Goal: Communication & Community: Answer question/provide support

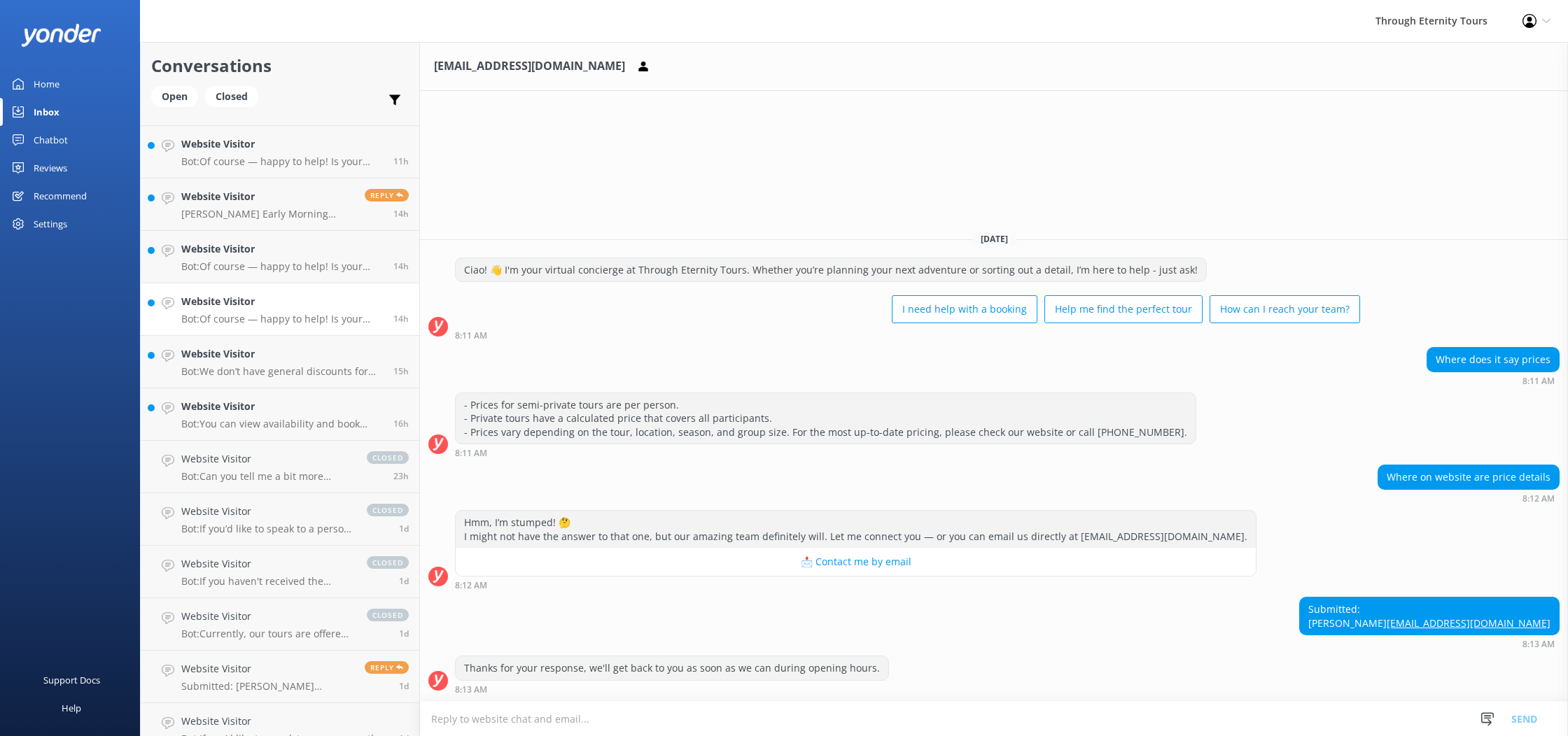
scroll to position [262, 0]
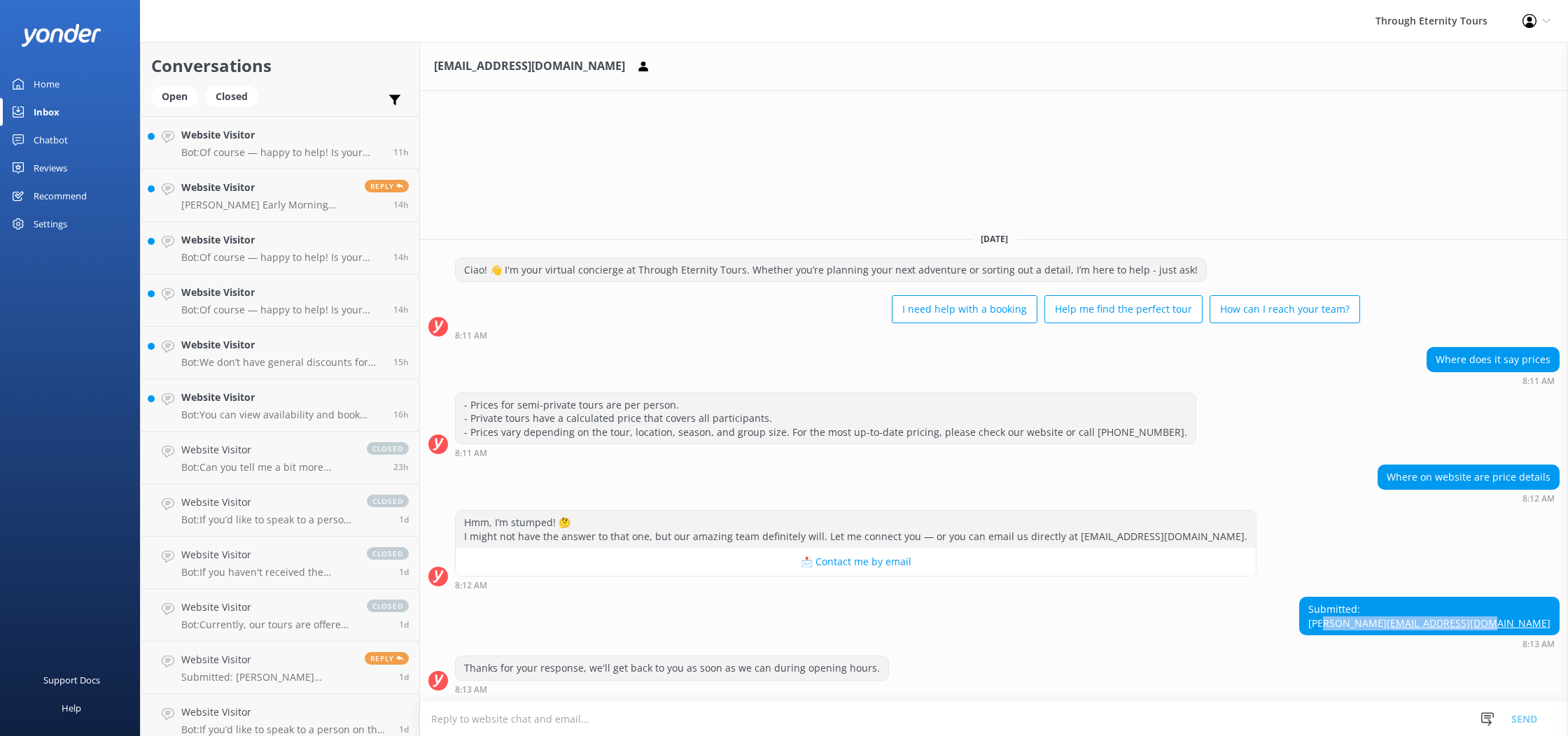
drag, startPoint x: 1548, startPoint y: 616, endPoint x: 1560, endPoint y: 626, distance: 15.6
click at [1560, 626] on div "Submitted: [PERSON_NAME] [PERSON_NAME][EMAIL_ADDRESS][DOMAIN_NAME] 8:13 AM" at bounding box center [993, 623] width 1147 height 52
copy div "[EMAIL_ADDRESS][DOMAIN_NAME]"
click at [1339, 163] on div "[EMAIL_ADDRESS][DOMAIN_NAME] [DATE] Ciao! 👋 I'm your virtual concierge at Throu…" at bounding box center [993, 389] width 1147 height 694
click at [1554, 30] on div "Profile Settings Logout" at bounding box center [1535, 21] width 63 height 42
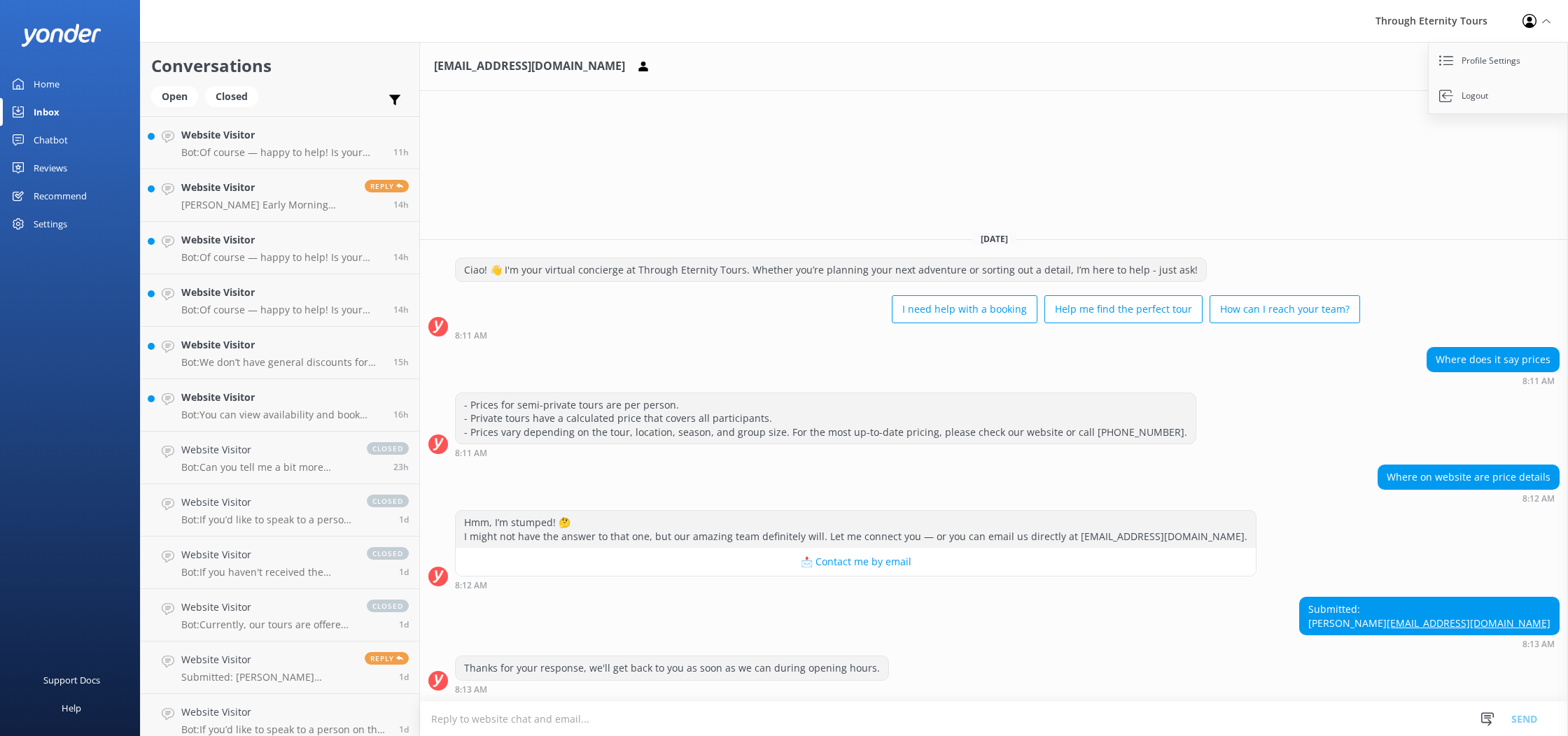
drag, startPoint x: 1146, startPoint y: 168, endPoint x: 1138, endPoint y: 169, distance: 8.1
click at [1146, 168] on div "[EMAIL_ADDRESS][DOMAIN_NAME] [DATE] Ciao! 👋 I'm your virtual concierge at Throu…" at bounding box center [993, 389] width 1147 height 694
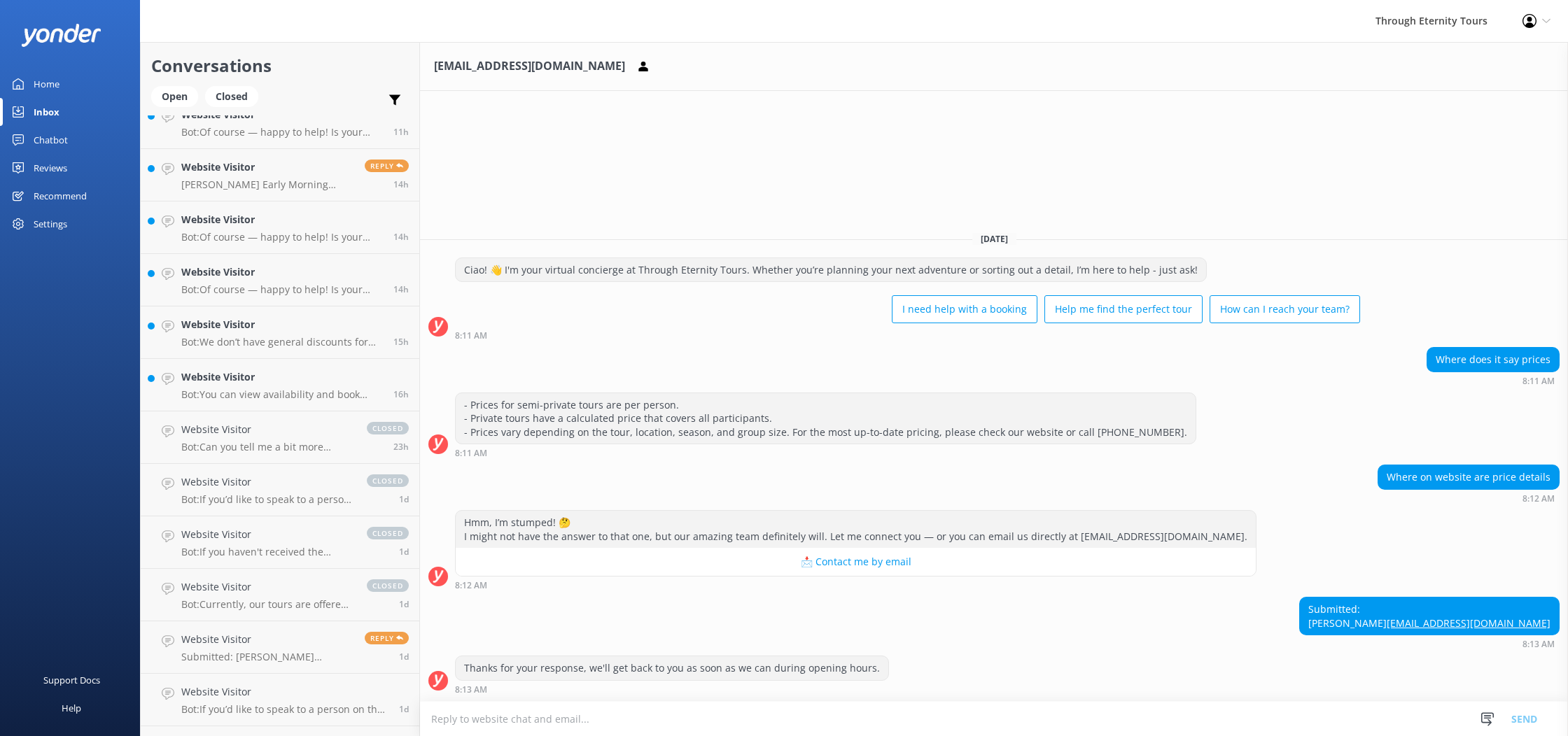
click at [44, 82] on div "Home" at bounding box center [47, 84] width 26 height 28
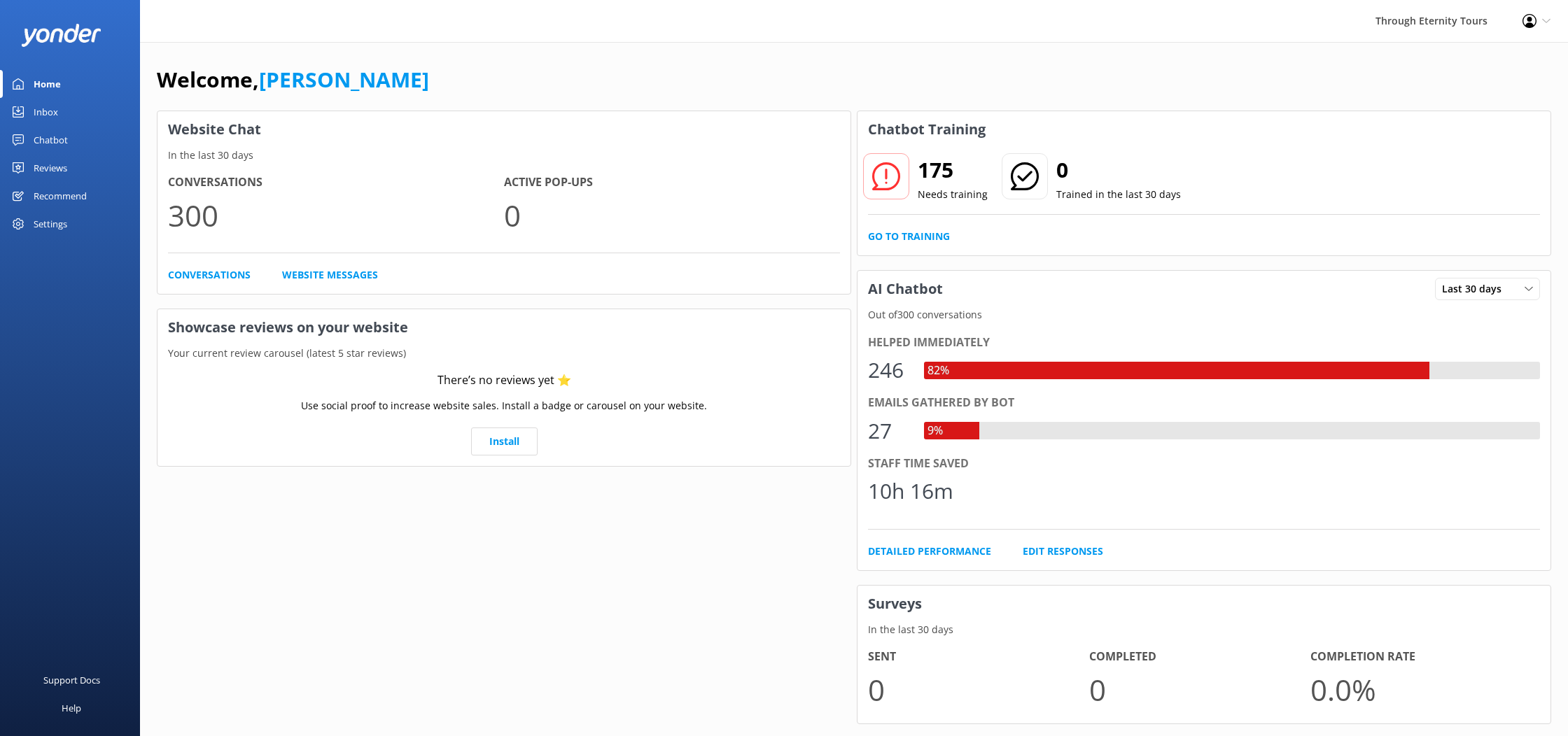
click at [62, 114] on link "Inbox" at bounding box center [70, 112] width 140 height 28
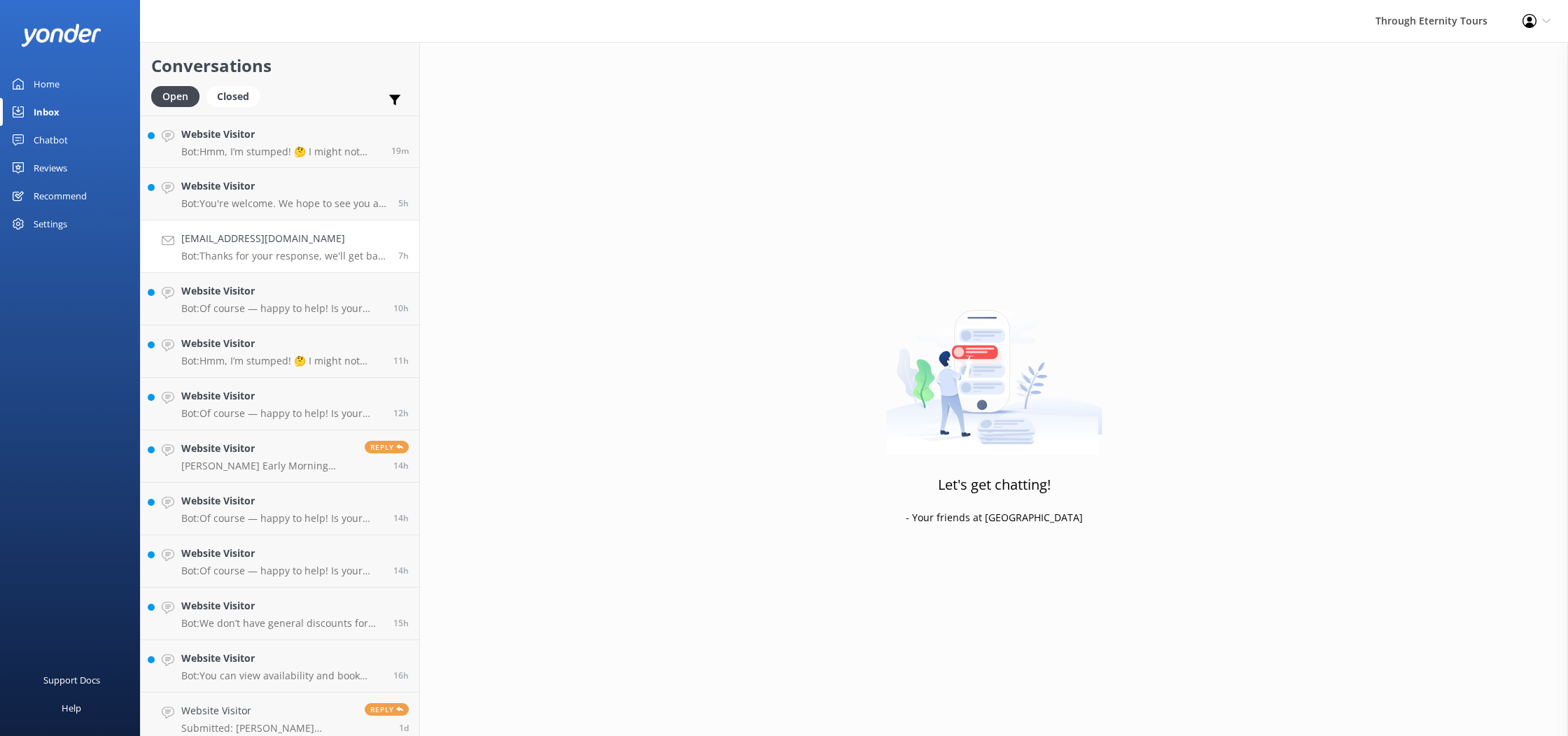
click at [240, 245] on h4 "[EMAIL_ADDRESS][DOMAIN_NAME]" at bounding box center [284, 238] width 207 height 15
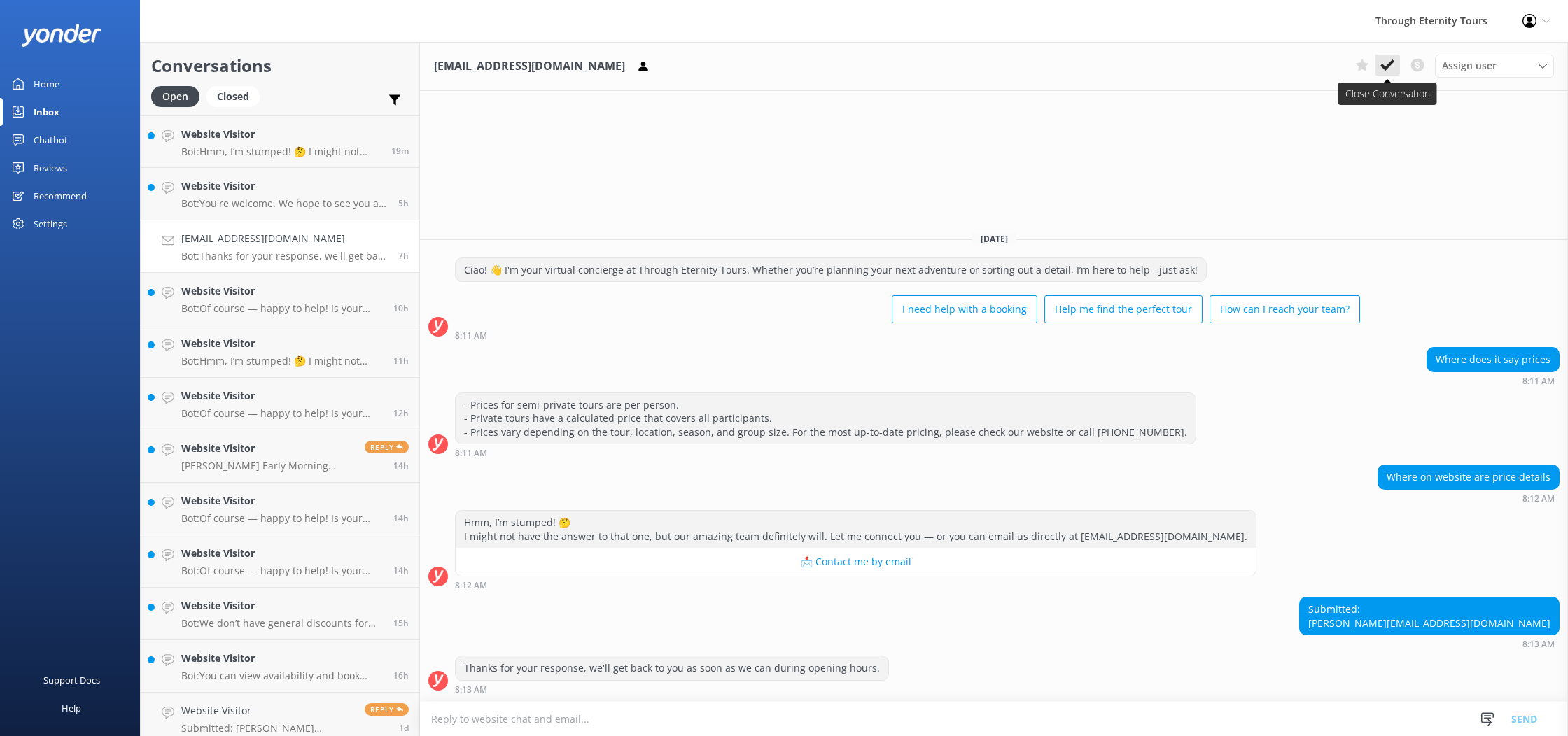
click at [1388, 68] on use at bounding box center [1387, 65] width 14 height 11
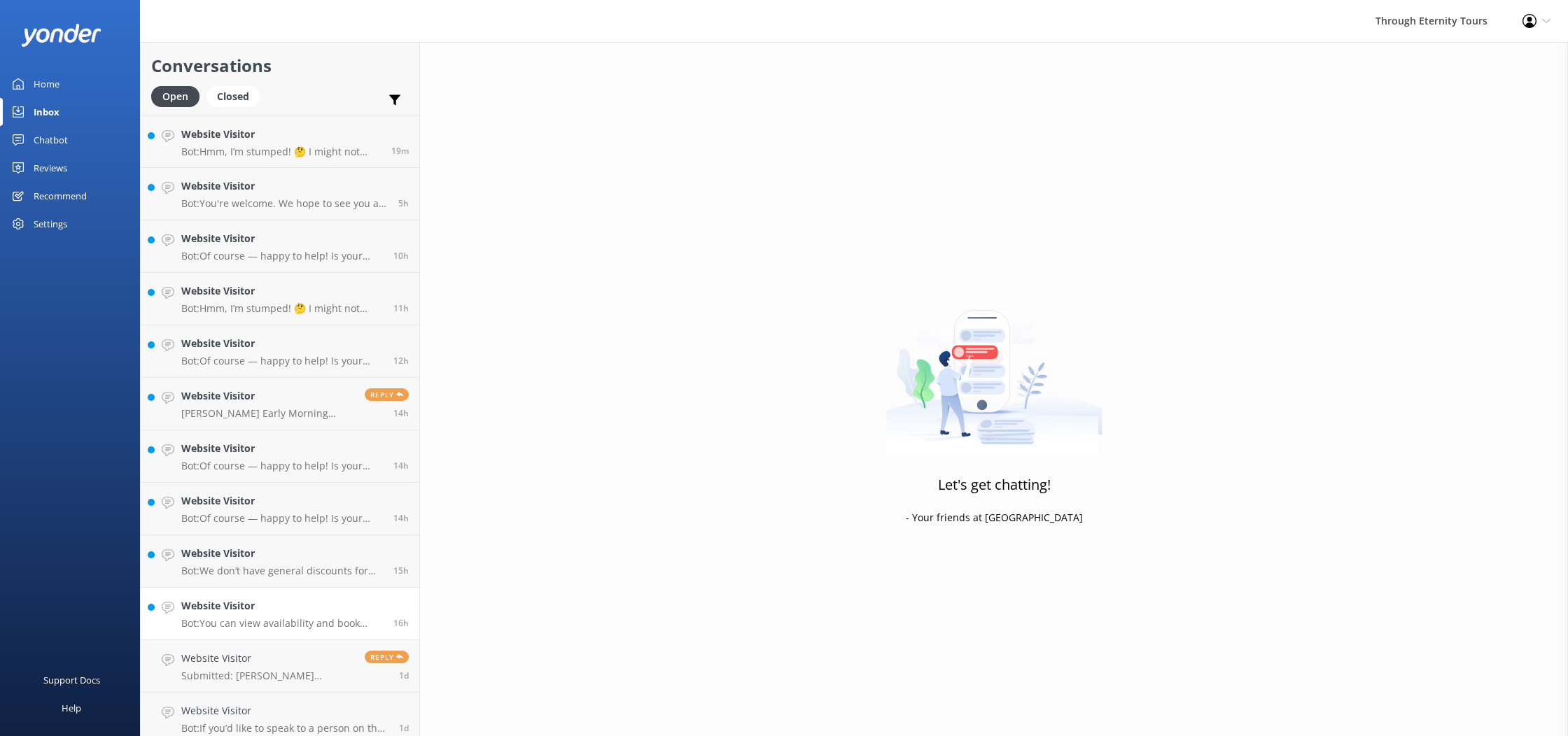
click at [217, 628] on p "Bot: You can view availability and book tours directly online for your preferre…" at bounding box center [281, 624] width 202 height 13
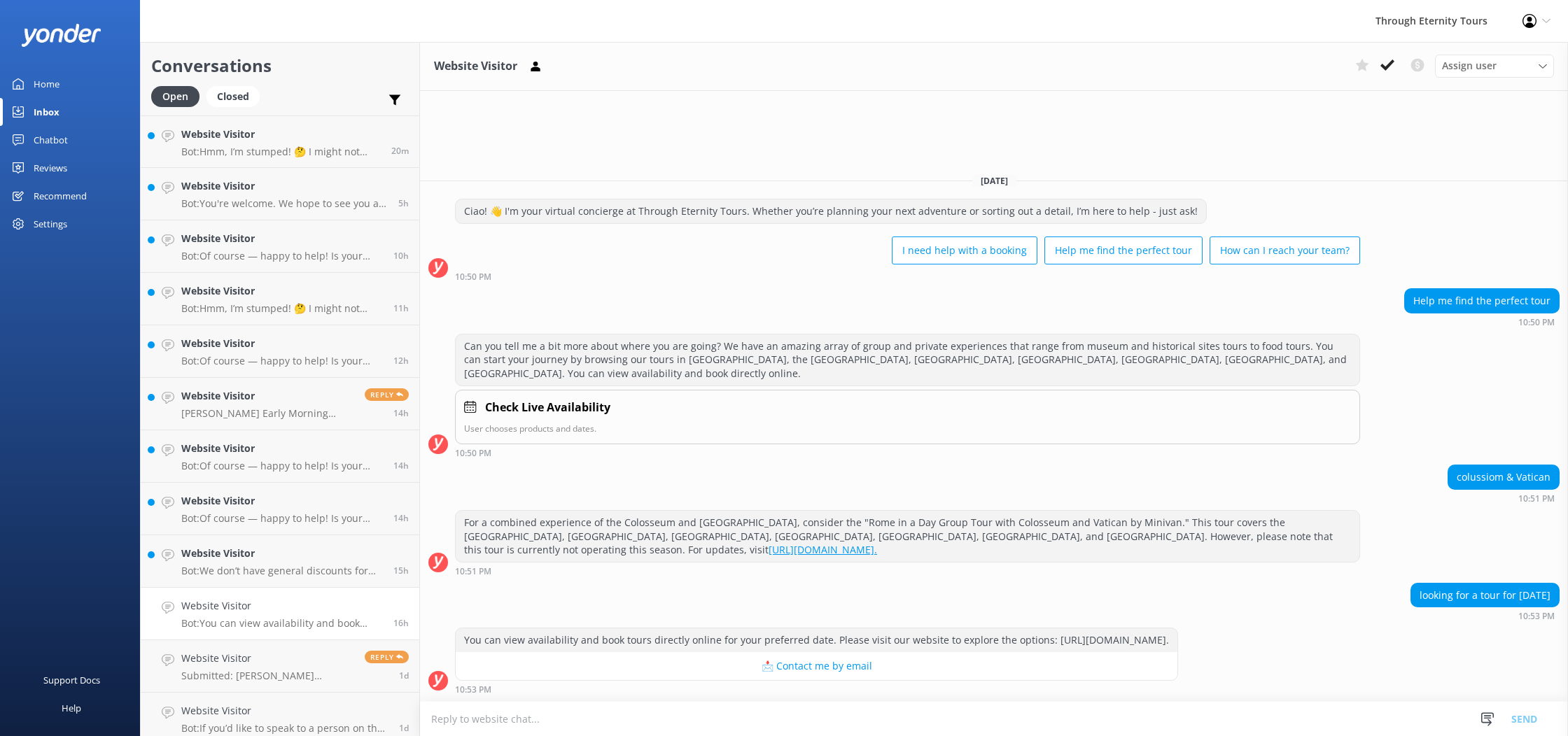
click at [861, 660] on button "📩 Contact me by email" at bounding box center [816, 666] width 722 height 28
click at [861, 668] on button "📩 Contact me by email" at bounding box center [816, 666] width 722 height 28
click at [287, 563] on div "Website Visitor Bot: We don’t have general discounts for returning customers, b…" at bounding box center [281, 561] width 202 height 31
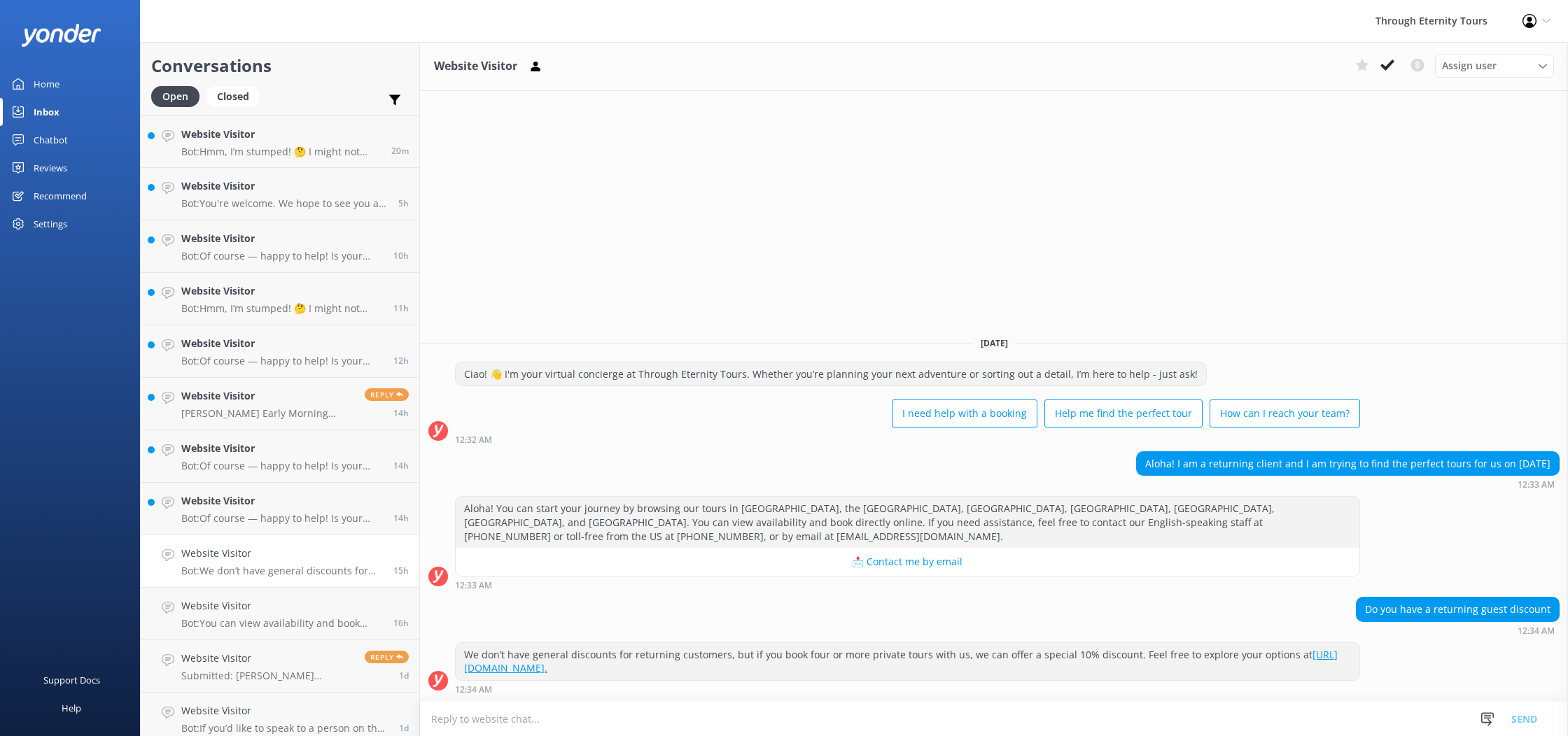
click at [539, 666] on link "[URL][DOMAIN_NAME]." at bounding box center [901, 661] width 873 height 27
click at [368, 515] on p "Bot: Of course — happy to help! Is your issue related to: - 🔄 Changing or cance…" at bounding box center [281, 518] width 202 height 13
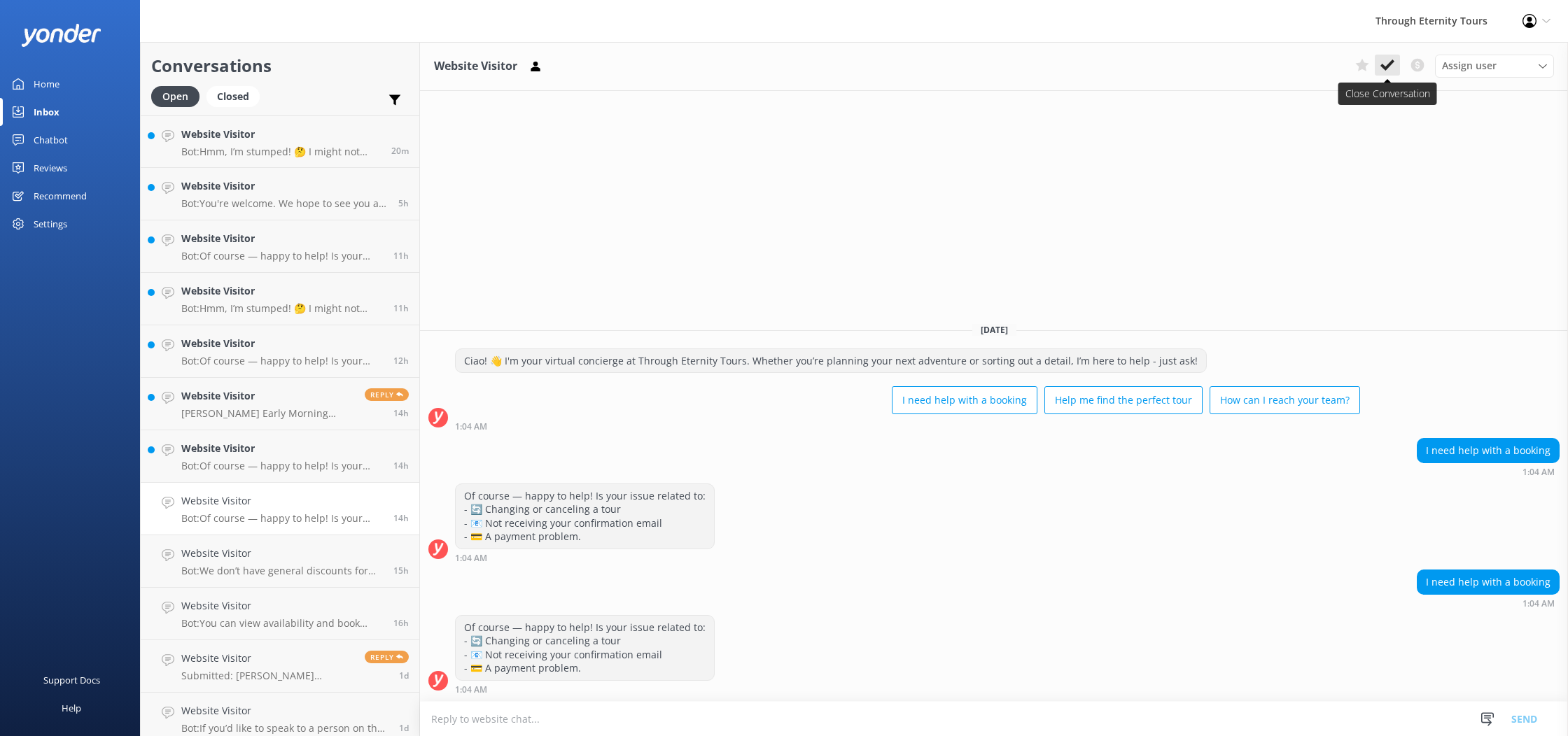
click at [1386, 67] on use at bounding box center [1387, 65] width 14 height 11
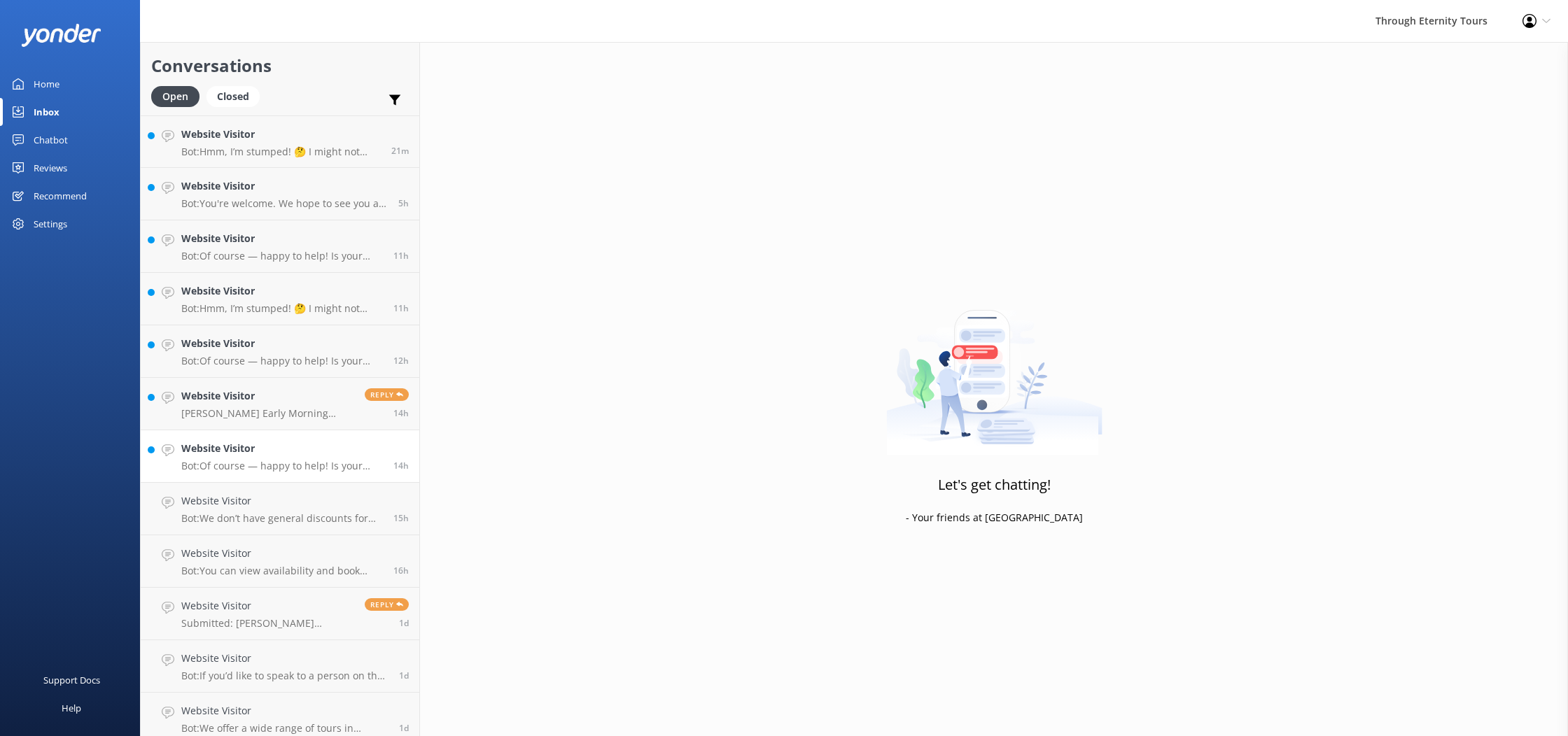
click at [299, 449] on h4 "Website Visitor" at bounding box center [281, 448] width 202 height 15
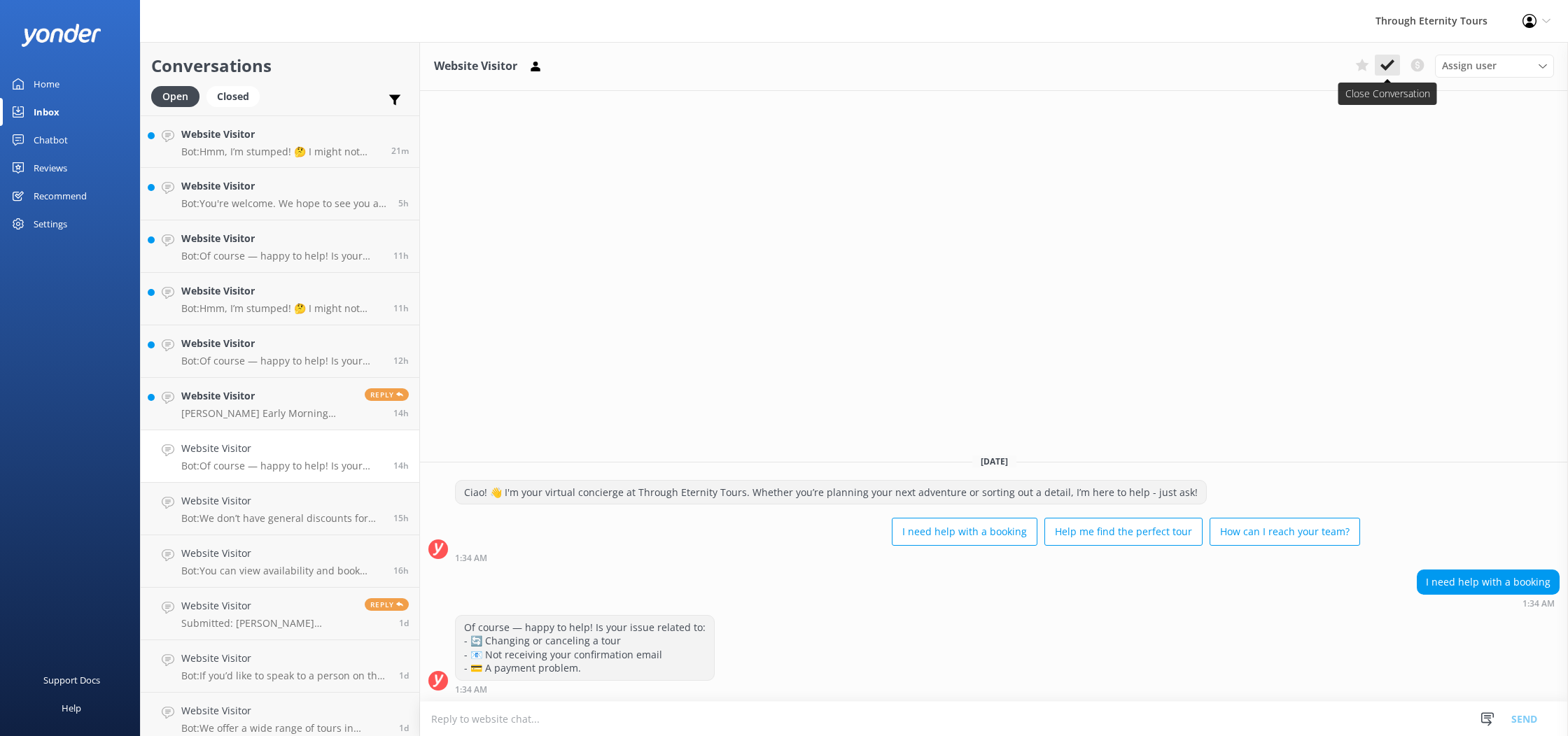
click at [1380, 67] on icon at bounding box center [1387, 65] width 14 height 14
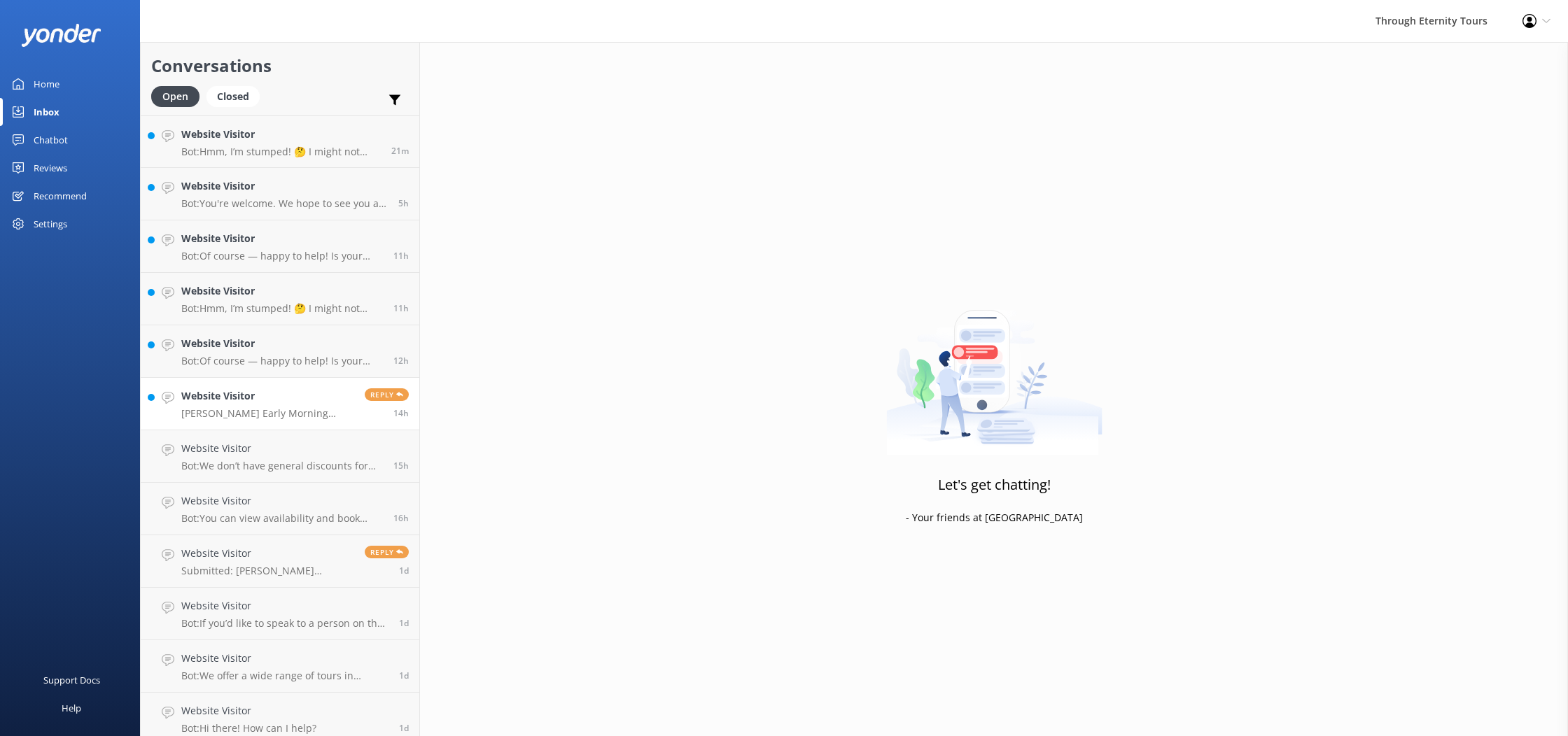
click at [243, 402] on h4 "Website Visitor" at bounding box center [267, 396] width 173 height 15
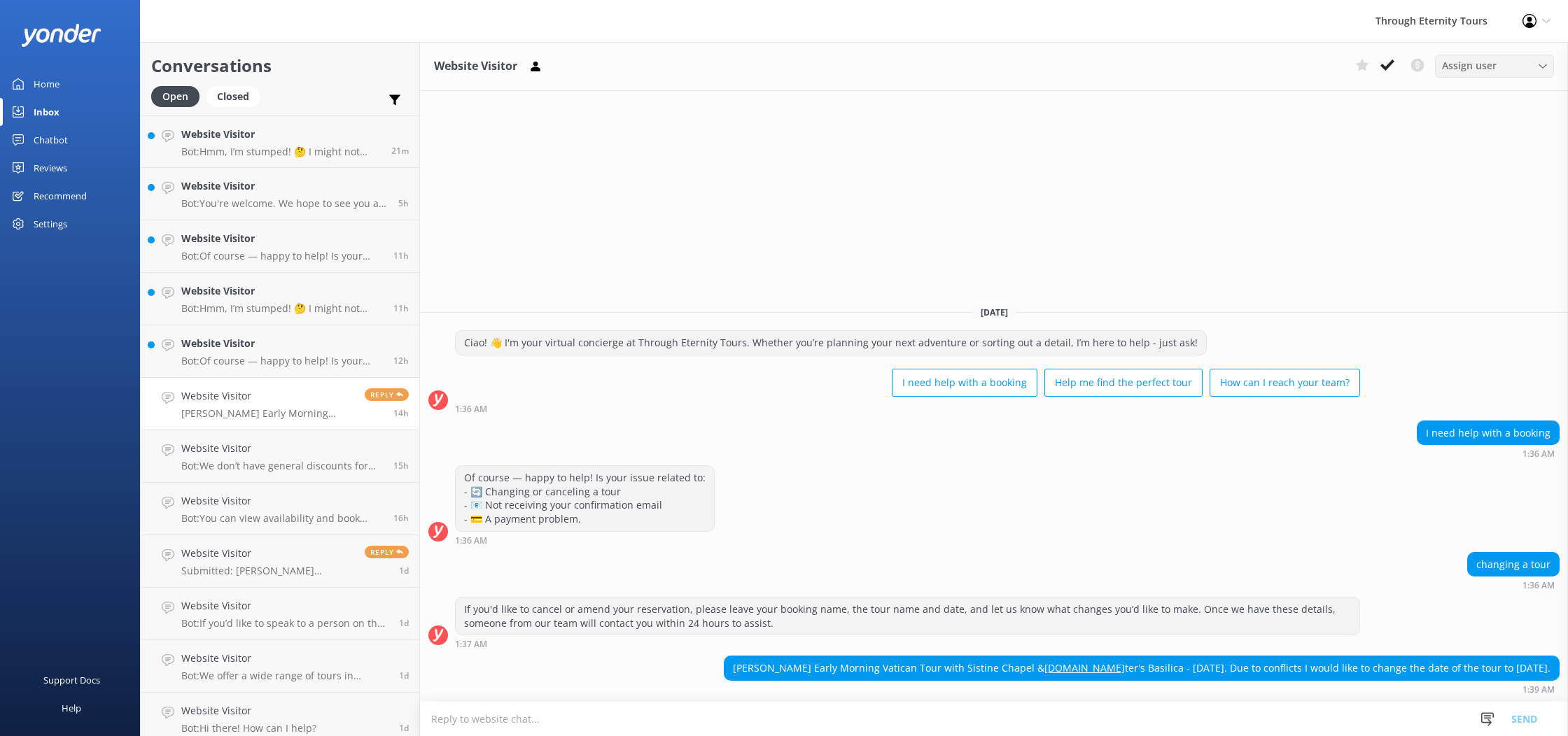
click at [1472, 65] on span "Assign user" at bounding box center [1469, 65] width 55 height 15
click at [1247, 169] on div "Website Visitor Assign user [PERSON_NAME] Nadya Oks [PERSON_NAME] [PERSON_NAME]…" at bounding box center [993, 389] width 1147 height 694
drag, startPoint x: 662, startPoint y: 653, endPoint x: 720, endPoint y: 654, distance: 58.0
click at [725, 656] on div "[PERSON_NAME] Early Morning Vatican Tour with Sistine Chapel & [DOMAIN_NAME] te…" at bounding box center [1141, 668] width 834 height 24
copy div "[PERSON_NAME]"
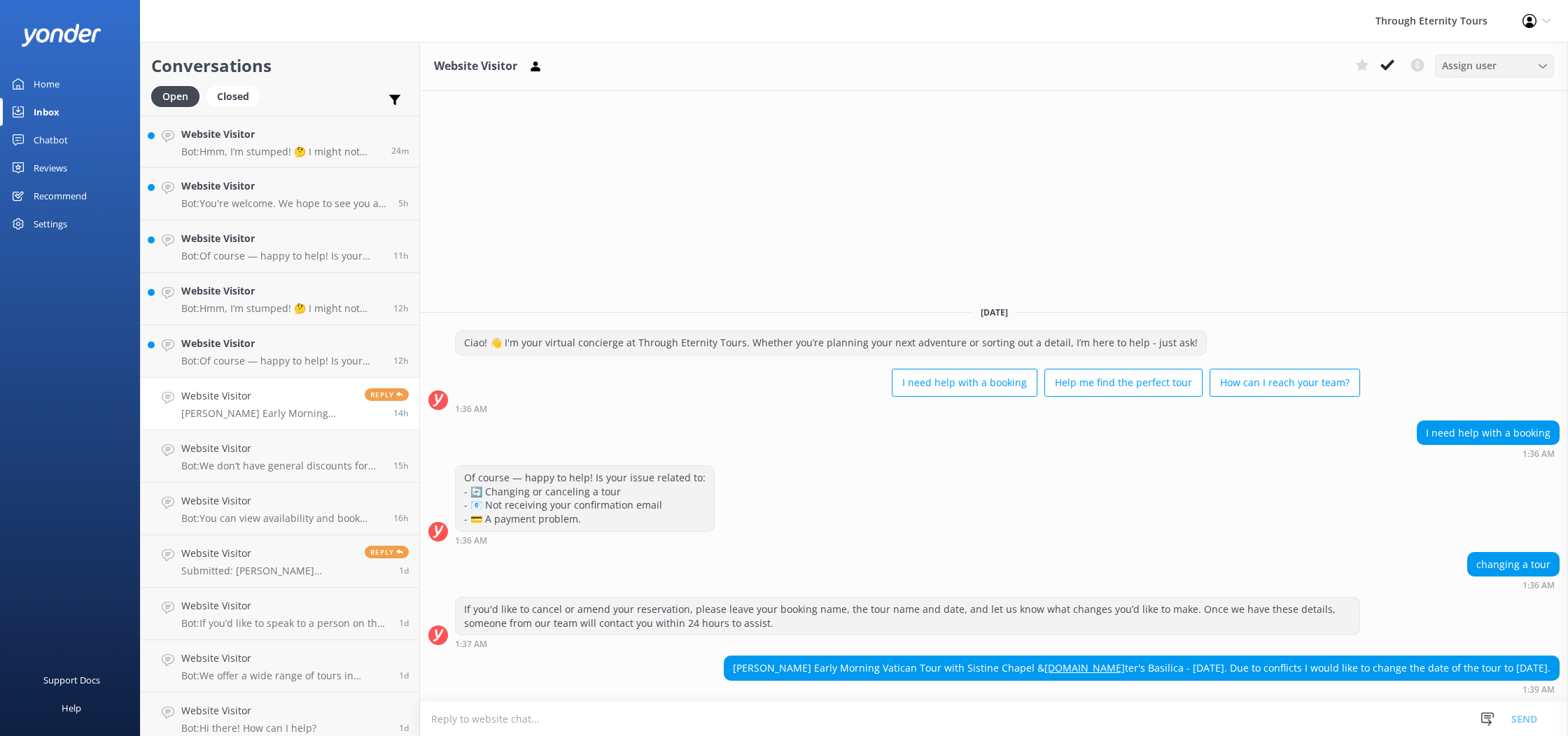
click at [1525, 71] on div "Assign user" at bounding box center [1493, 65] width 112 height 15
click at [1244, 163] on div "Website Visitor Assign user [PERSON_NAME] Nadya Oks [PERSON_NAME] [PERSON_NAME]…" at bounding box center [993, 389] width 1147 height 694
click at [667, 703] on textarea at bounding box center [993, 719] width 1147 height 34
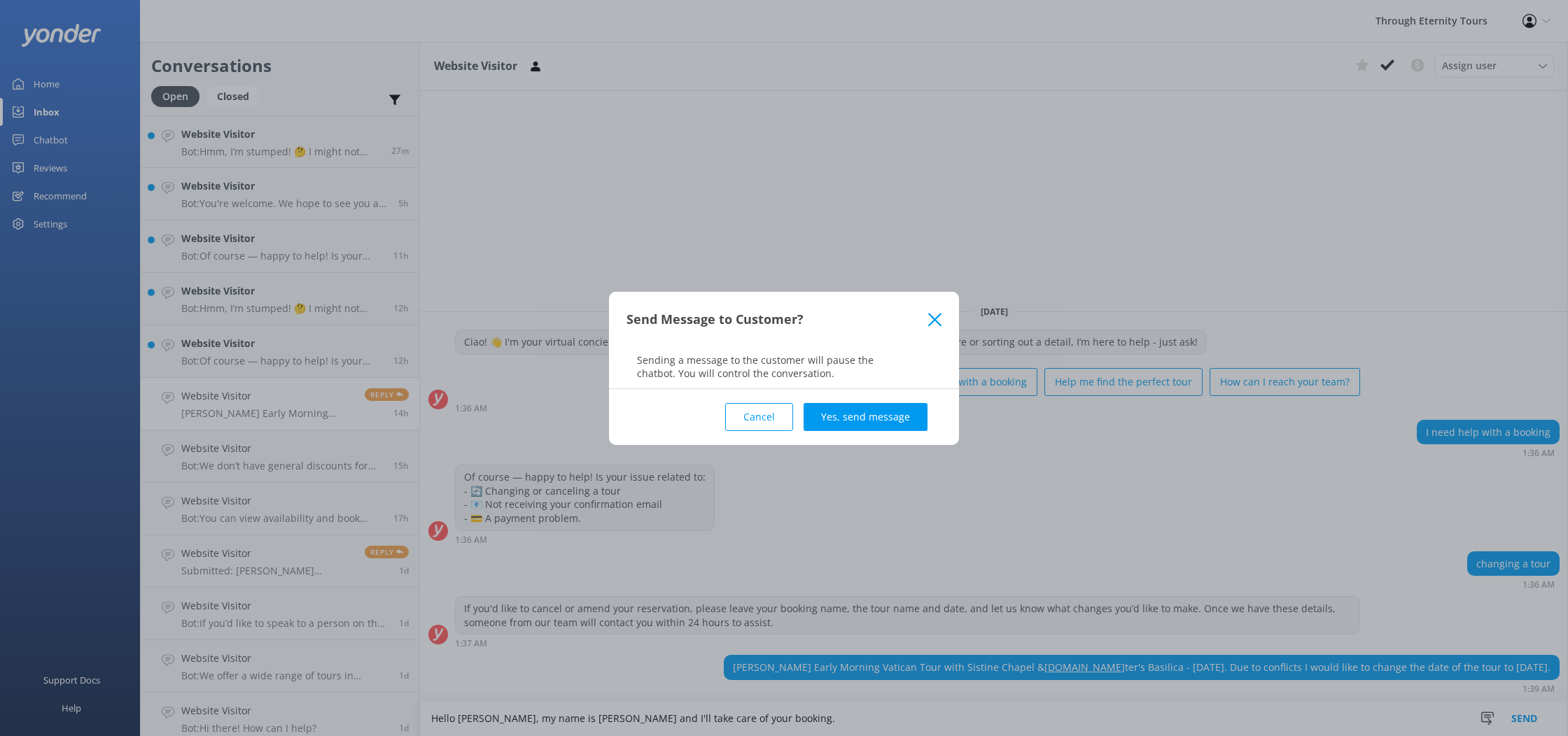
click at [770, 419] on button "Cancel" at bounding box center [759, 417] width 68 height 28
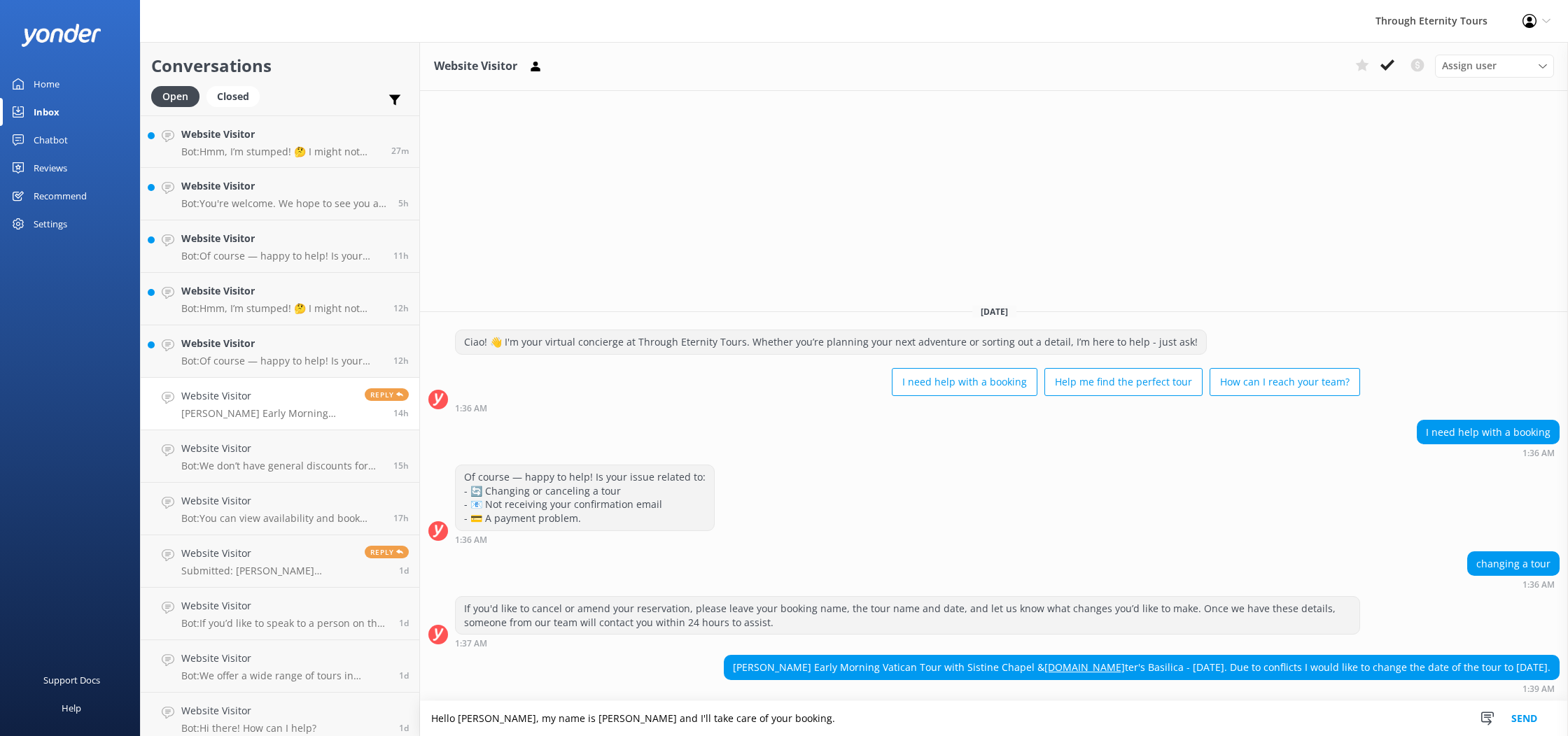
click at [774, 713] on textarea "Hello [PERSON_NAME], my name is [PERSON_NAME] and I'll take care of your bookin…" at bounding box center [993, 718] width 1147 height 35
type textarea "Hello [PERSON_NAME], my name is [PERSON_NAME] and I'll take care of your bookin…"
click at [1528, 717] on button "Send" at bounding box center [1523, 718] width 53 height 35
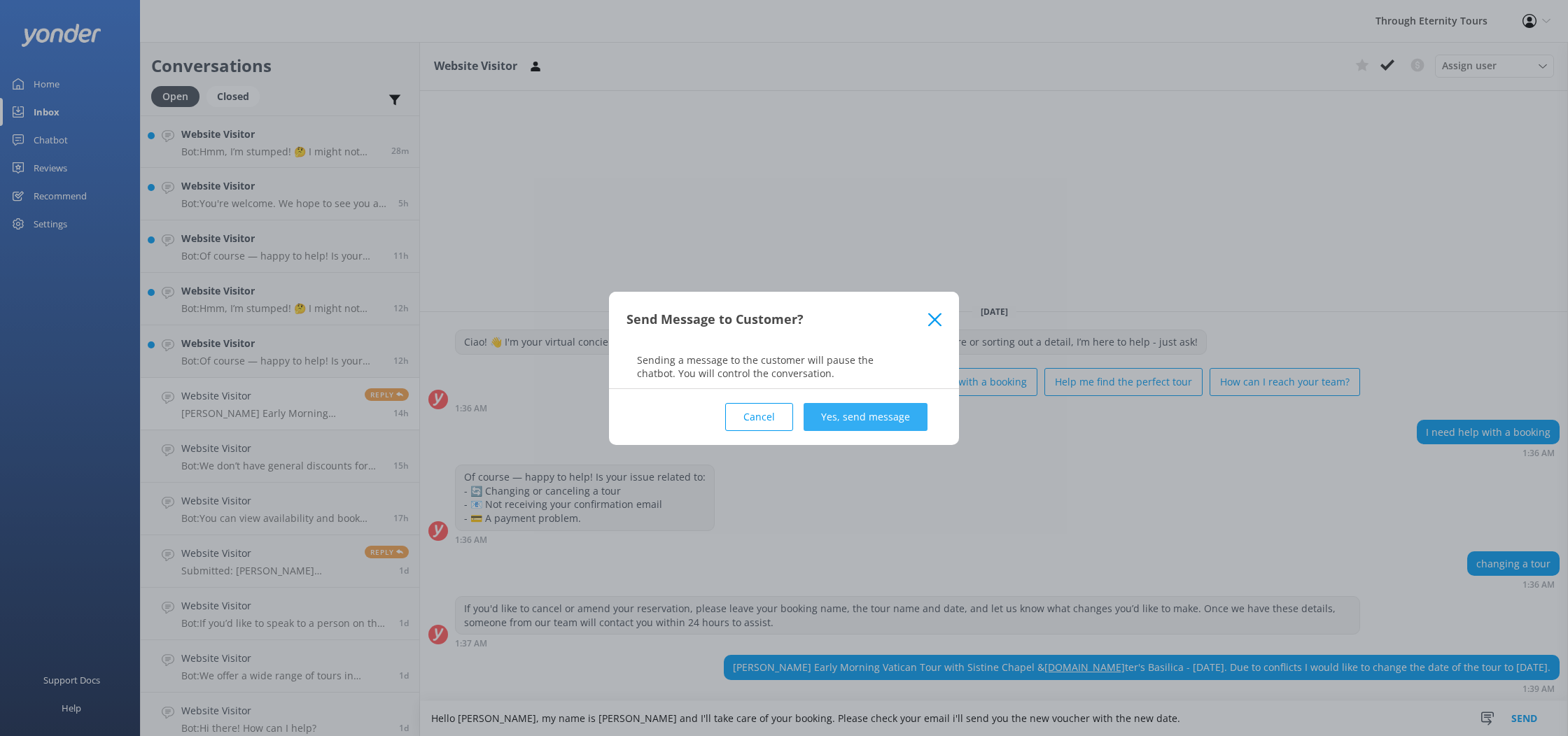
click at [901, 410] on button "Yes, send message" at bounding box center [865, 417] width 124 height 28
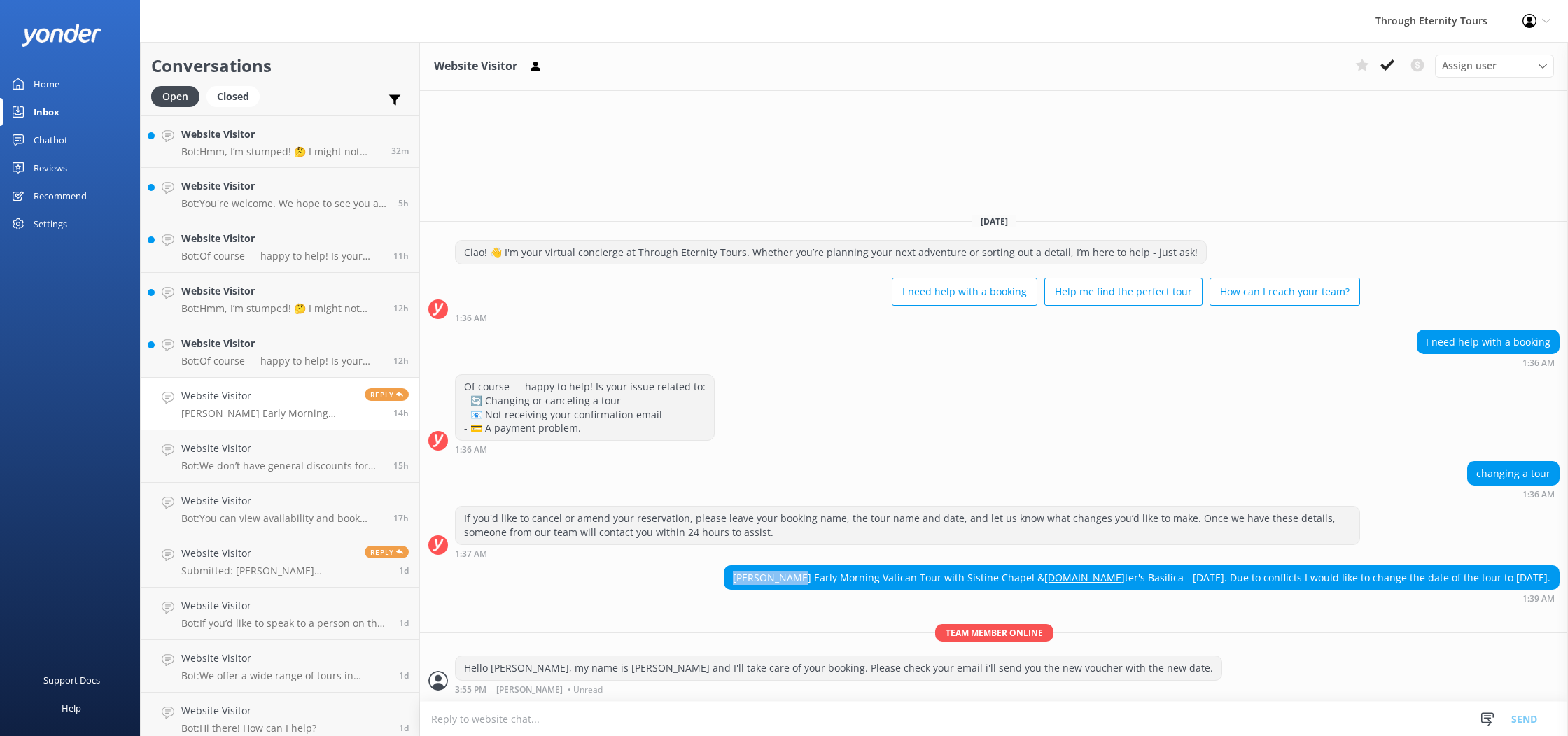
drag, startPoint x: 718, startPoint y: 564, endPoint x: 660, endPoint y: 565, distance: 58.0
click at [725, 566] on div "[PERSON_NAME] Early Morning Vatican Tour with Sistine Chapel & [DOMAIN_NAME] te…" at bounding box center [1141, 578] width 834 height 24
copy div "[PERSON_NAME]"
click at [860, 717] on textarea at bounding box center [993, 719] width 1147 height 34
type textarea "h"
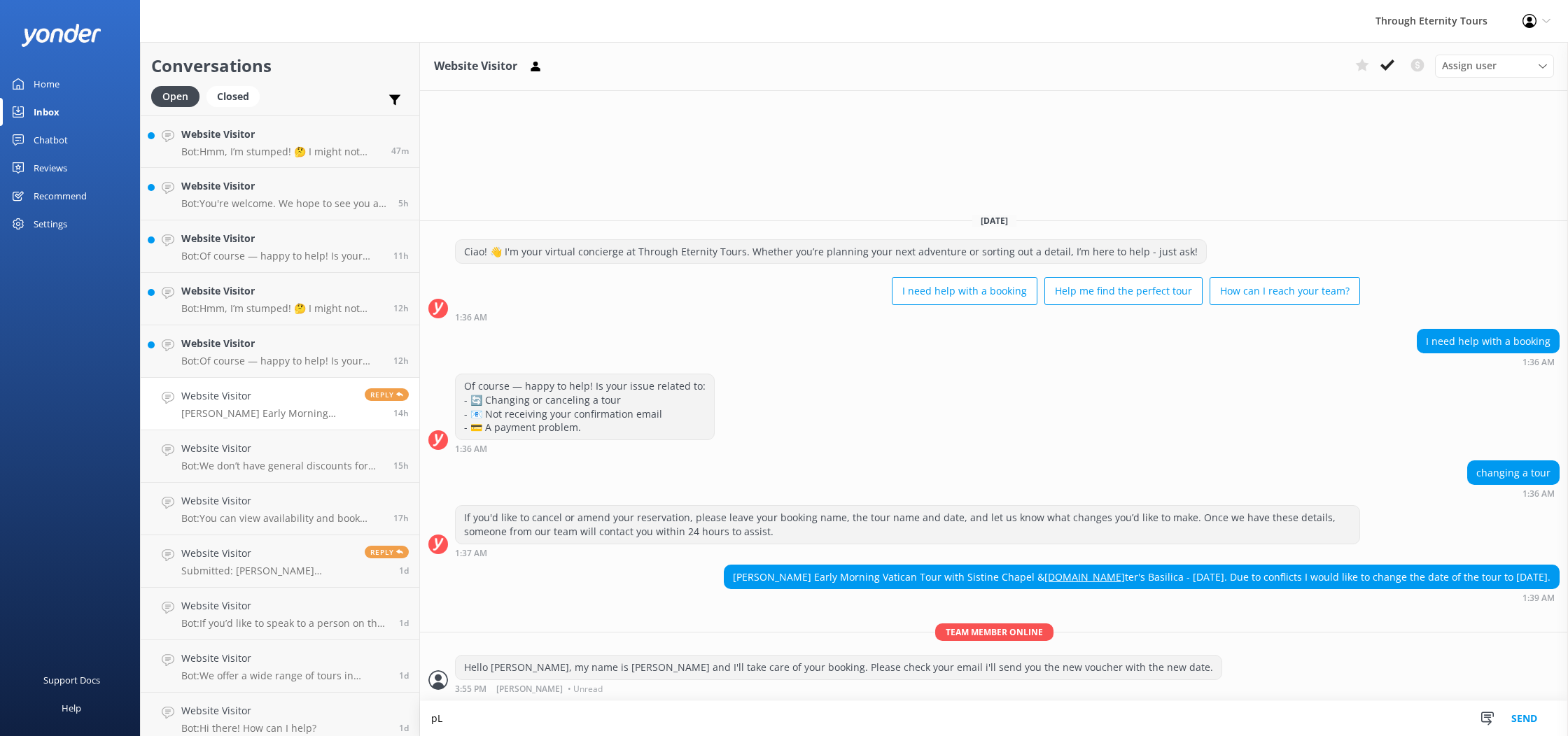
type textarea "p"
type textarea "Hello [PERSON_NAME] please check your email and let us know if you receive the …"
drag, startPoint x: 895, startPoint y: 724, endPoint x: 193, endPoint y: 709, distance: 702.2
click at [193, 709] on div "Conversations Open Closed Important Converted Assigned to me Unassigned Website…" at bounding box center [854, 389] width 1428 height 694
paste textarea "Hello [PERSON_NAME] please check your email and let us know if you receive the …"
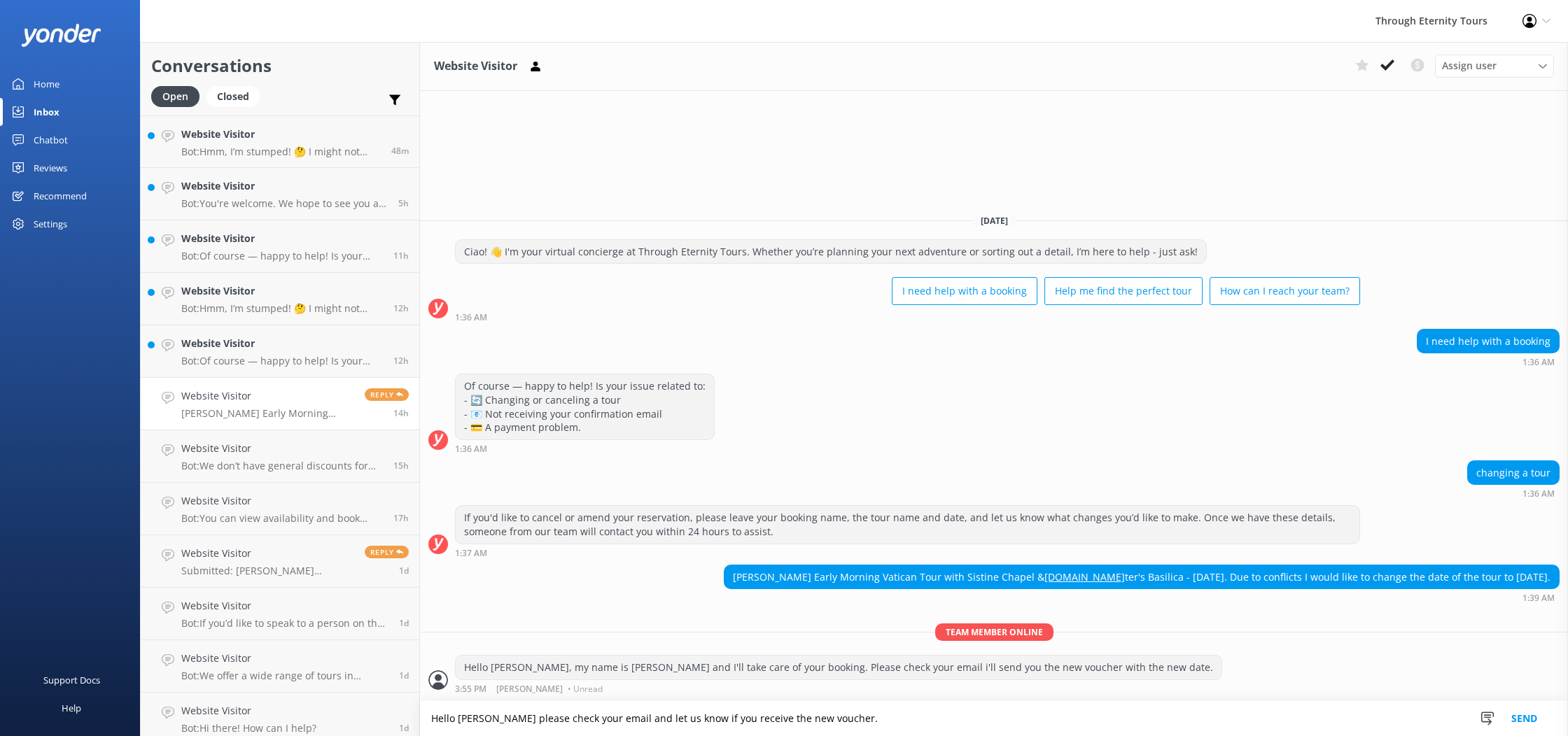
type textarea "Hello [PERSON_NAME] please check your email and let us know if you receive the …"
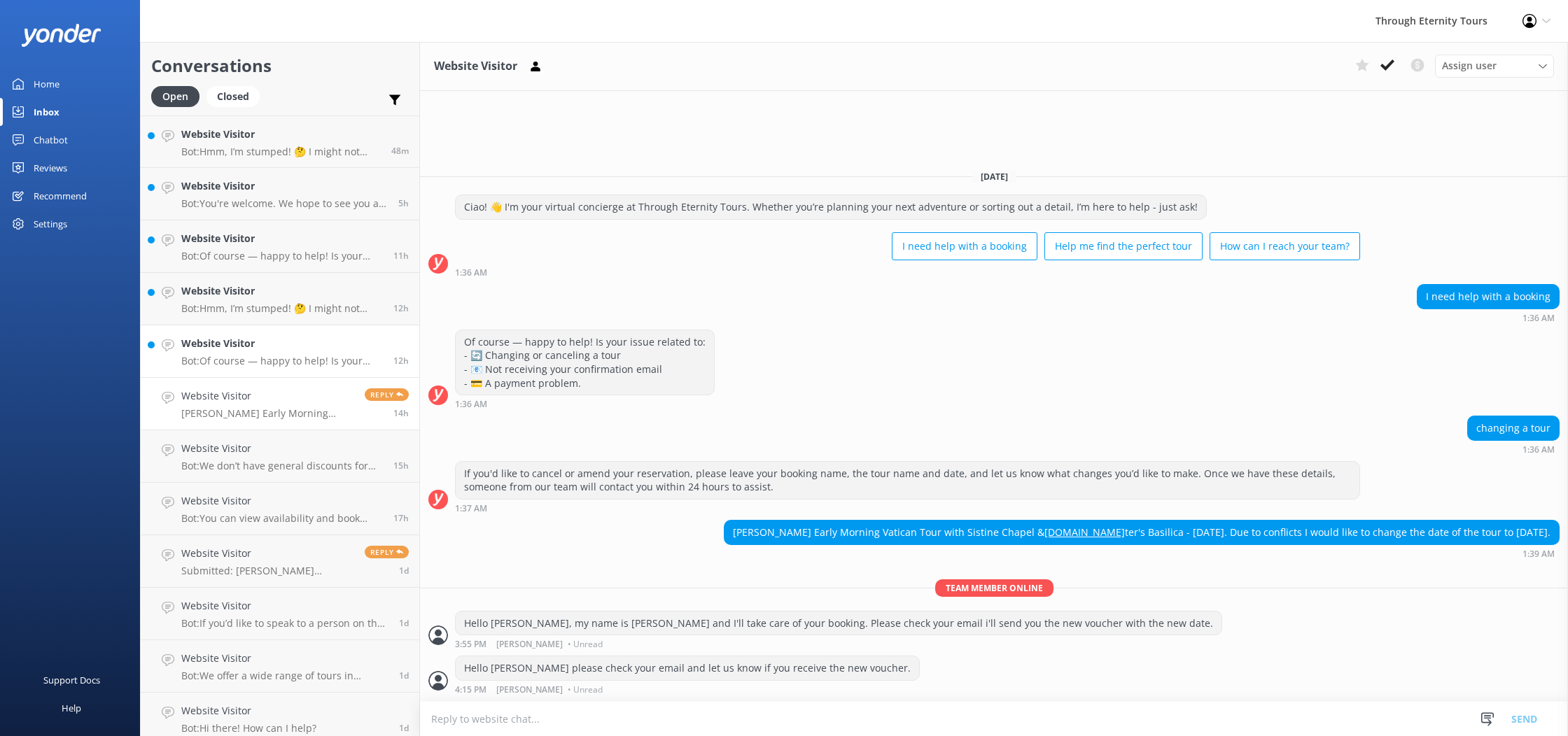
click at [238, 342] on h4 "Website Visitor" at bounding box center [281, 343] width 202 height 15
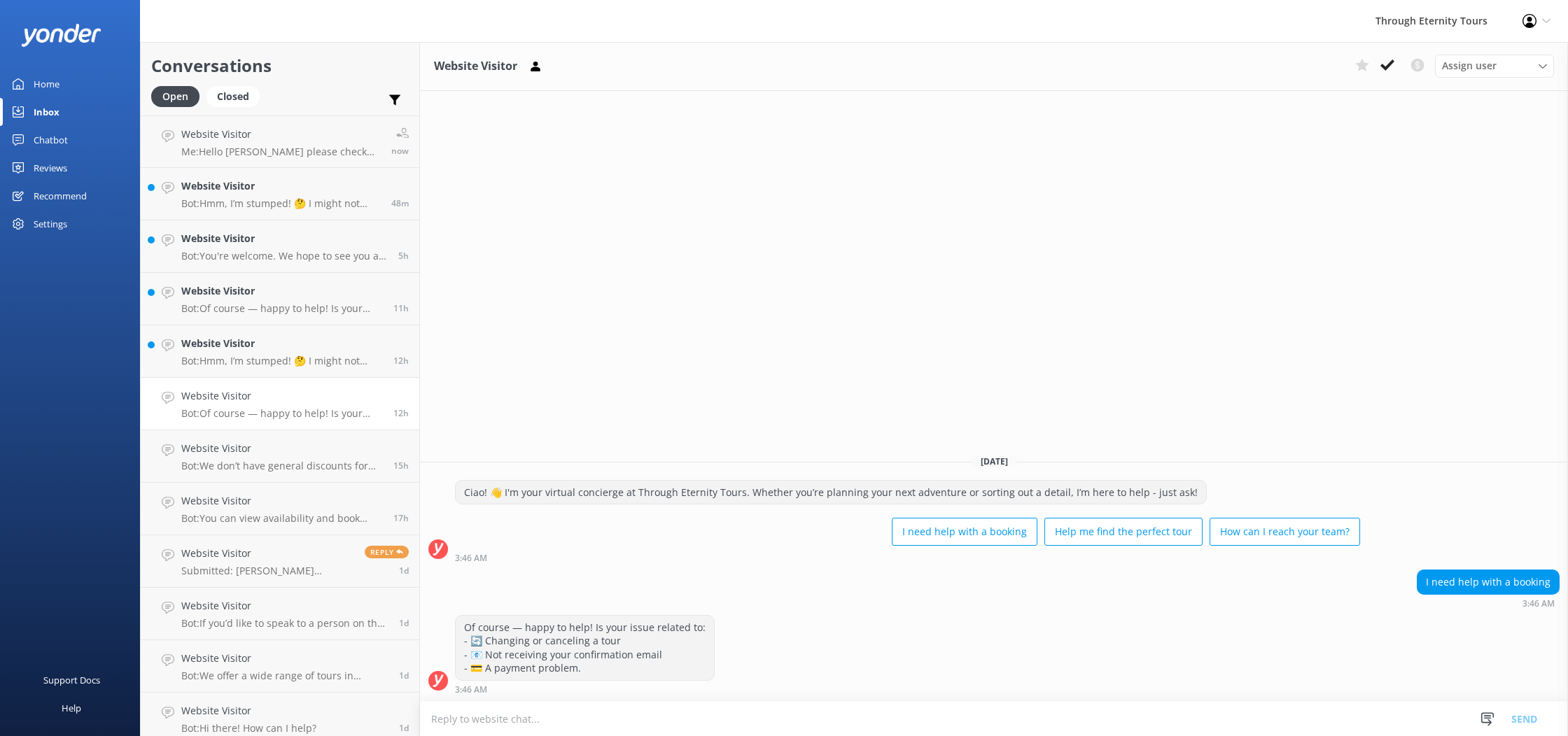
click at [1391, 61] on icon at bounding box center [1387, 65] width 14 height 14
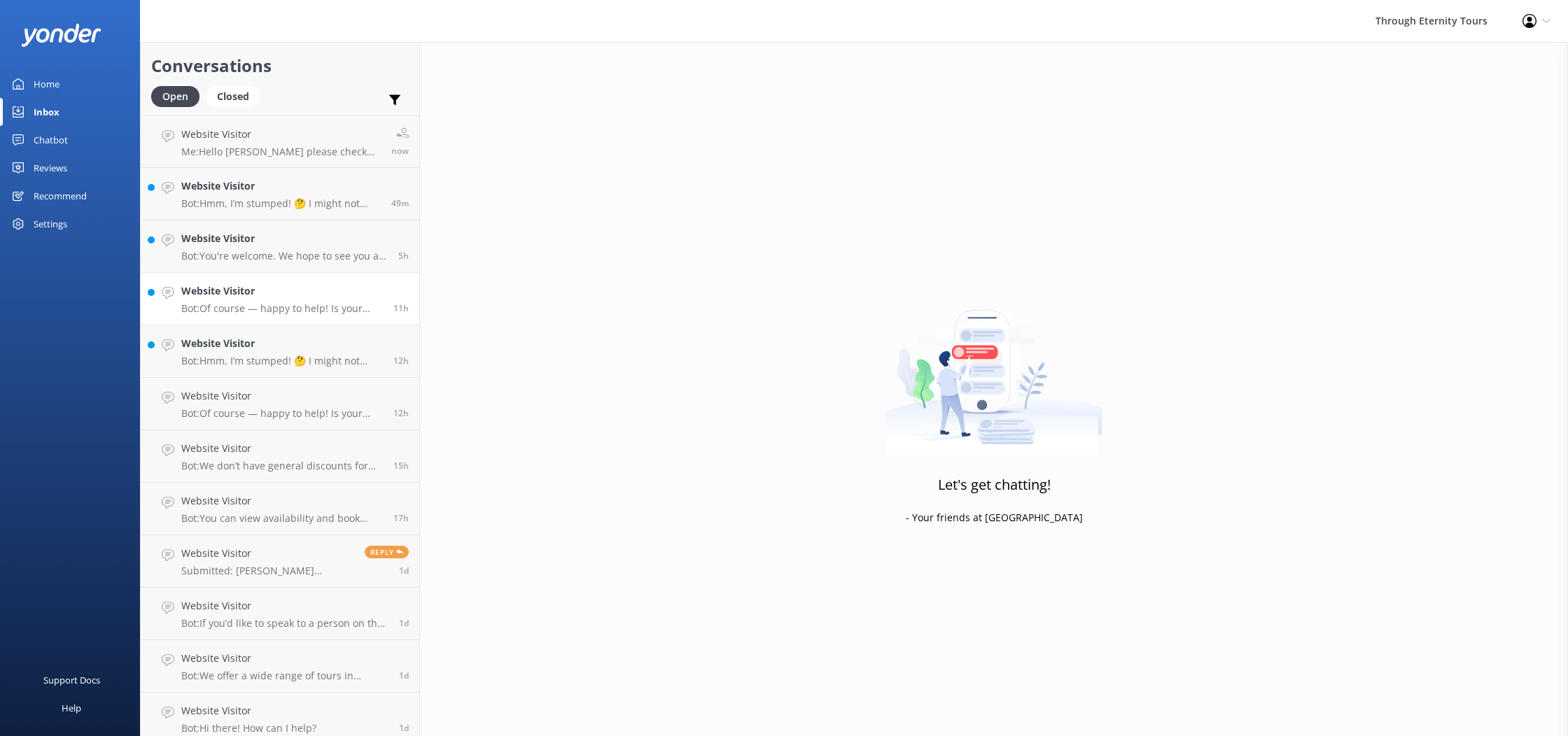
click at [259, 303] on p "Bot: Of course — happy to help! Is your issue related to: - 🔄 Changing or cance…" at bounding box center [281, 308] width 202 height 13
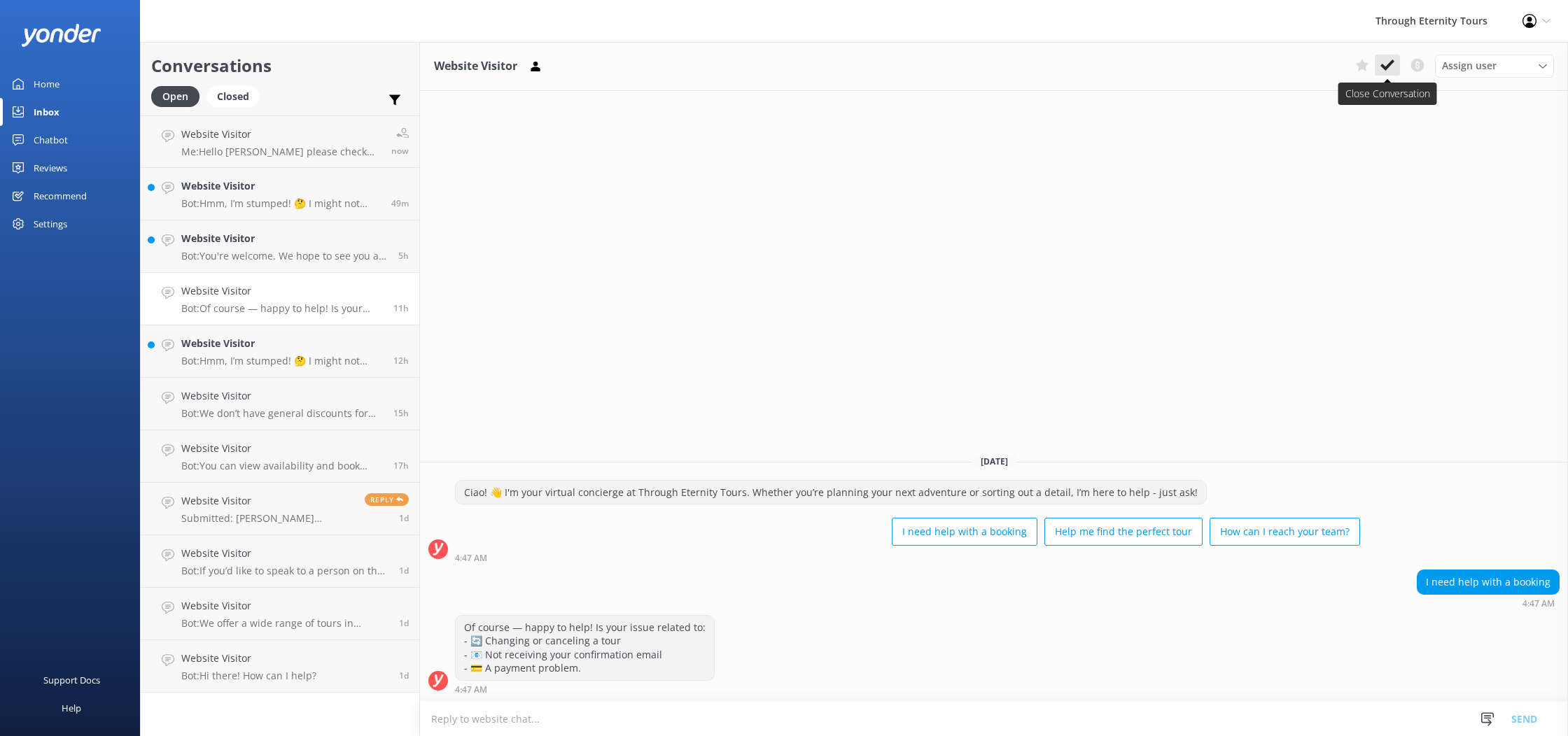
click at [1389, 59] on icon at bounding box center [1387, 65] width 14 height 14
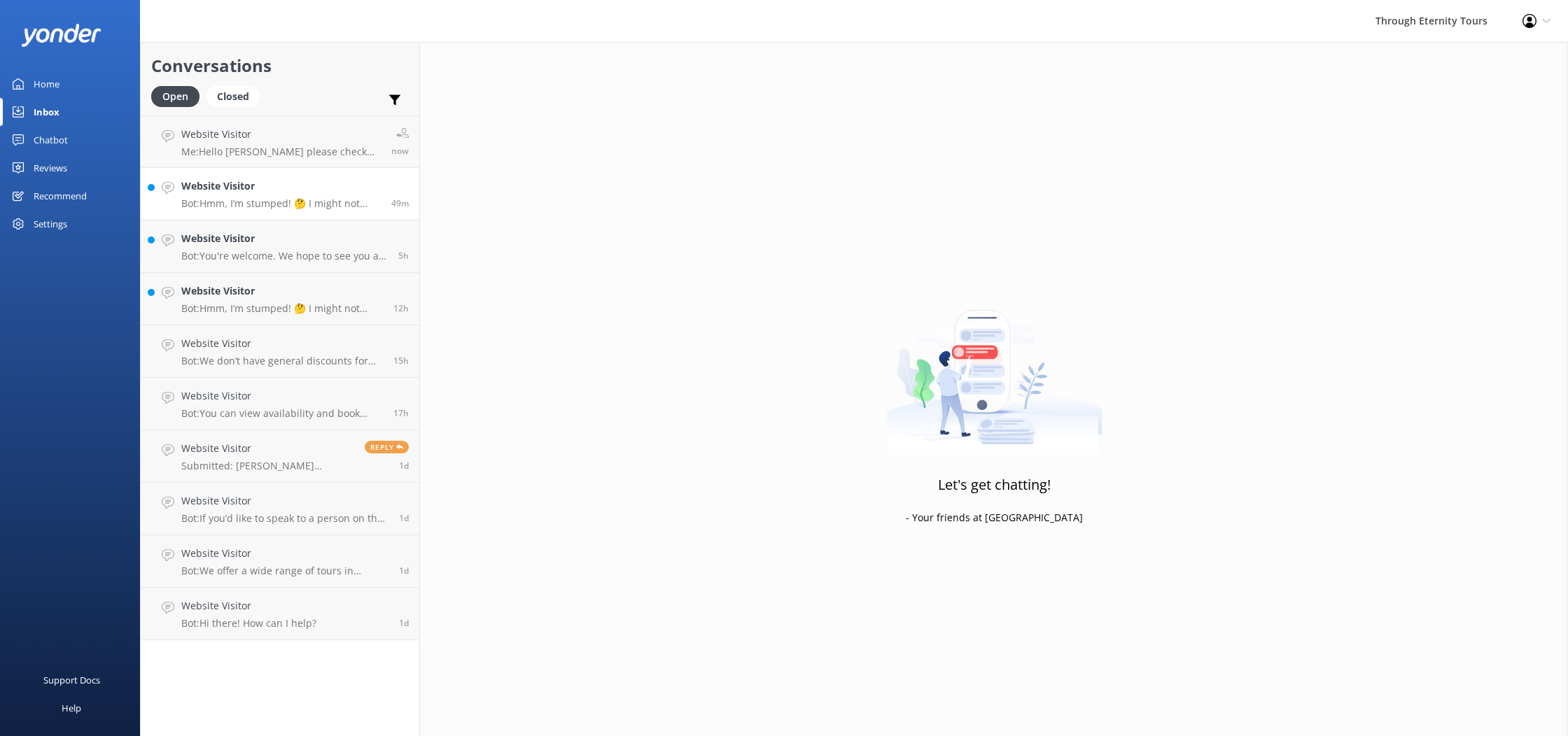
click at [316, 202] on p "Bot: Hmm, I’m stumped! 🤔 I might not have the answer to that one, but our amazi…" at bounding box center [280, 203] width 200 height 13
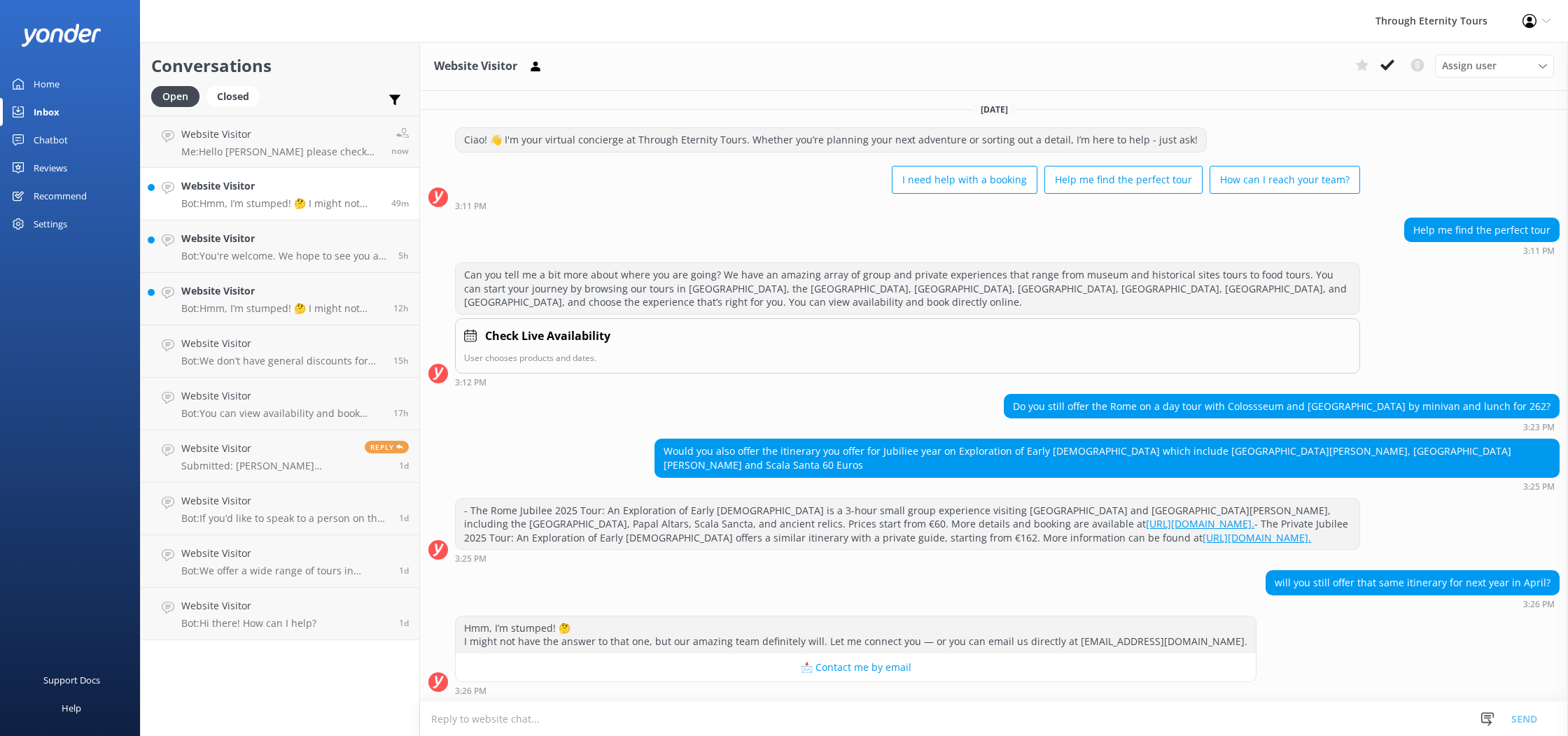
scroll to position [1, 0]
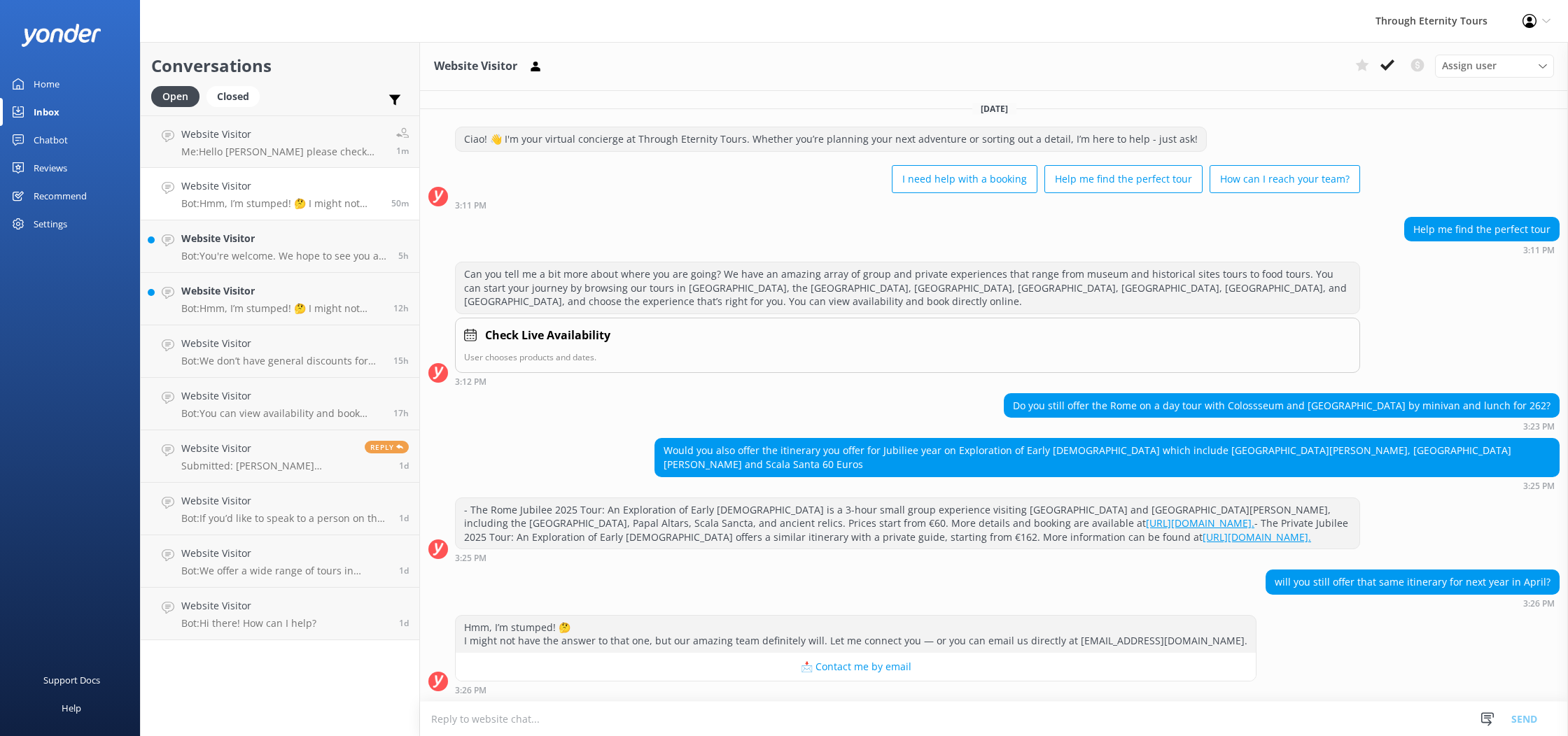
type textarea "T"
type textarea "H"
click at [268, 295] on h4 "Website Visitor" at bounding box center [281, 290] width 202 height 15
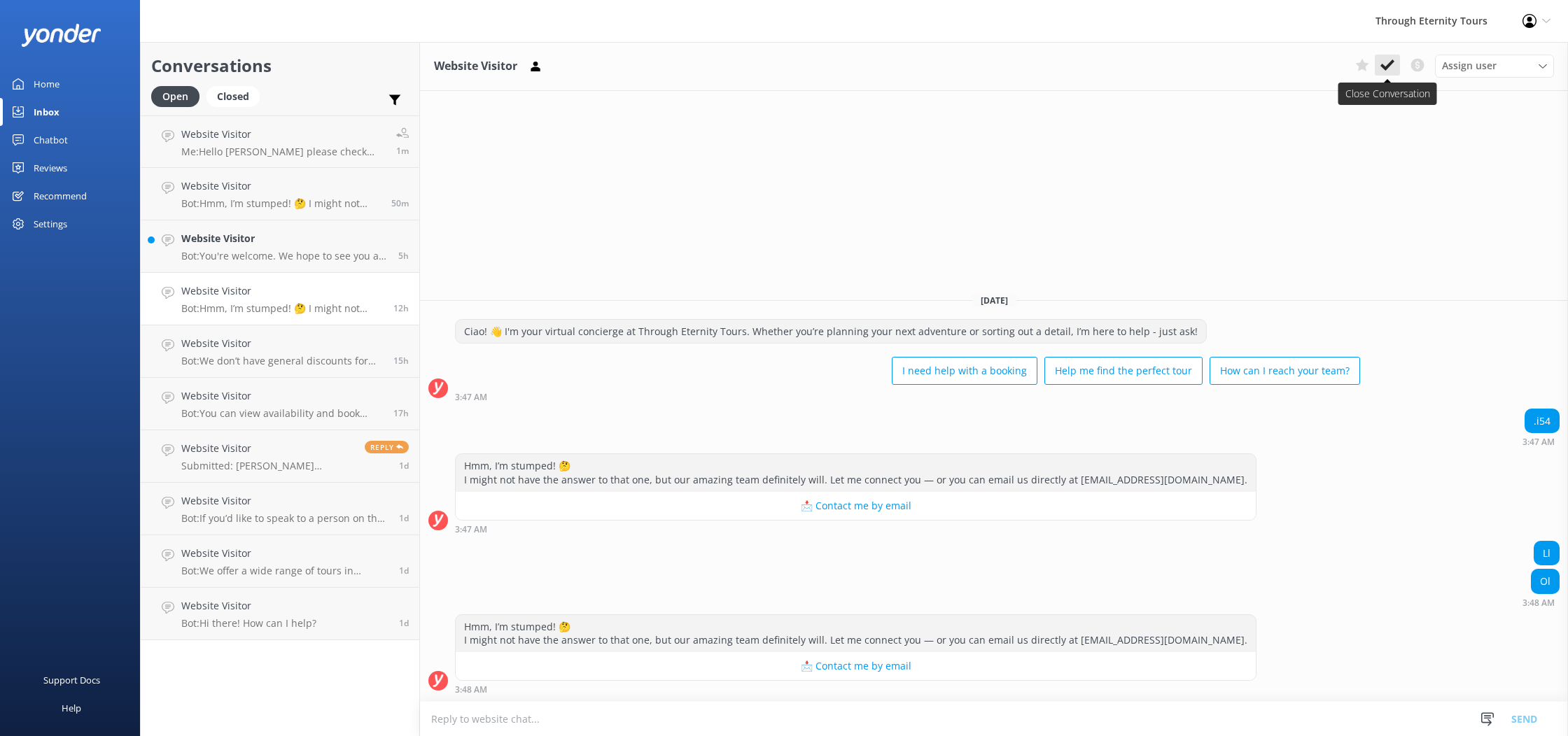
click at [1392, 65] on icon at bounding box center [1387, 65] width 14 height 14
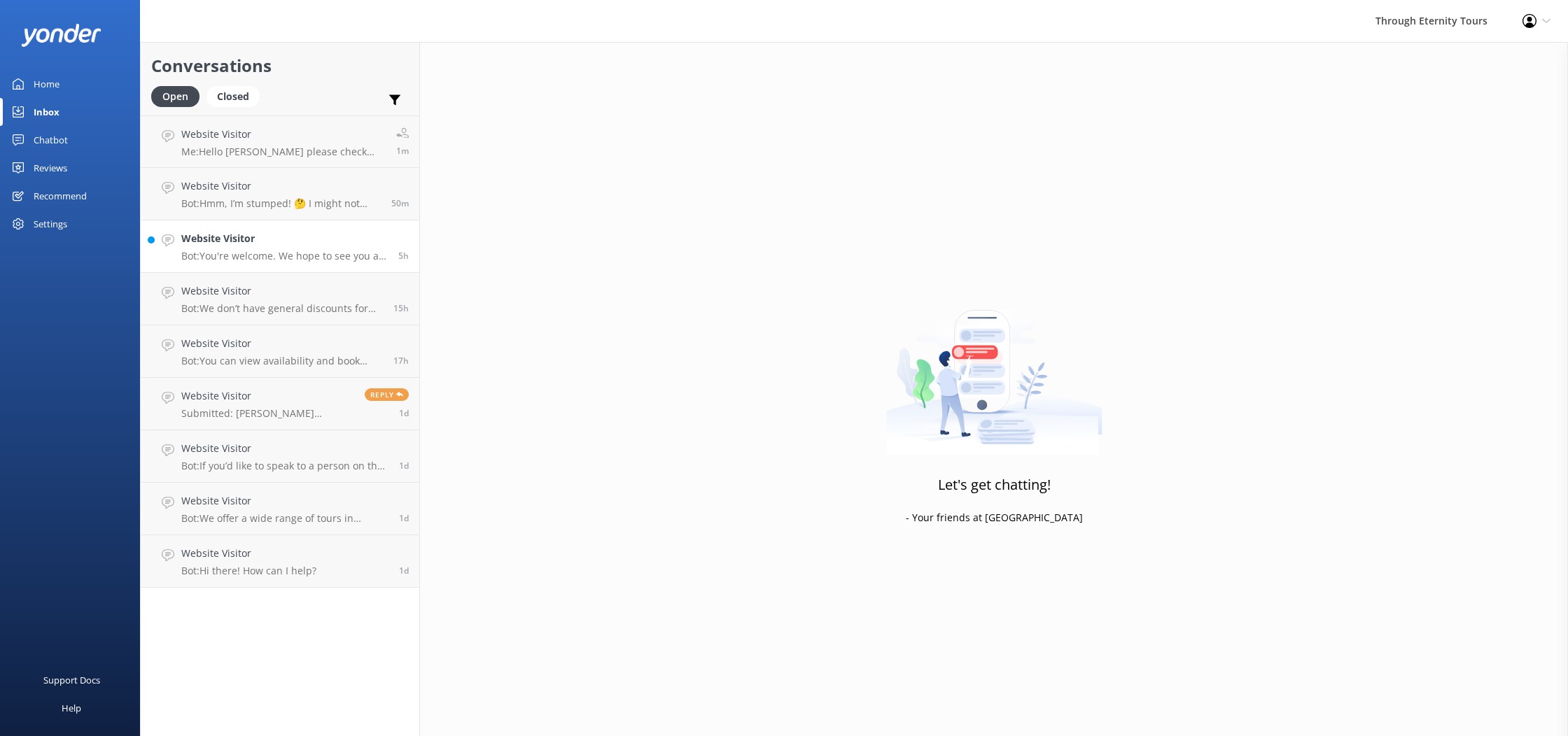
click at [306, 266] on link "Website Visitor Bot: You're welcome. We hope to see you at Through Eternity Tou…" at bounding box center [279, 247] width 278 height 53
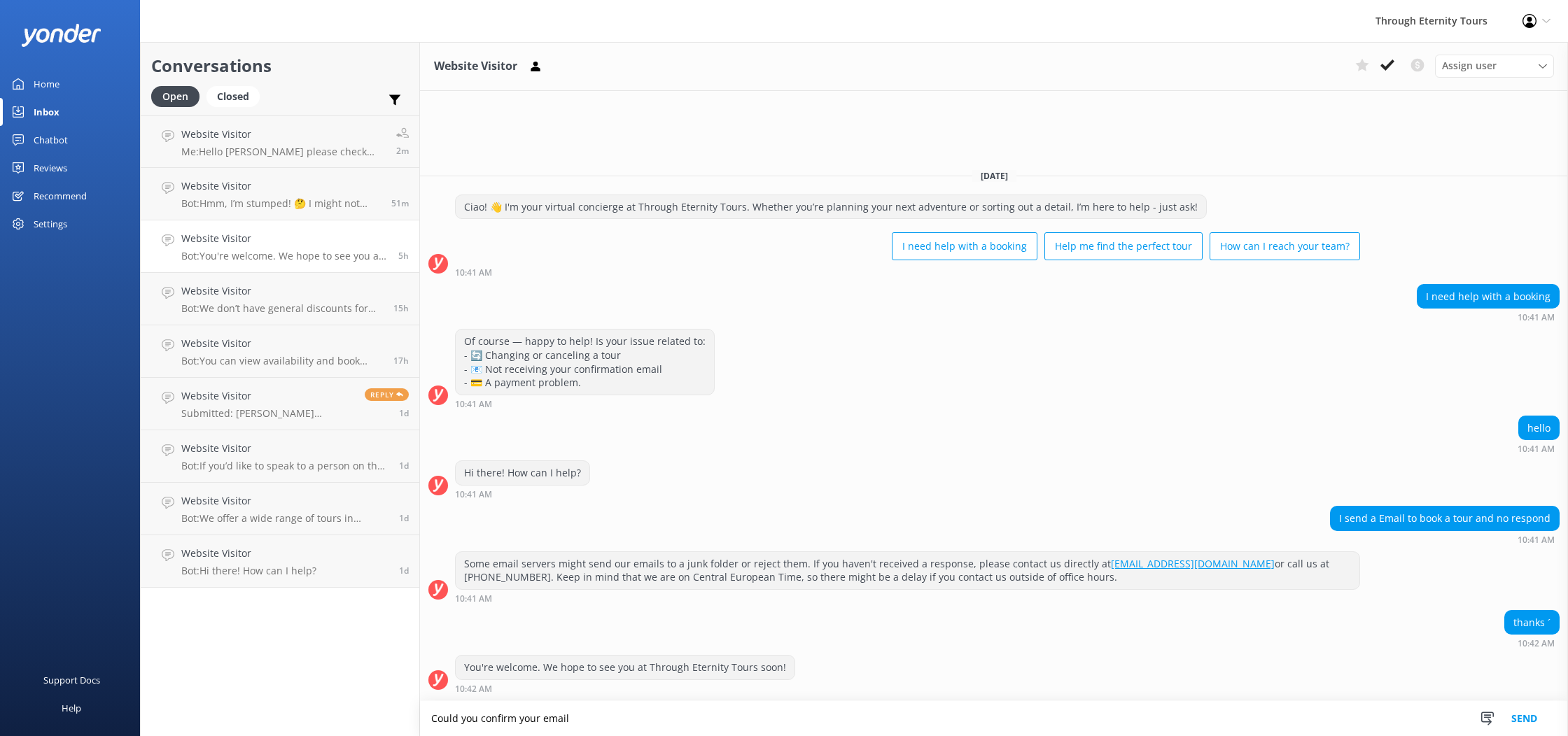
type textarea "Could you confirm your email?"
drag, startPoint x: 566, startPoint y: 718, endPoint x: 447, endPoint y: 703, distance: 119.9
click at [448, 703] on textarea "Could you confirm your email?" at bounding box center [993, 718] width 1147 height 35
click at [1516, 65] on div "Assign user" at bounding box center [1493, 65] width 112 height 15
click at [1111, 93] on div "Website Visitor Assign user [PERSON_NAME] Nadya Oks [PERSON_NAME] [PERSON_NAME]…" at bounding box center [993, 389] width 1147 height 694
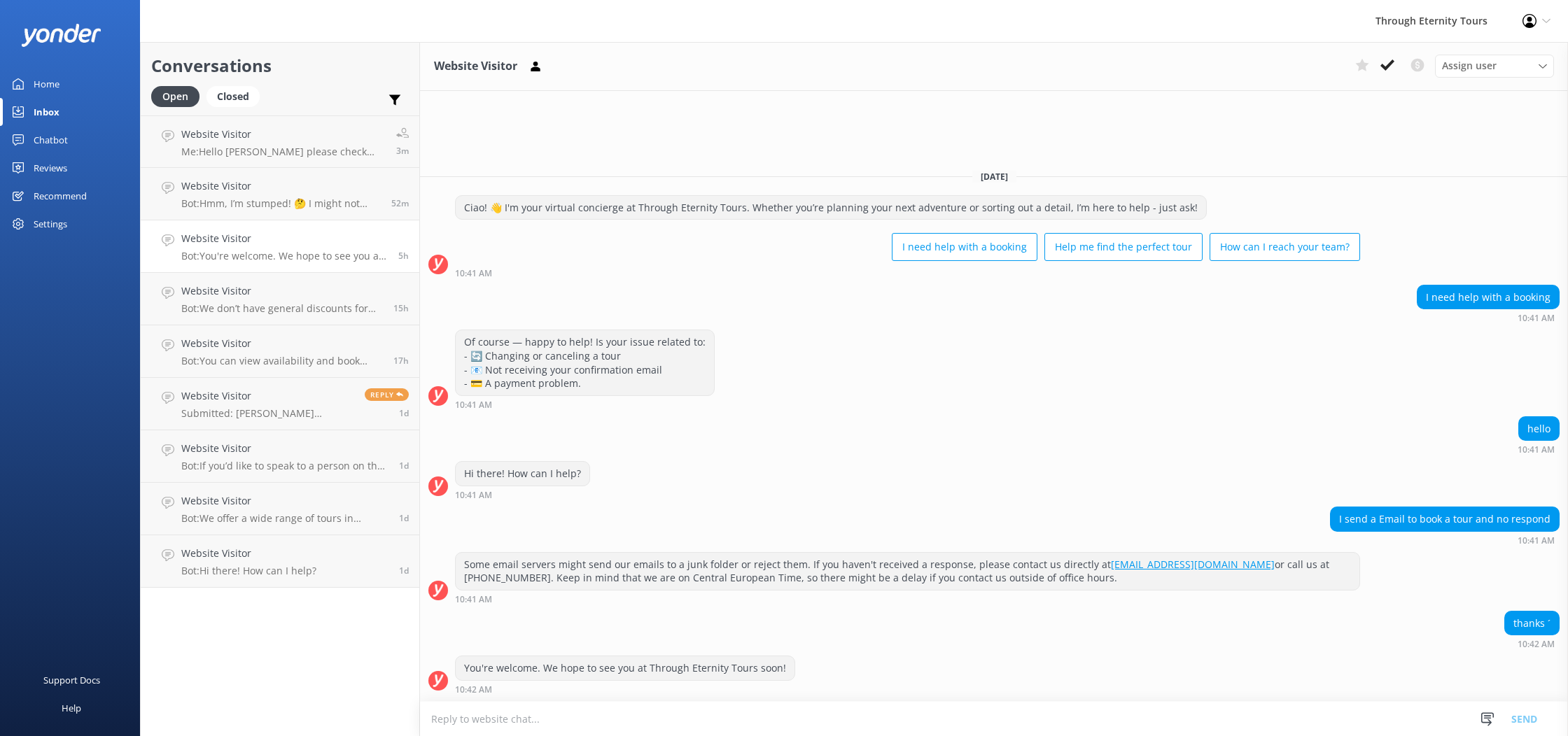
click at [510, 721] on textarea at bounding box center [993, 719] width 1147 height 34
type textarea "h"
click at [509, 721] on textarea "Hello, could you please tell us your name?" at bounding box center [993, 718] width 1147 height 35
click at [464, 720] on textarea "Hello, could you please tell us your name?" at bounding box center [993, 718] width 1147 height 35
drag, startPoint x: 754, startPoint y: 720, endPoint x: 798, endPoint y: 694, distance: 51.1
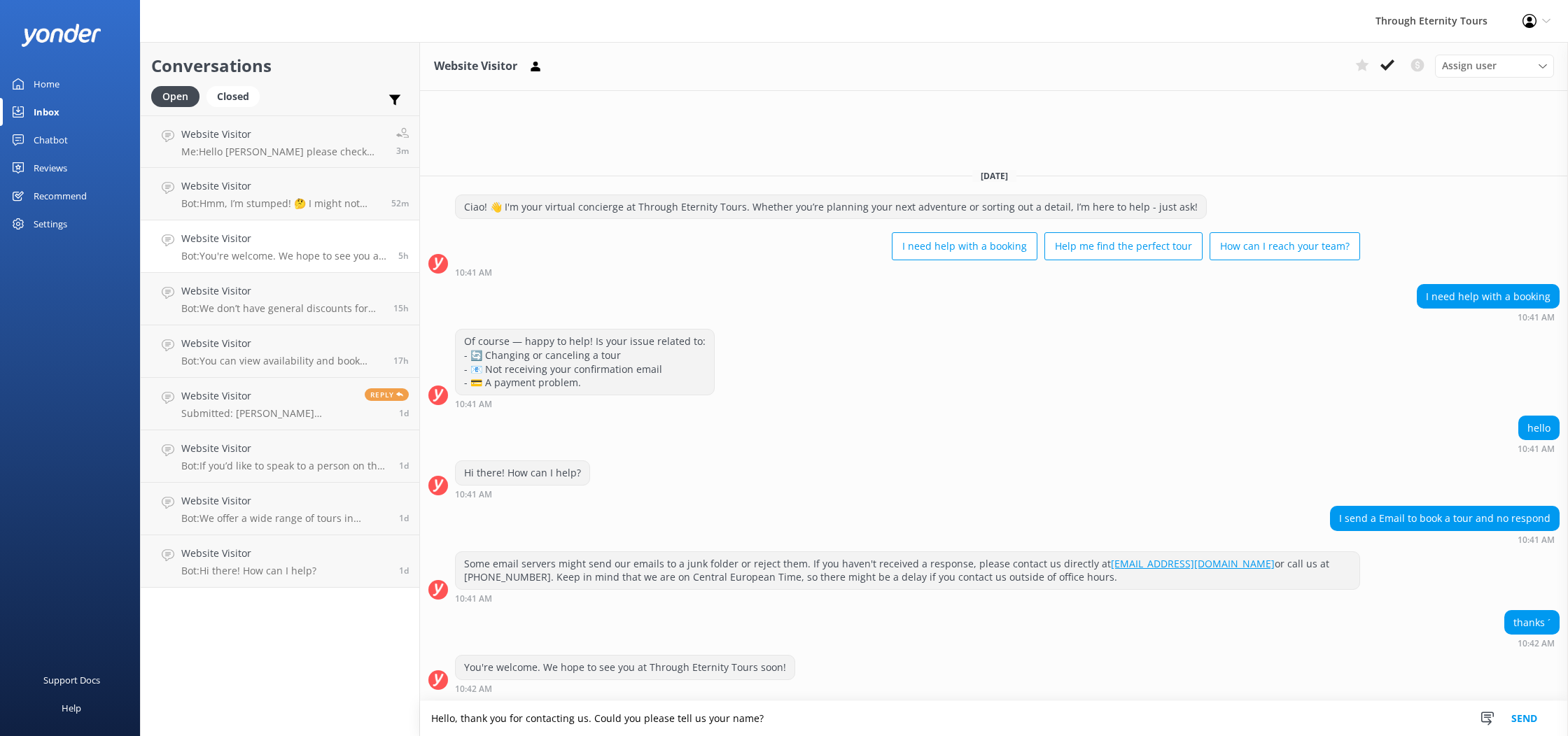
click at [755, 720] on textarea "Hello, thank you for contacting us. Could you please tell us your name?" at bounding box center [993, 718] width 1147 height 35
click at [592, 717] on textarea "Hello, thank you for contacting us. Could you please tell us your name or email?" at bounding box center [993, 718] width 1147 height 35
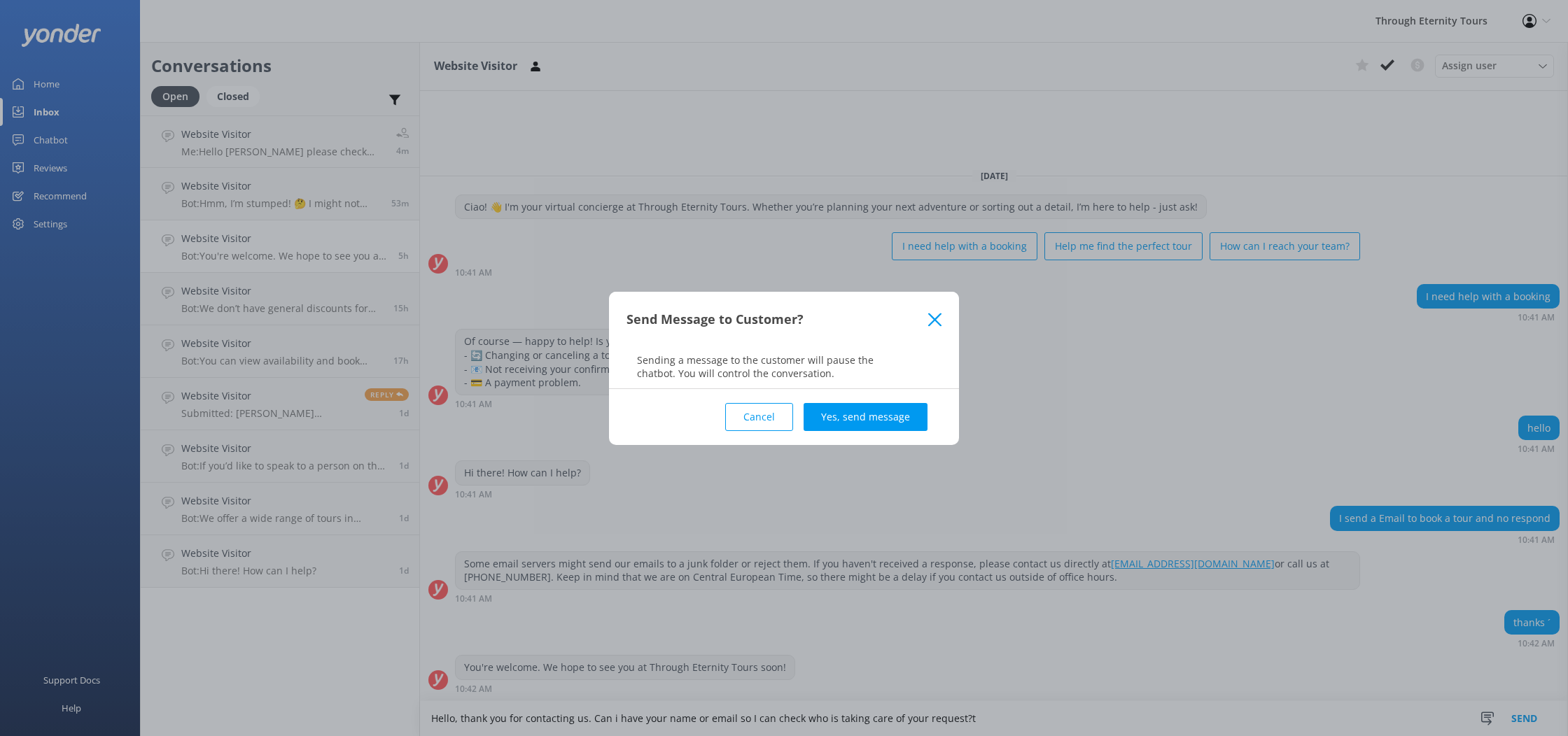
click at [765, 425] on button "Cancel" at bounding box center [759, 417] width 68 height 28
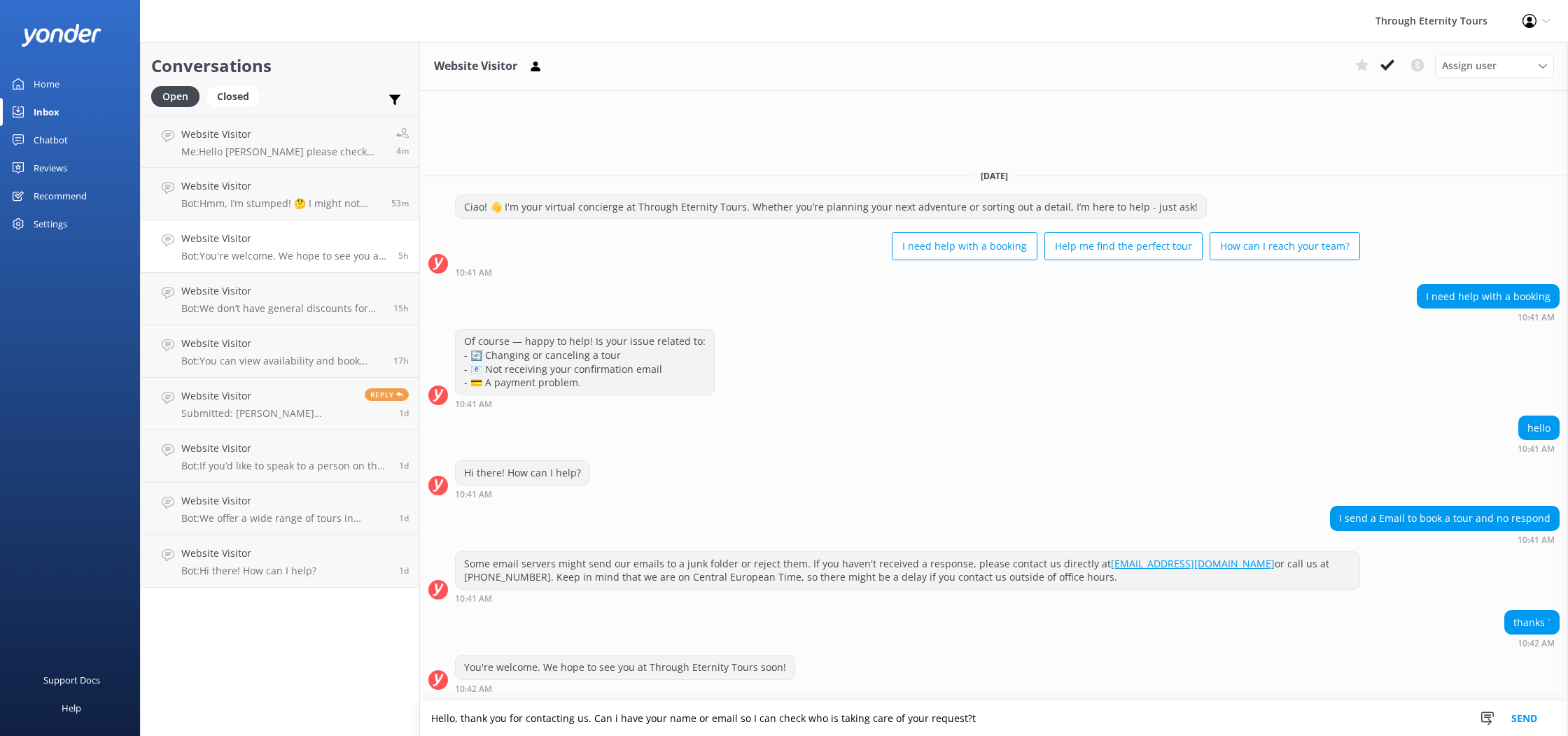
click at [960, 725] on textarea "Hello, thank you for contacting us. Can i have your name or email so I can chec…" at bounding box center [993, 718] width 1147 height 35
click at [614, 720] on textarea "Hello, thank you for contacting us. Can i have your name or email so I can chec…" at bounding box center [993, 718] width 1147 height 35
type textarea "Hello, thank you for contacting us. Can I ask your name or email so I can check…"
click at [1513, 715] on button "Send" at bounding box center [1523, 718] width 53 height 35
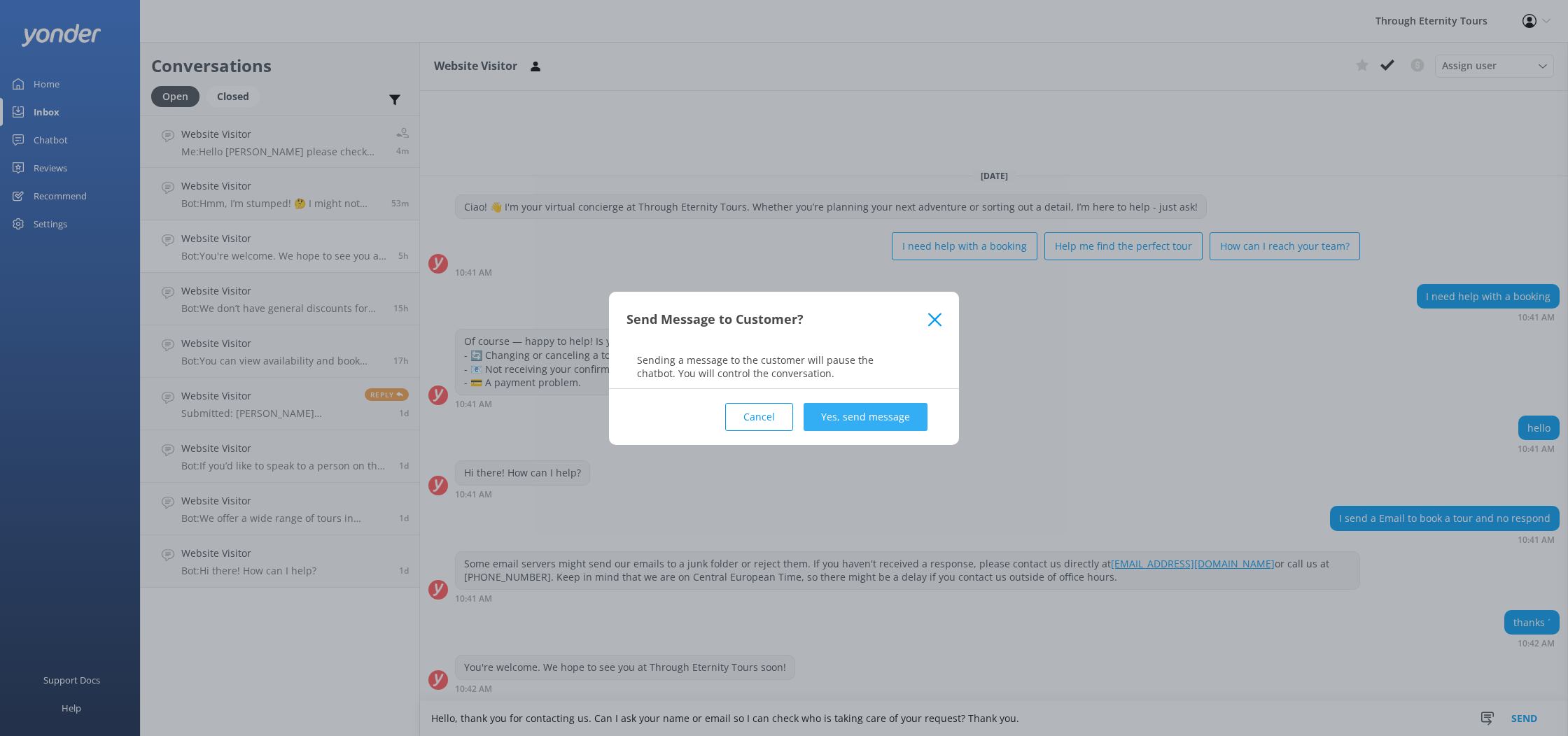
click at [857, 422] on button "Yes, send message" at bounding box center [865, 417] width 124 height 28
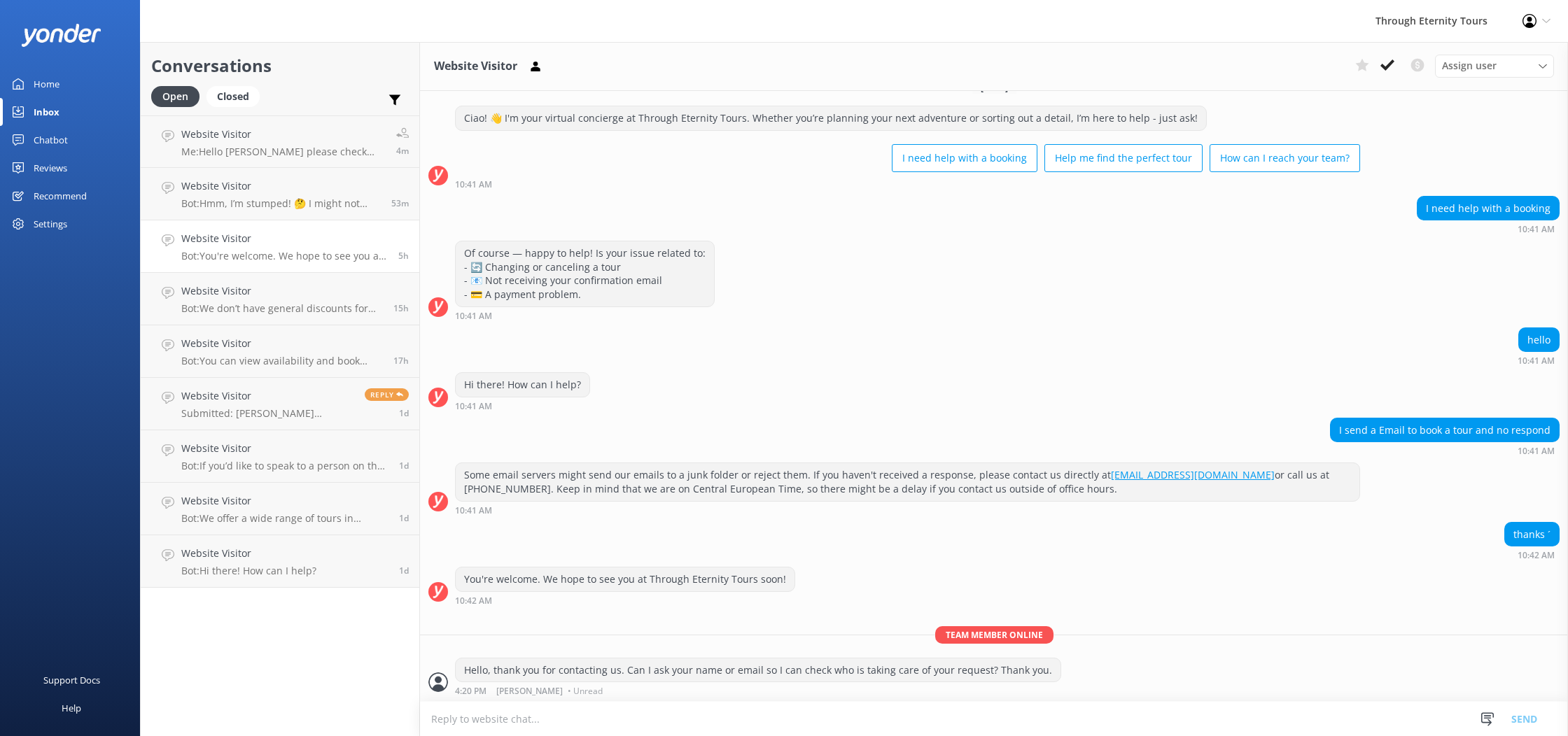
scroll to position [23, 0]
click at [266, 157] on p "Me: Hello [PERSON_NAME] please check your email and let us know if you receive …" at bounding box center [283, 151] width 205 height 13
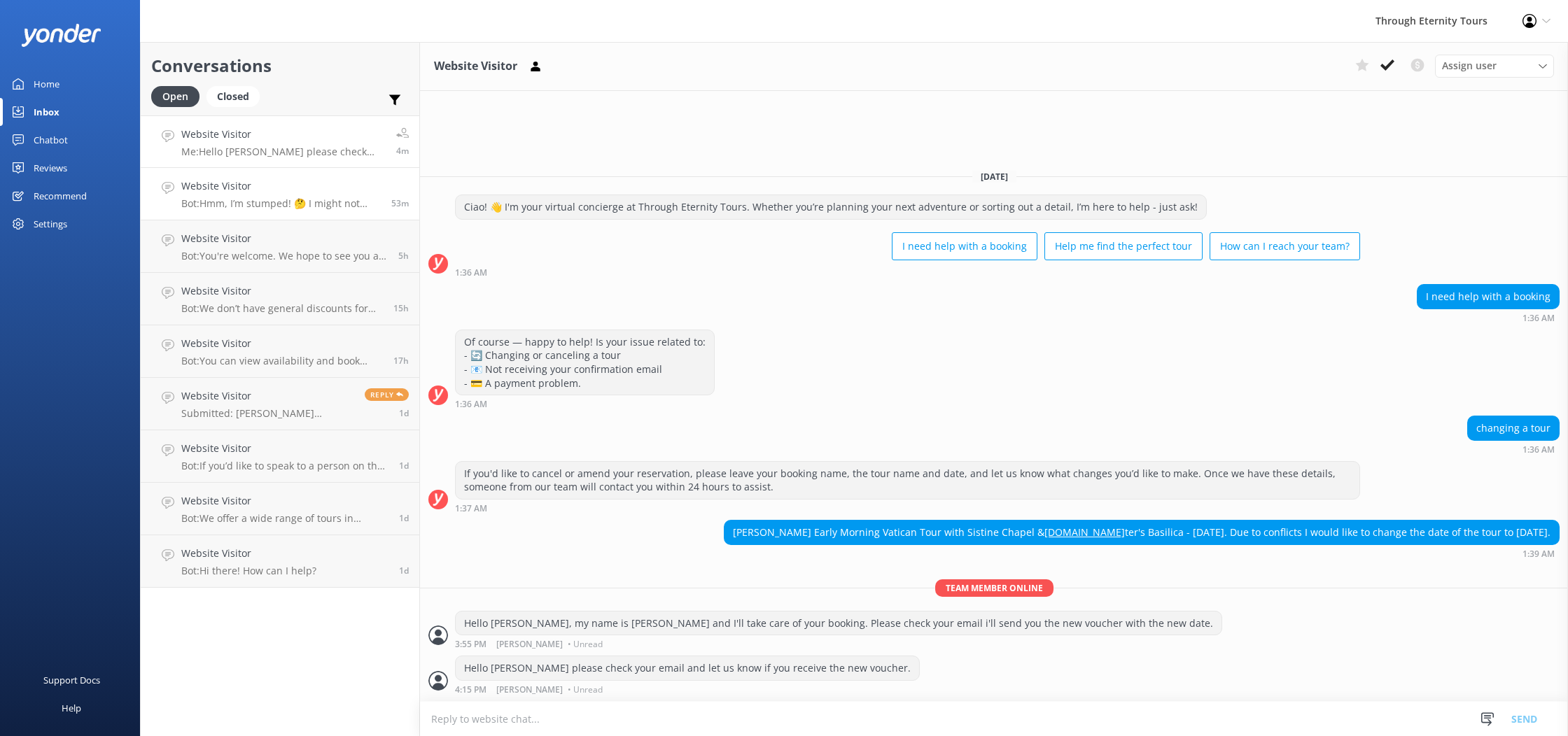
click at [267, 193] on h4 "Website Visitor" at bounding box center [280, 185] width 200 height 15
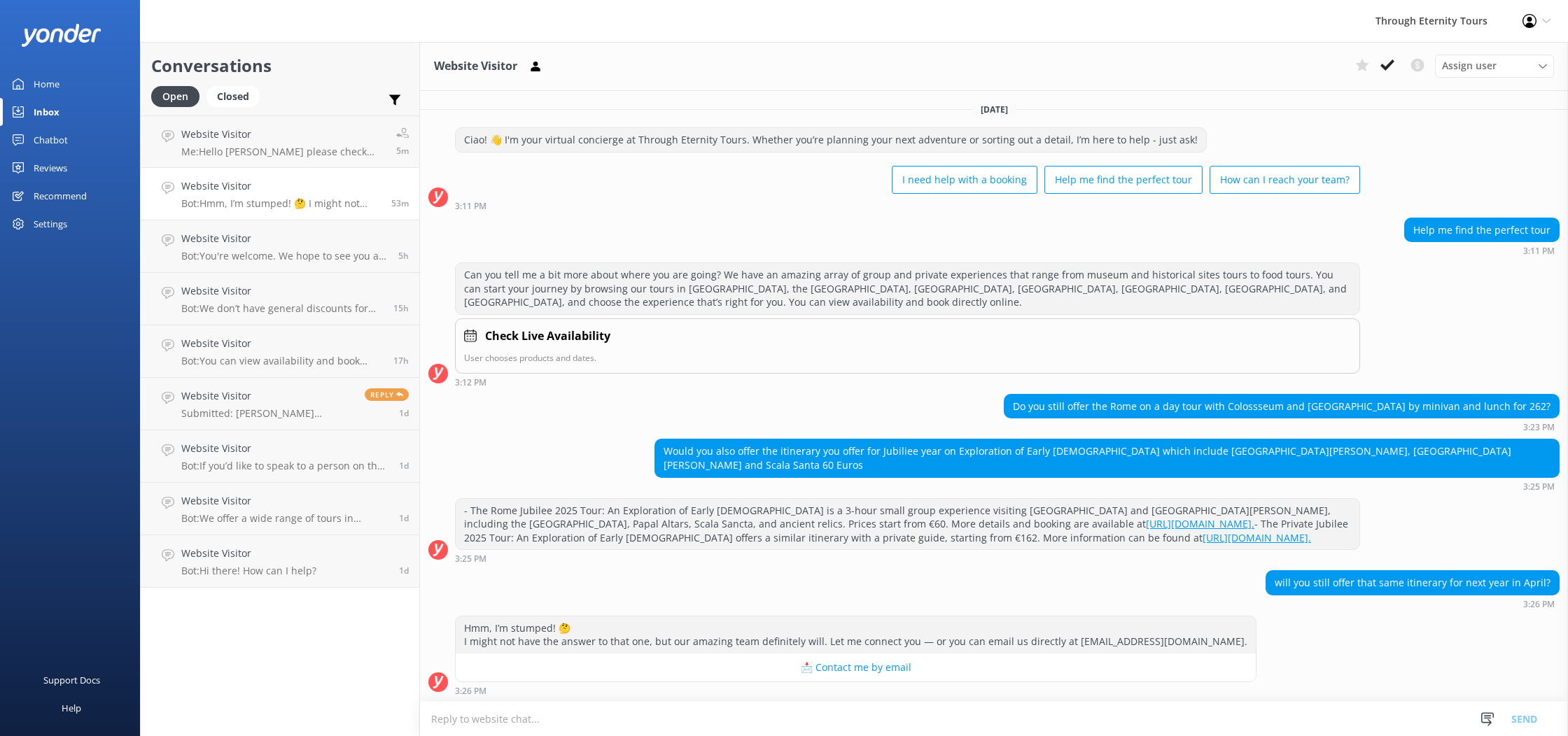
scroll to position [1, 0]
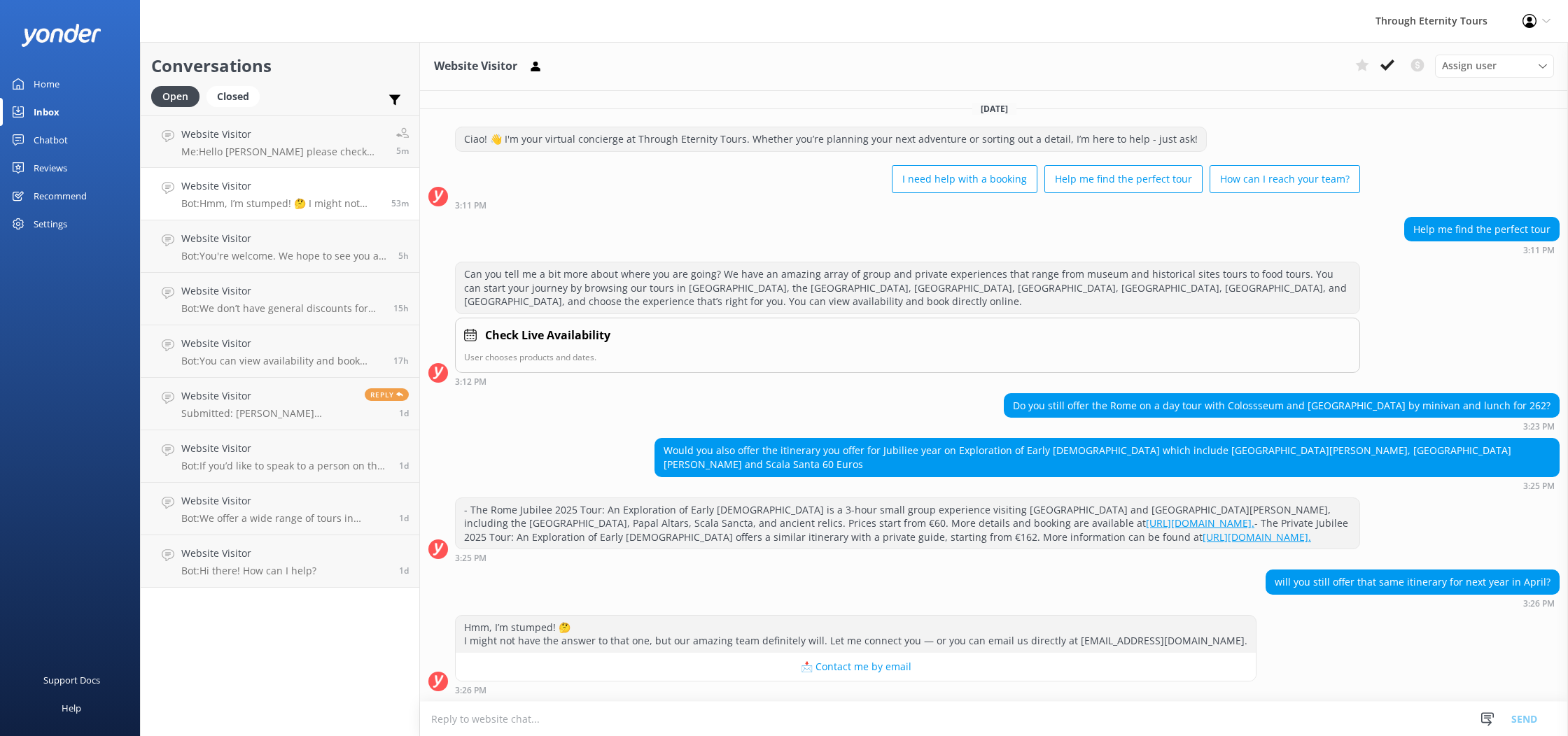
click at [504, 715] on textarea at bounding box center [993, 719] width 1147 height 34
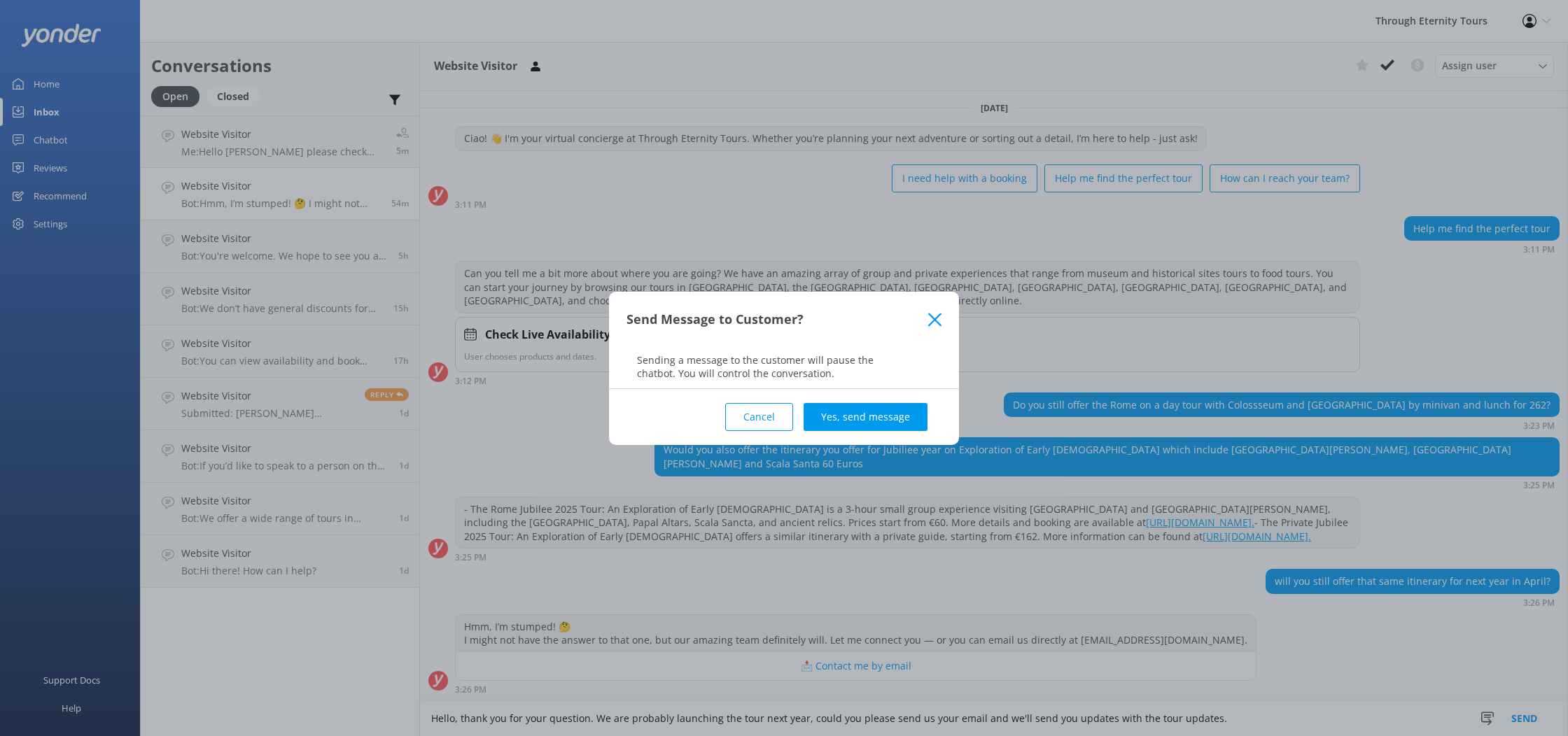
drag, startPoint x: 720, startPoint y: 428, endPoint x: 727, endPoint y: 425, distance: 7.6
click at [719, 428] on div "Cancel Yes, send message" at bounding box center [784, 417] width 315 height 56
click at [727, 425] on div "Cancel Yes, send message" at bounding box center [784, 417] width 315 height 56
click at [758, 422] on button "Cancel" at bounding box center [759, 417] width 68 height 28
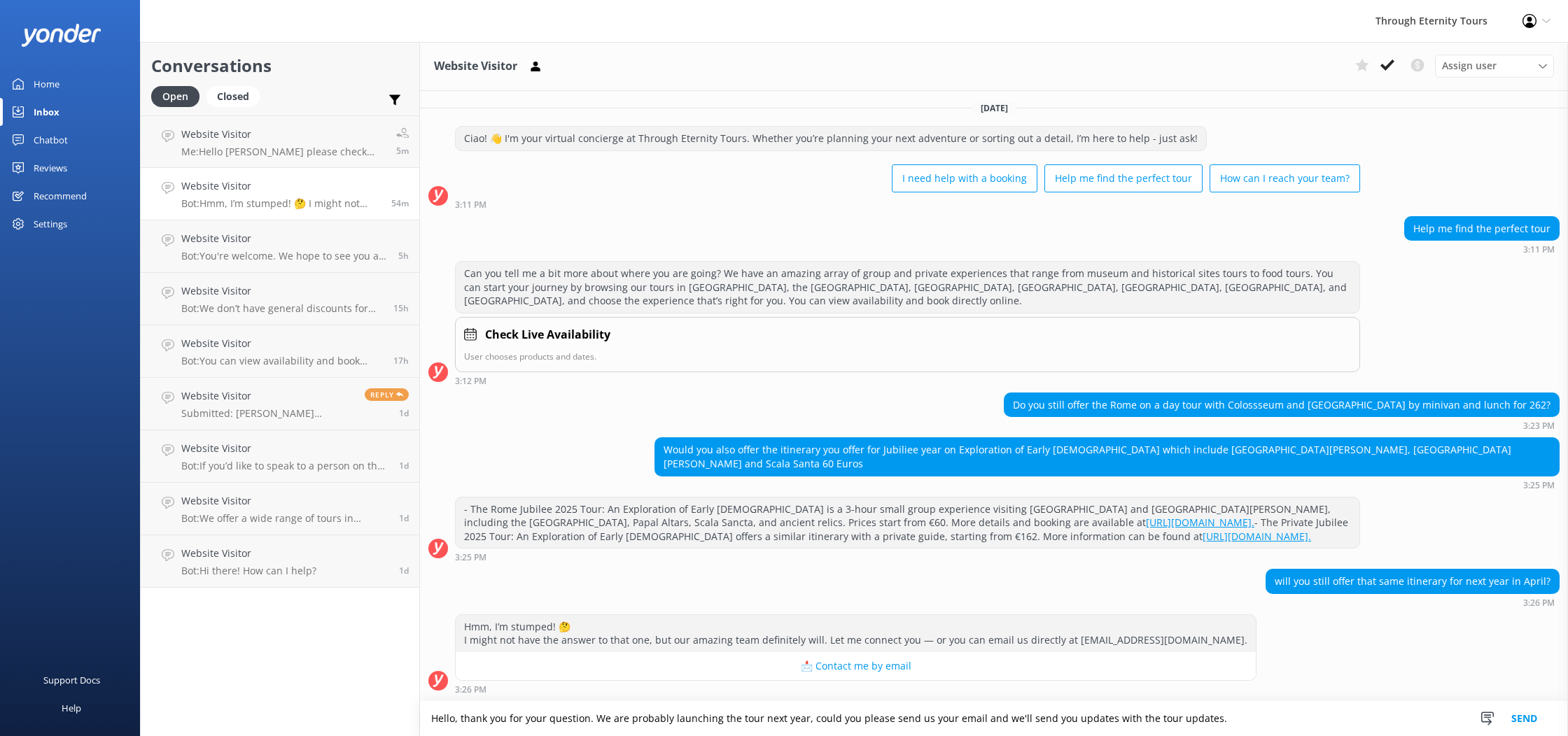
click at [1224, 725] on textarea "Hello, thank you for your question. We are probably launching the tour next yea…" at bounding box center [993, 718] width 1147 height 35
type textarea "Hello, thank you for your question. We are probably launching the tour next yea…"
click at [1535, 720] on button "Send" at bounding box center [1523, 718] width 53 height 35
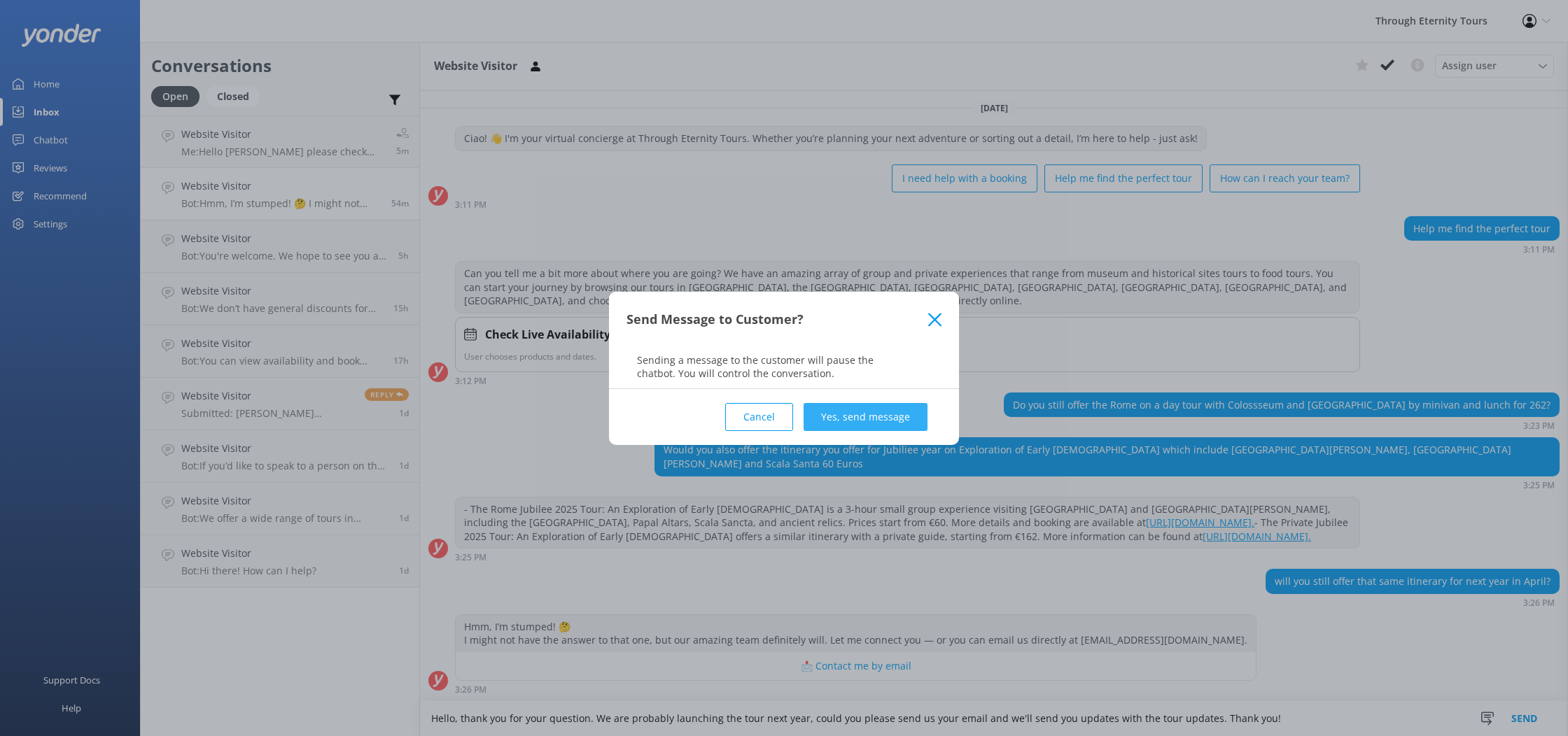
click at [854, 417] on button "Yes, send message" at bounding box center [865, 417] width 124 height 28
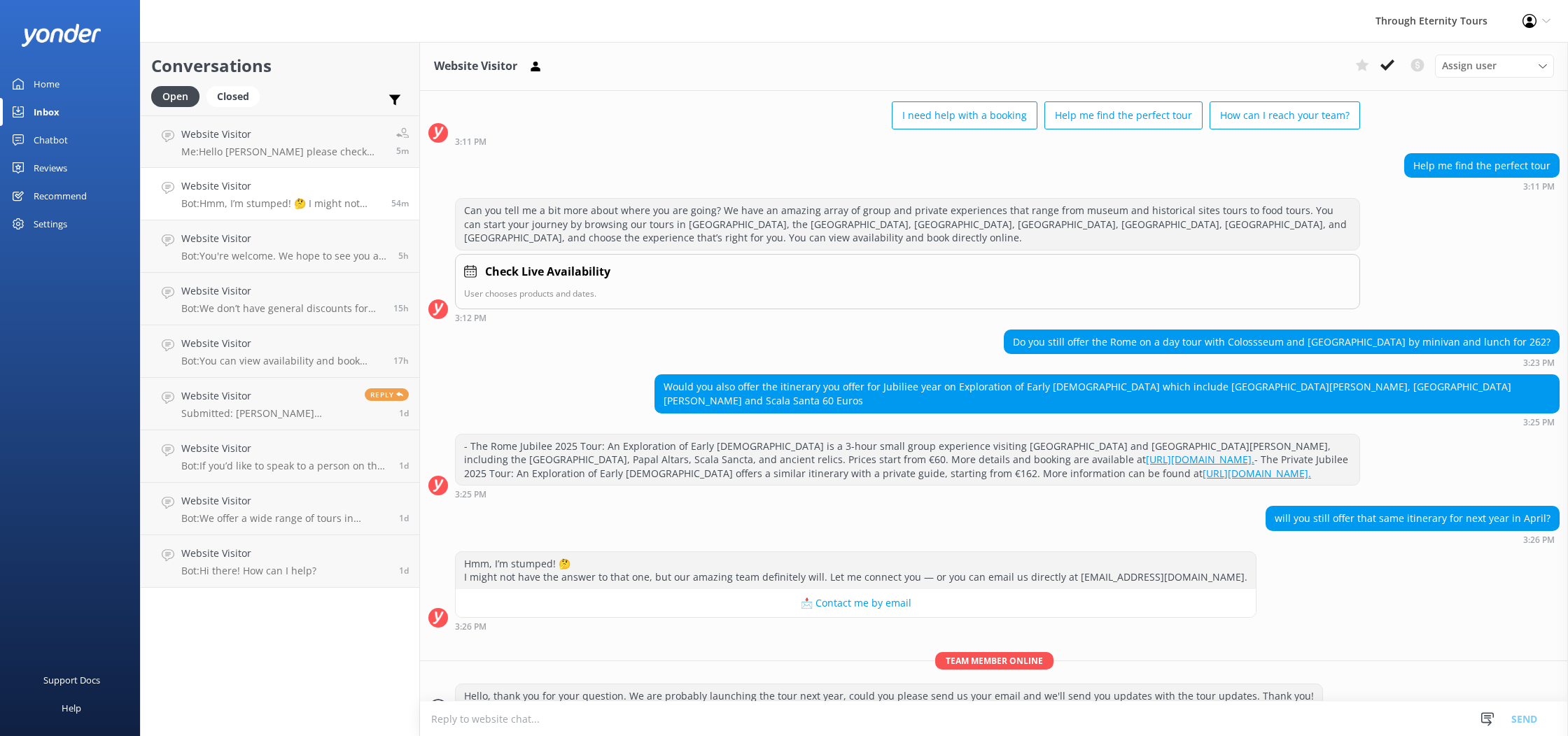
scroll to position [92, 0]
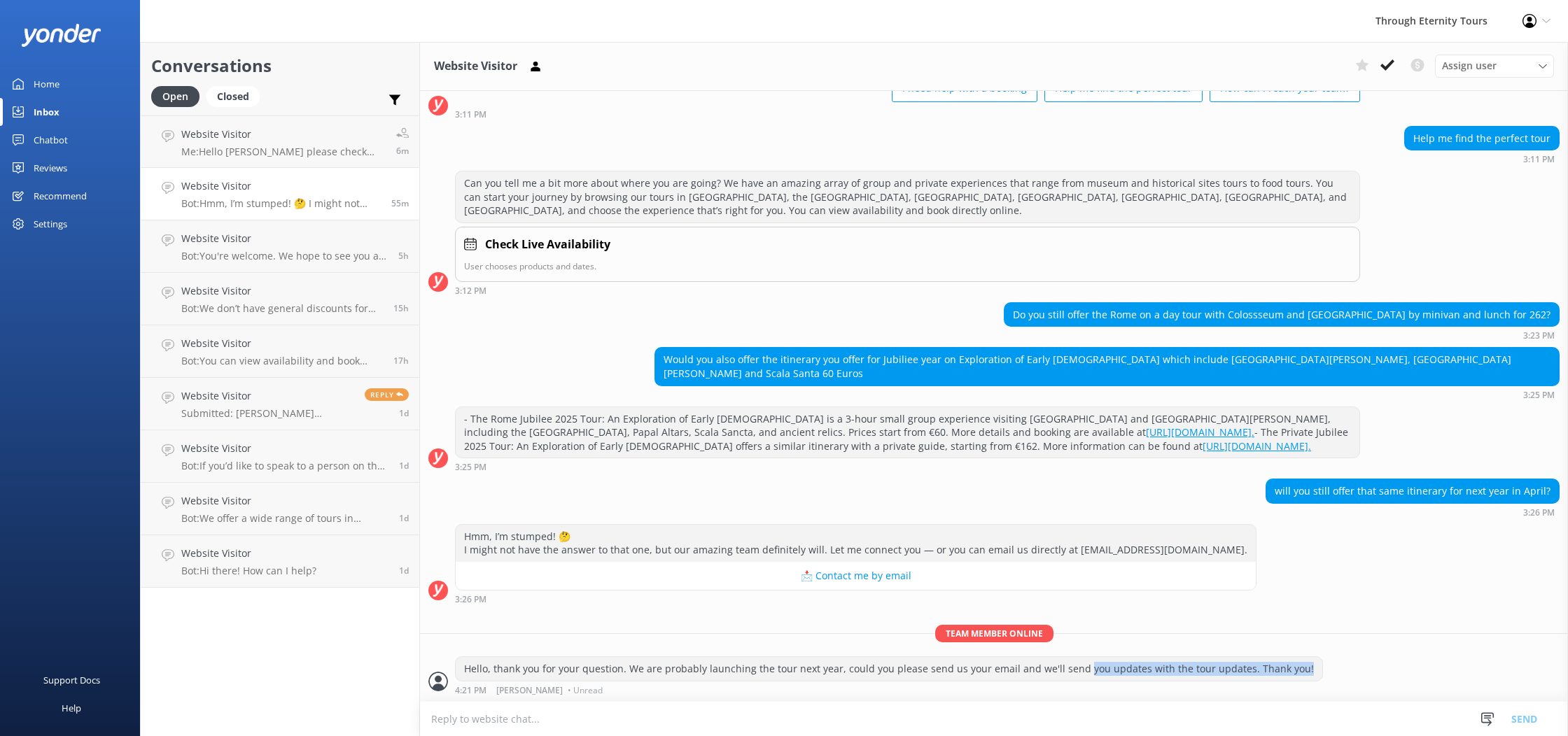
drag, startPoint x: 1071, startPoint y: 670, endPoint x: 1186, endPoint y: 676, distance: 115.2
click at [1186, 676] on div "Hello, thank you for your question. We are probably launching the tour next yea…" at bounding box center [888, 669] width 866 height 24
drag, startPoint x: 1090, startPoint y: 663, endPoint x: 1094, endPoint y: 676, distance: 13.6
click at [1090, 663] on div "Hello, thank you for your question. We are probably launching the tour next yea…" at bounding box center [888, 669] width 866 height 24
click at [231, 399] on h4 "Website Visitor" at bounding box center [267, 396] width 173 height 15
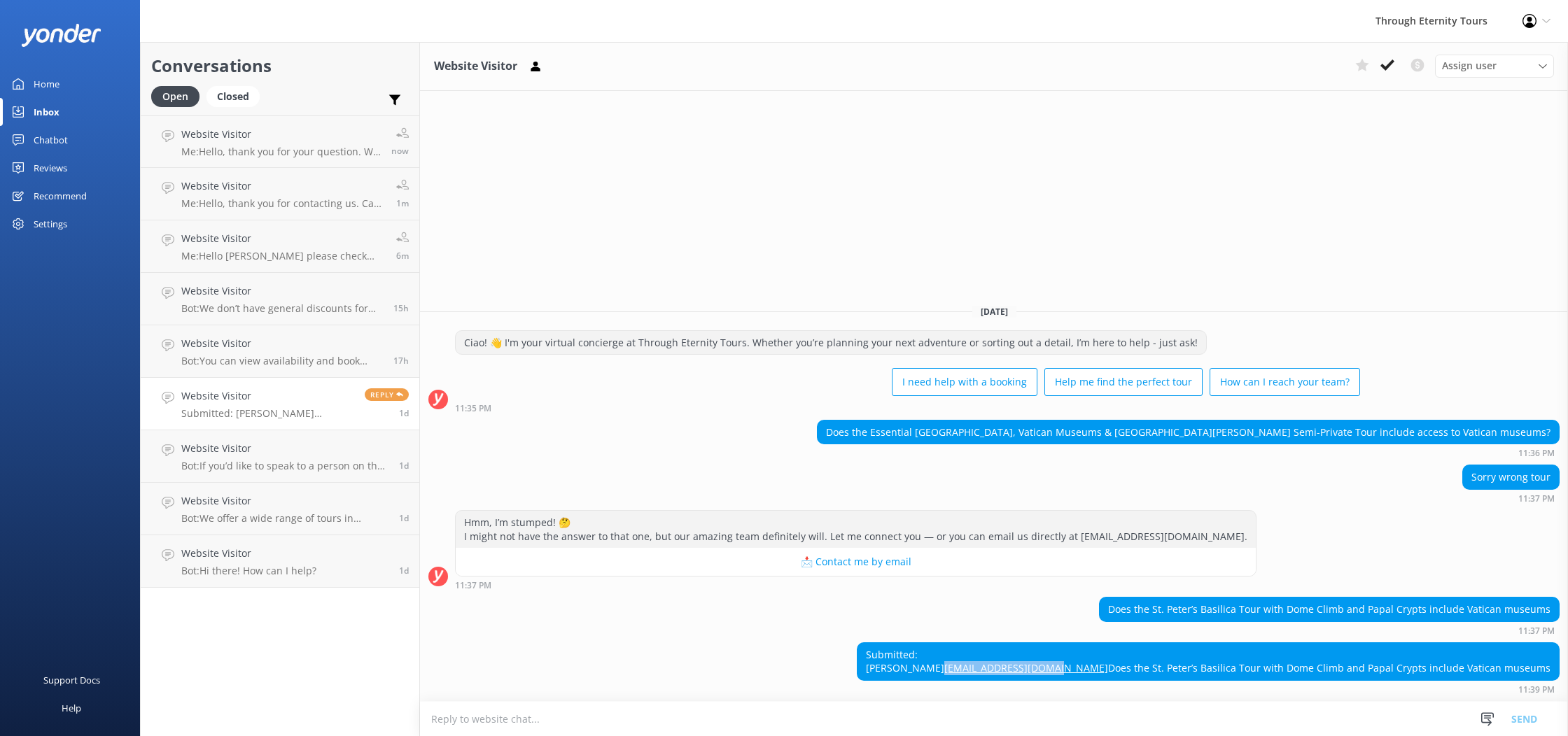
drag, startPoint x: 1237, startPoint y: 646, endPoint x: 1118, endPoint y: 644, distance: 119.0
click at [1117, 644] on div "Submitted: [PERSON_NAME] [EMAIL_ADDRESS][DOMAIN_NAME] Does the [GEOGRAPHIC_DATA…" at bounding box center [1207, 661] width 701 height 37
copy link "[EMAIL_ADDRESS][DOMAIN_NAME]"
click at [261, 413] on p "Submitted: [PERSON_NAME] [EMAIL_ADDRESS][DOMAIN_NAME] Does the [GEOGRAPHIC_DATA…" at bounding box center [267, 414] width 173 height 13
click at [249, 136] on h4 "Website Visitor" at bounding box center [280, 133] width 200 height 15
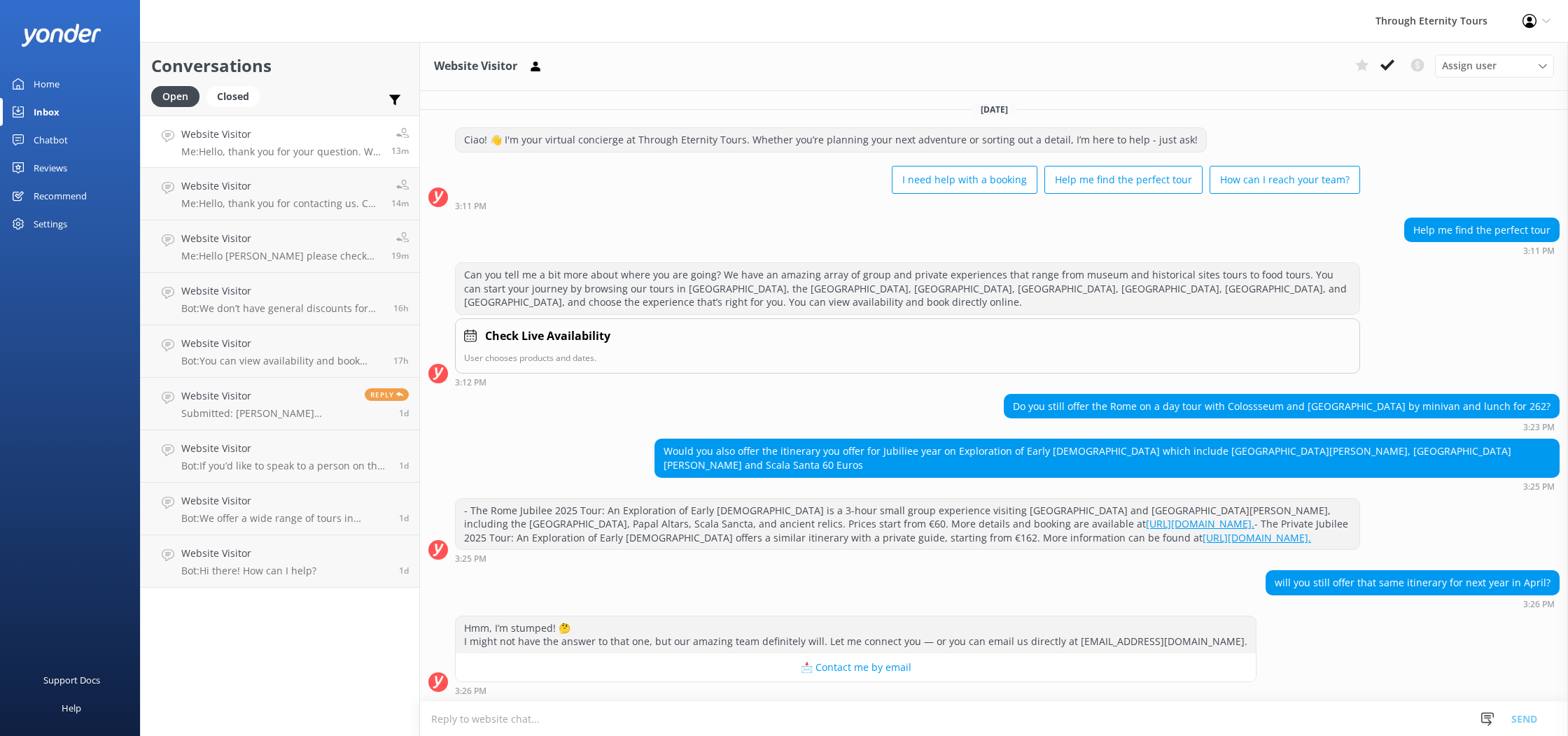
scroll to position [92, 0]
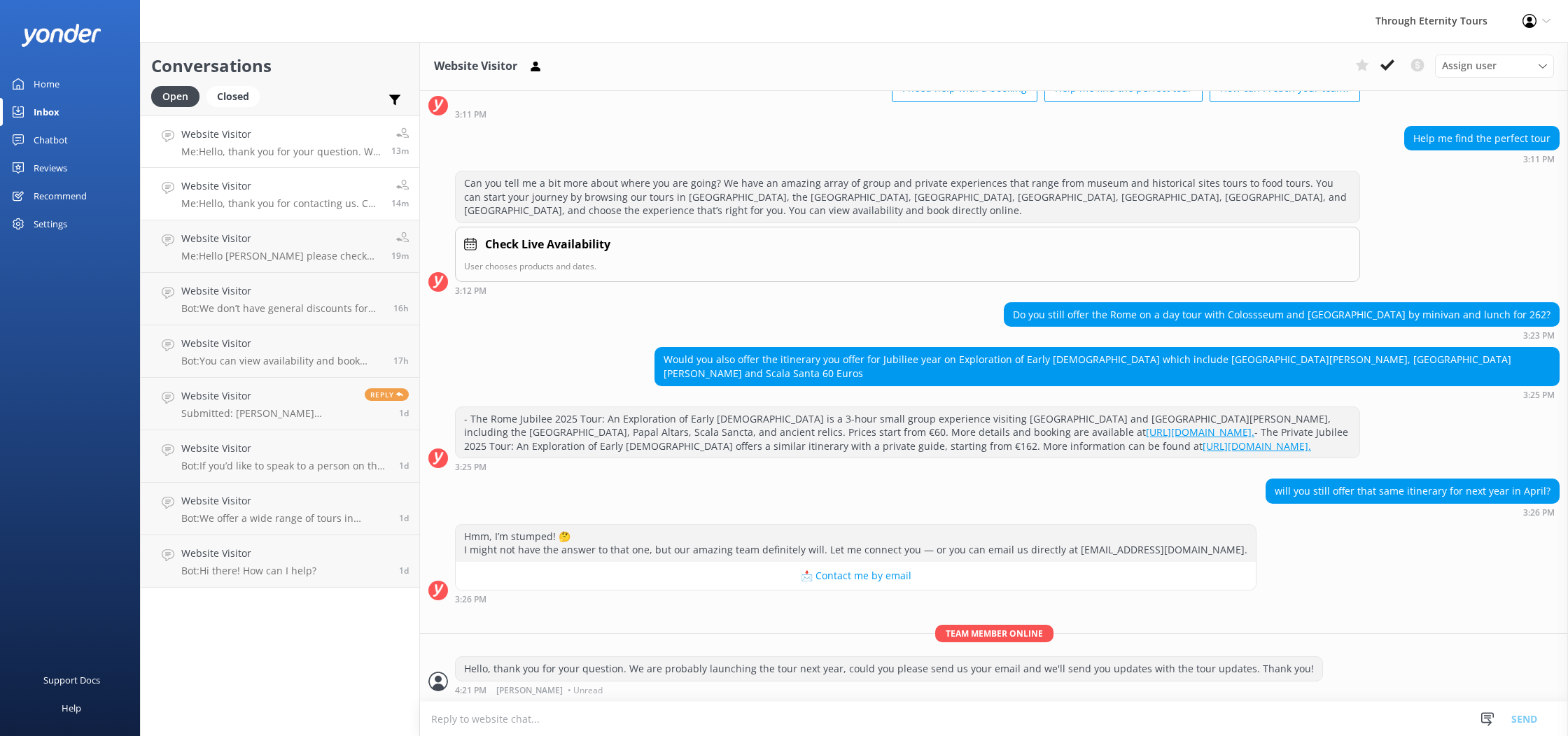
click at [272, 192] on h4 "Website Visitor" at bounding box center [280, 185] width 200 height 15
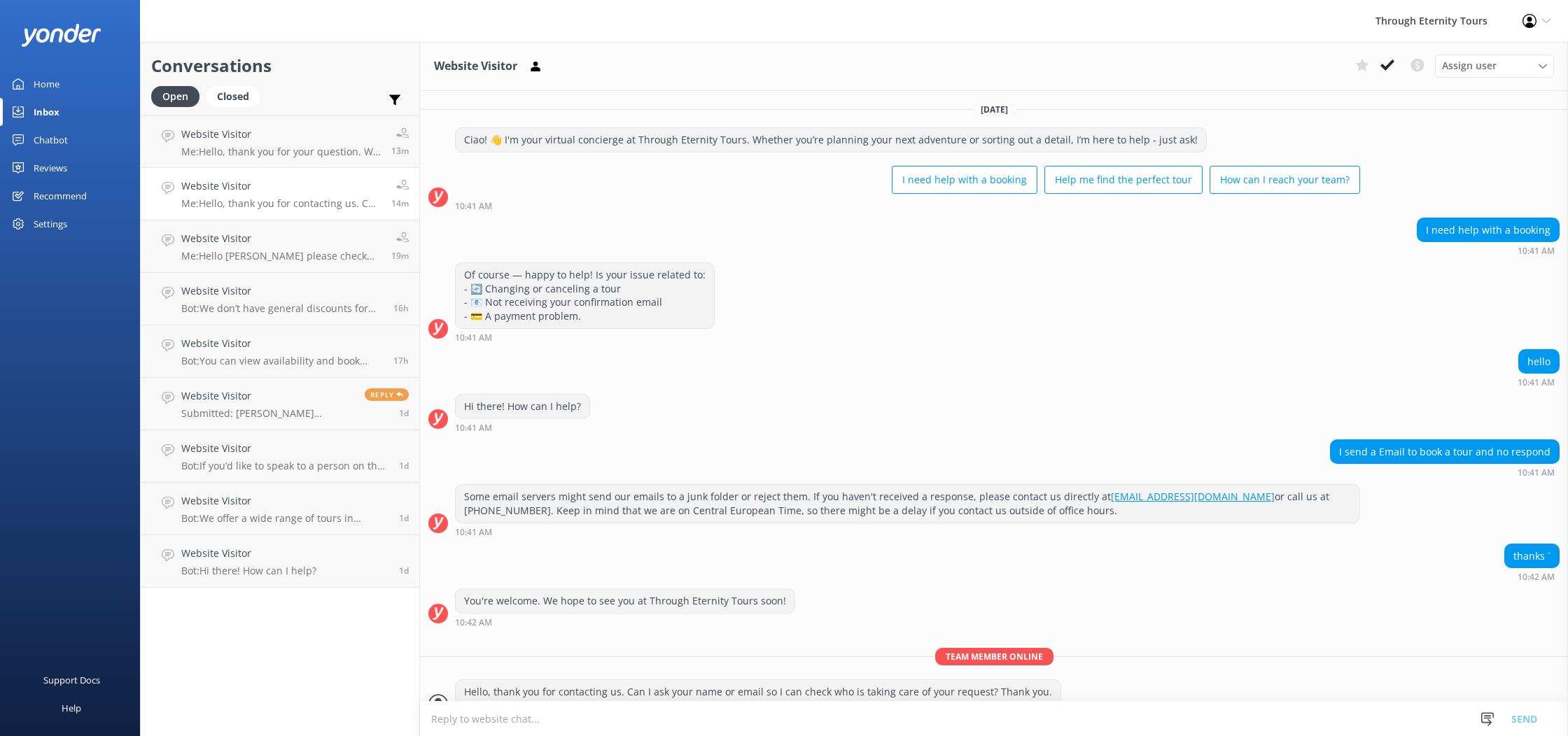
scroll to position [23, 0]
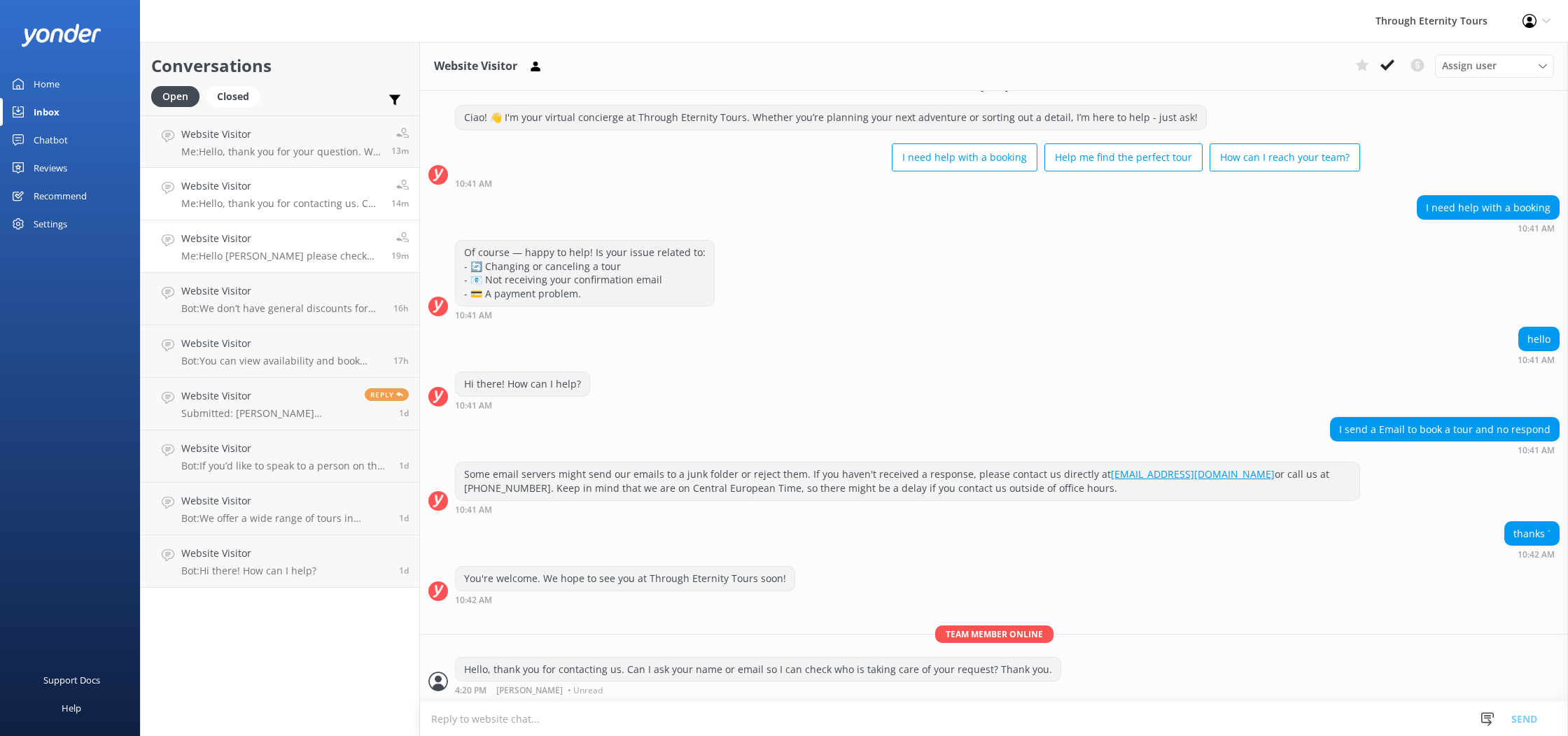
click at [281, 257] on p "Me: Hello [PERSON_NAME] please check your email and let us know if you receive …" at bounding box center [280, 256] width 200 height 13
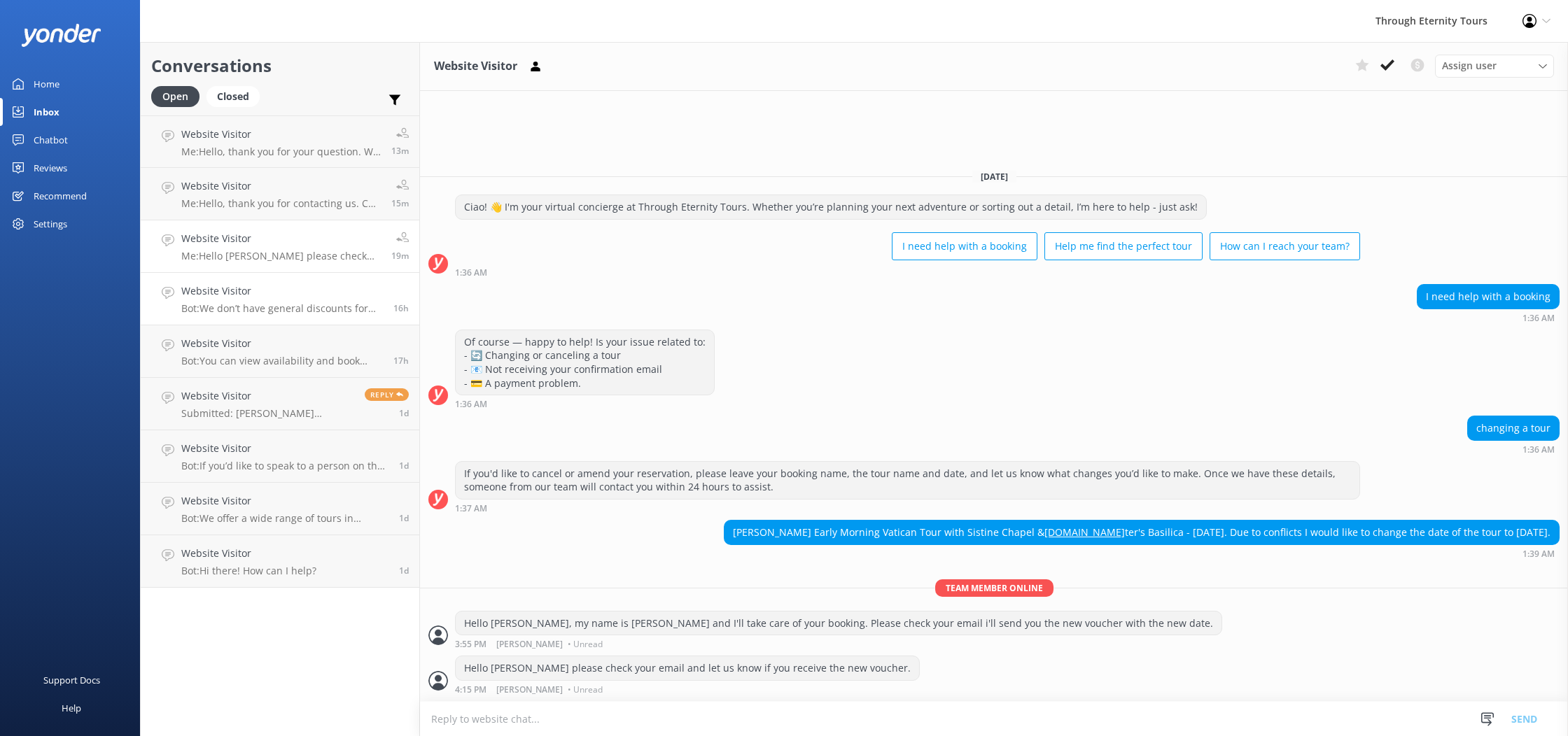
click at [306, 309] on p "Bot: We don’t have general discounts for returning customers, but if you book f…" at bounding box center [281, 308] width 202 height 13
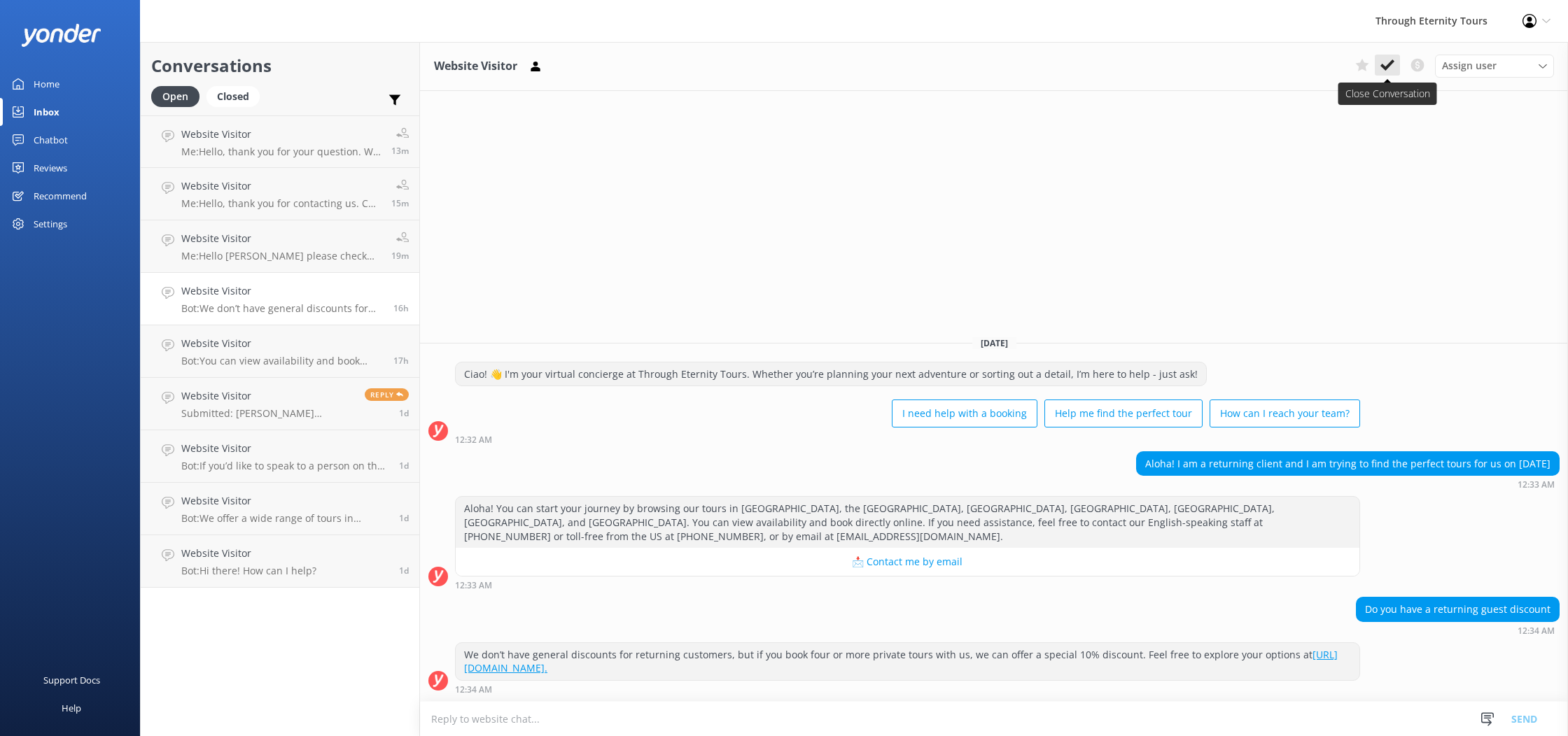
click at [1381, 63] on icon at bounding box center [1387, 65] width 14 height 14
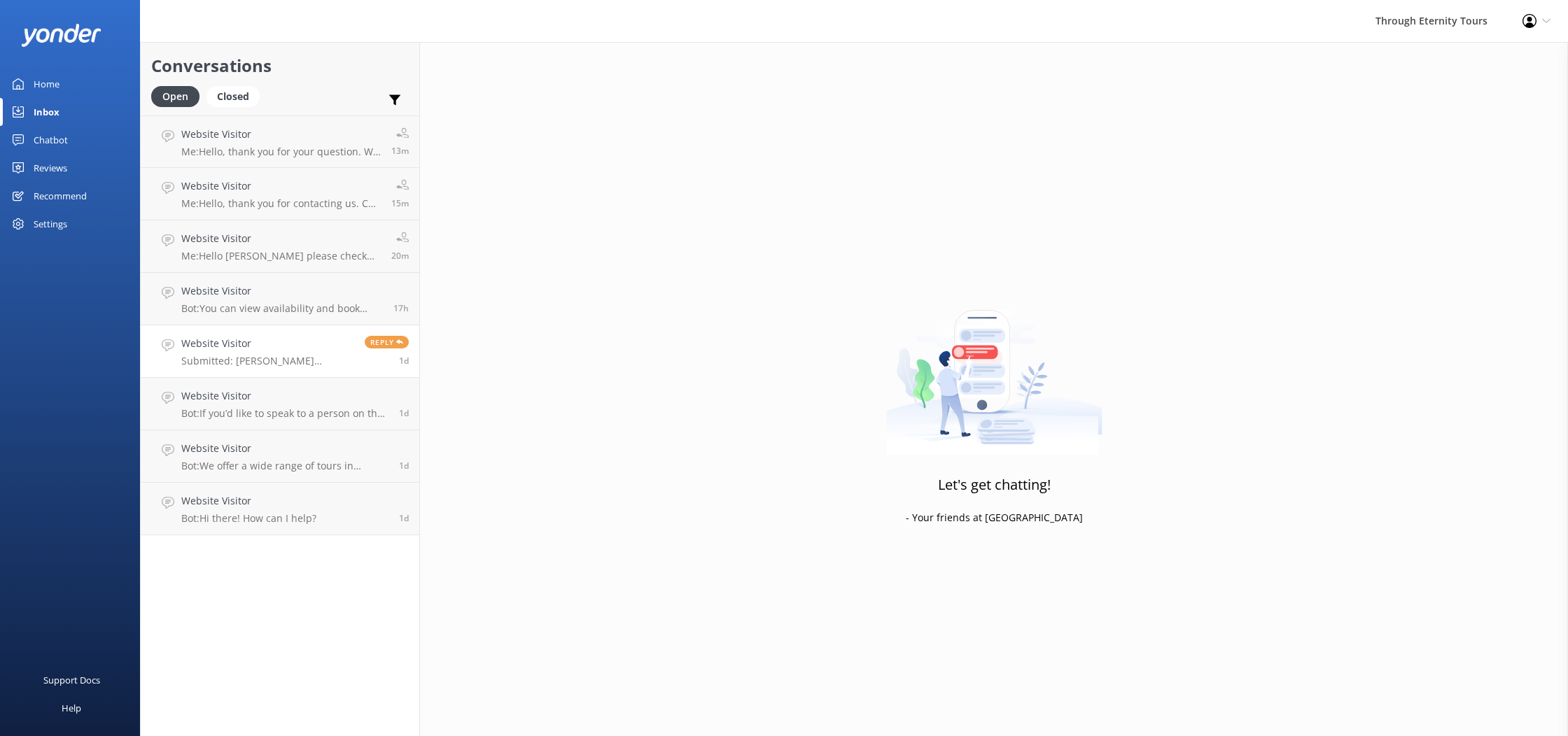
click at [318, 340] on h4 "Website Visitor" at bounding box center [267, 343] width 173 height 15
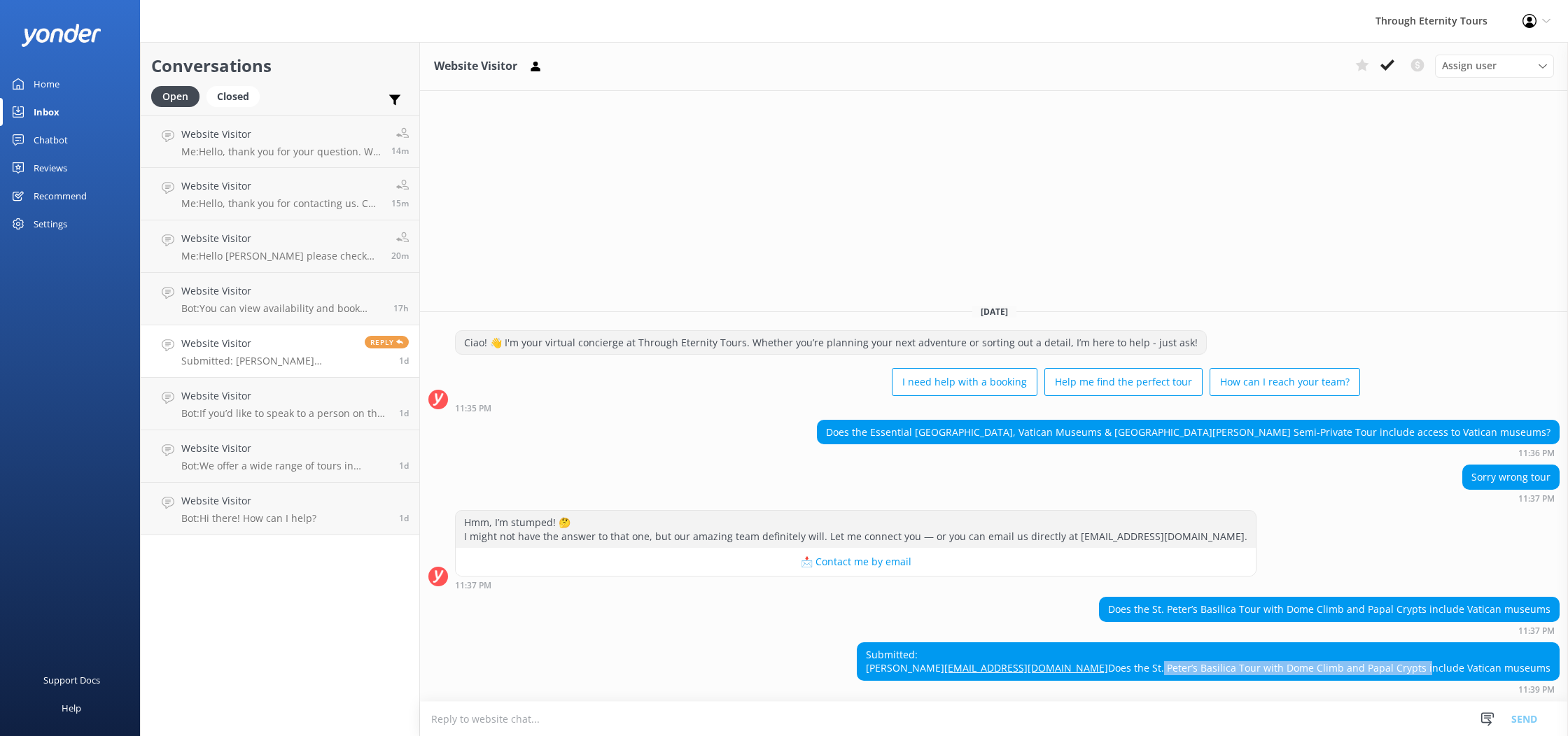
drag, startPoint x: 1180, startPoint y: 667, endPoint x: 1431, endPoint y: 663, distance: 251.0
click at [1432, 663] on div "Submitted: [PERSON_NAME] [EMAIL_ADDRESS][DOMAIN_NAME] Does the [GEOGRAPHIC_DATA…" at bounding box center [1207, 661] width 701 height 37
copy div "t. Peter’s Basilica Tour with Dome Climb and Papal Crypts"
drag, startPoint x: 1237, startPoint y: 645, endPoint x: 1117, endPoint y: 644, distance: 120.0
click at [1117, 644] on div "Submitted: [PERSON_NAME] [EMAIL_ADDRESS][DOMAIN_NAME] Does the [GEOGRAPHIC_DATA…" at bounding box center [1207, 661] width 701 height 37
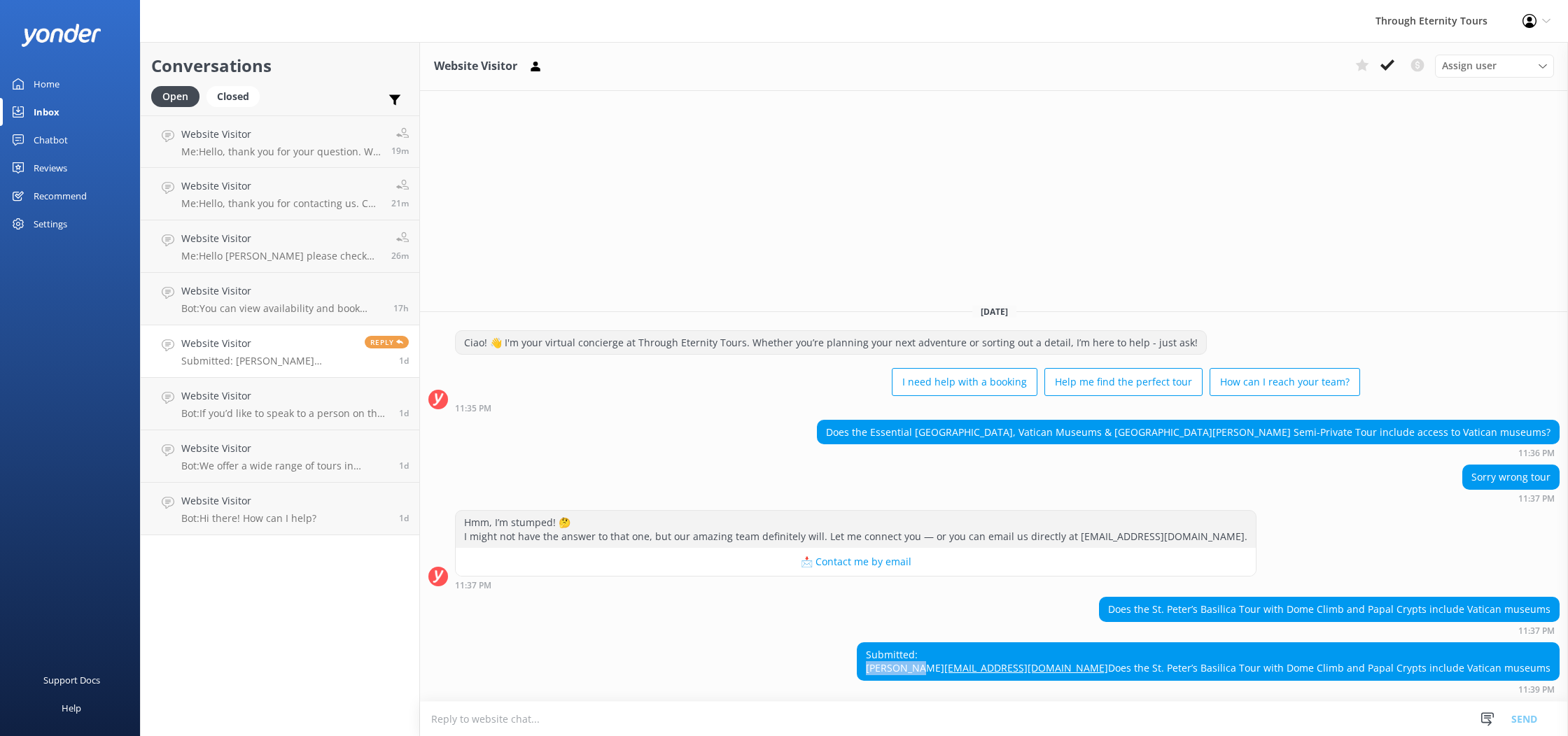
drag, startPoint x: 1139, startPoint y: 628, endPoint x: 1123, endPoint y: 628, distance: 16.0
click at [1123, 644] on div "Submitted: [PERSON_NAME] [EMAIL_ADDRESS][DOMAIN_NAME] Does the [GEOGRAPHIC_DATA…" at bounding box center [1207, 661] width 701 height 37
copy div "[PERSON_NAME]"
click at [1524, 19] on icon at bounding box center [1529, 21] width 14 height 14
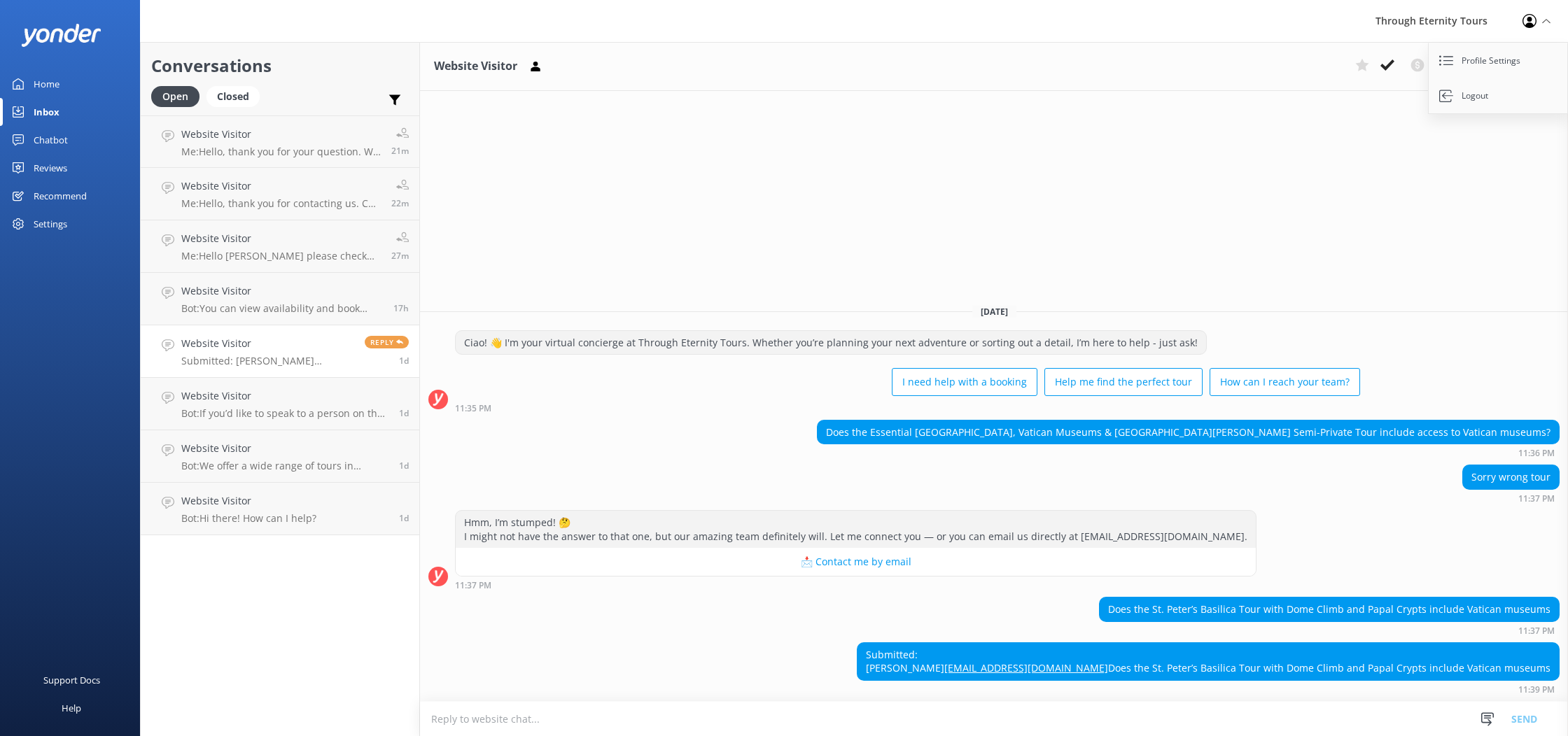
click at [1339, 142] on div "Website Visitor Assign user [PERSON_NAME] Nadya Oks [PERSON_NAME] [PERSON_NAME]…" at bounding box center [993, 389] width 1147 height 694
click at [1478, 72] on span "Assign user" at bounding box center [1469, 65] width 55 height 15
click at [1195, 173] on div "Website Visitor Assign user [PERSON_NAME] Nadya Oks [PERSON_NAME] [PERSON_NAME]…" at bounding box center [993, 389] width 1147 height 694
click at [1467, 60] on span "Assign user" at bounding box center [1469, 65] width 55 height 15
click at [1100, 166] on div "Website Visitor Assign user [PERSON_NAME] Nadya Oks [PERSON_NAME] [PERSON_NAME]…" at bounding box center [993, 389] width 1147 height 694
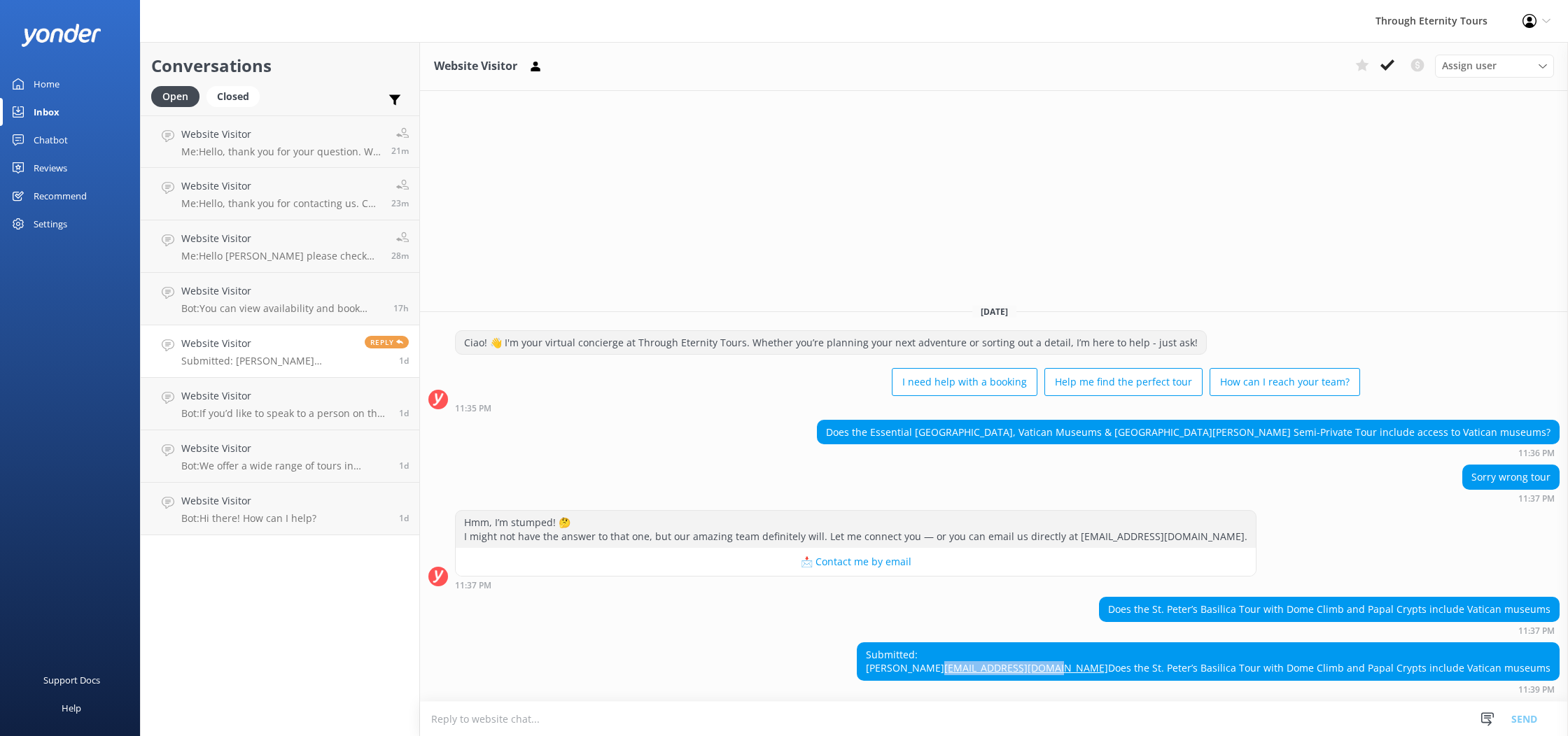
drag, startPoint x: 1235, startPoint y: 643, endPoint x: 1124, endPoint y: 644, distance: 111.0
click at [1124, 644] on div "Submitted: [PERSON_NAME] [EMAIL_ADDRESS][DOMAIN_NAME] Does the [GEOGRAPHIC_DATA…" at bounding box center [1207, 661] width 701 height 37
copy link "[EMAIL_ADDRESS][DOMAIN_NAME]"
drag, startPoint x: 1544, startPoint y: 671, endPoint x: 1122, endPoint y: 672, distance: 422.0
click at [1122, 672] on div "Submitted: [PERSON_NAME] [EMAIL_ADDRESS][DOMAIN_NAME] Does the [GEOGRAPHIC_DATA…" at bounding box center [1207, 661] width 701 height 37
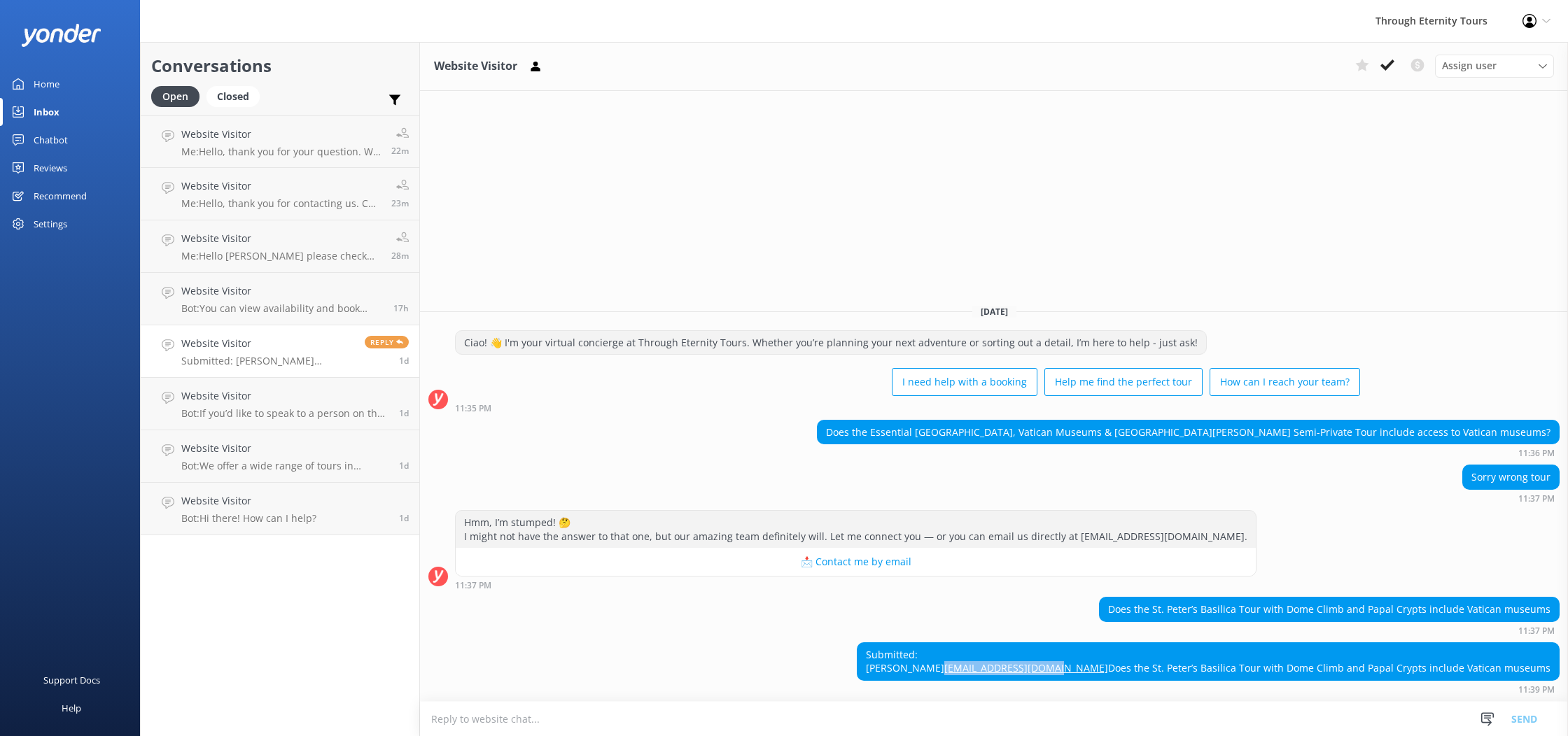
copy div "Does the St. Peter’s Basilica Tour with Dome Climb and Papal Crypts include Vat…"
drag, startPoint x: 1257, startPoint y: 643, endPoint x: 1123, endPoint y: 644, distance: 134.0
click at [1123, 644] on div "Submitted: [PERSON_NAME] [EMAIL_ADDRESS][DOMAIN_NAME] Does the [GEOGRAPHIC_DATA…" at bounding box center [1207, 661] width 701 height 37
copy link "[EMAIL_ADDRESS][DOMAIN_NAME]"
click at [840, 548] on button "📩 Contact me by email" at bounding box center [855, 562] width 800 height 28
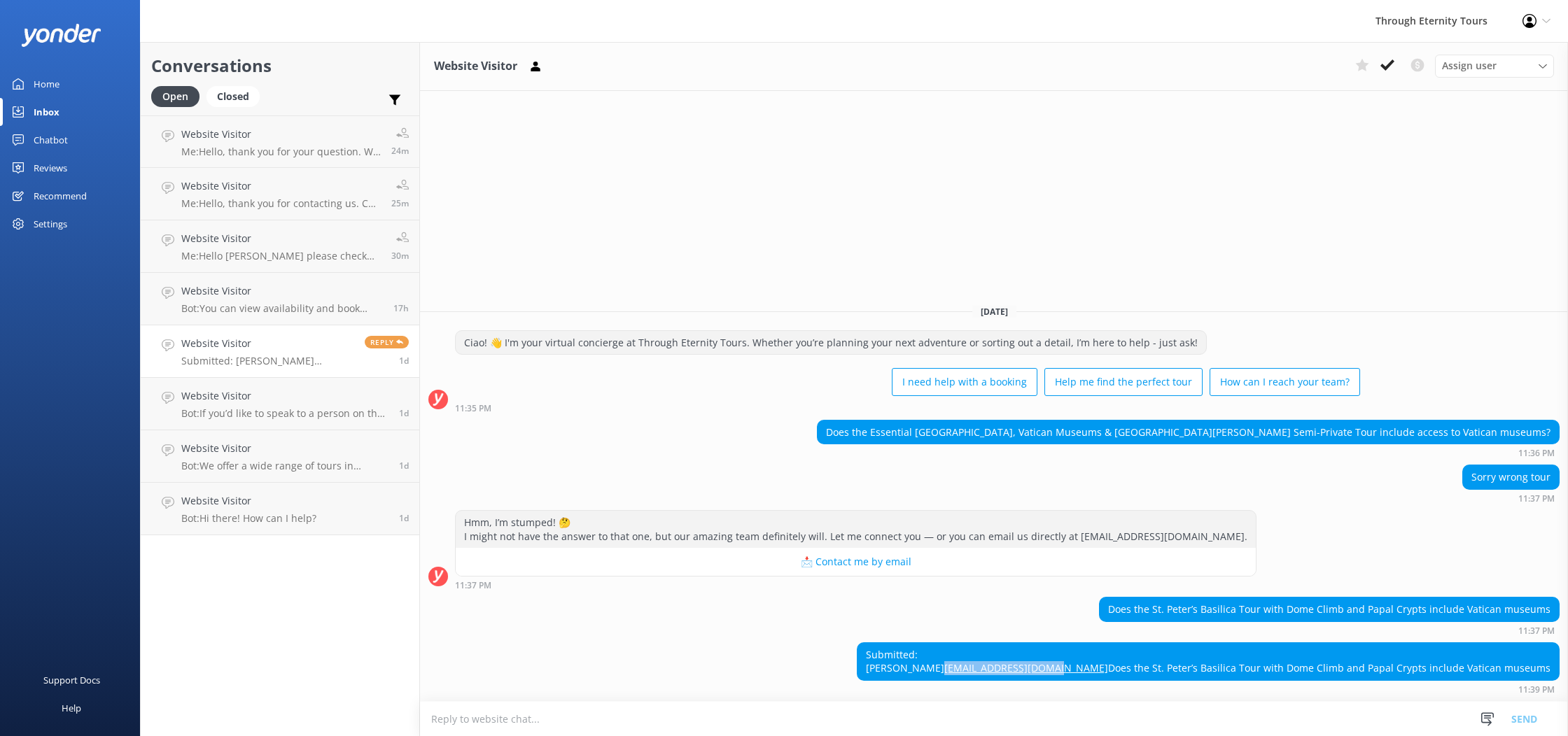
drag, startPoint x: 1242, startPoint y: 642, endPoint x: 1252, endPoint y: 643, distance: 10.0
click at [1242, 644] on div "Submitted: [PERSON_NAME] [EMAIL_ADDRESS][DOMAIN_NAME] Does the [GEOGRAPHIC_DATA…" at bounding box center [1207, 661] width 701 height 37
drag, startPoint x: 1229, startPoint y: 643, endPoint x: 1127, endPoint y: 643, distance: 102.0
click at [1127, 644] on div "Submitted: [PERSON_NAME] [EMAIL_ADDRESS][DOMAIN_NAME] Does the [GEOGRAPHIC_DATA…" at bounding box center [1207, 661] width 701 height 37
drag, startPoint x: 1160, startPoint y: 630, endPoint x: 1120, endPoint y: 630, distance: 40.0
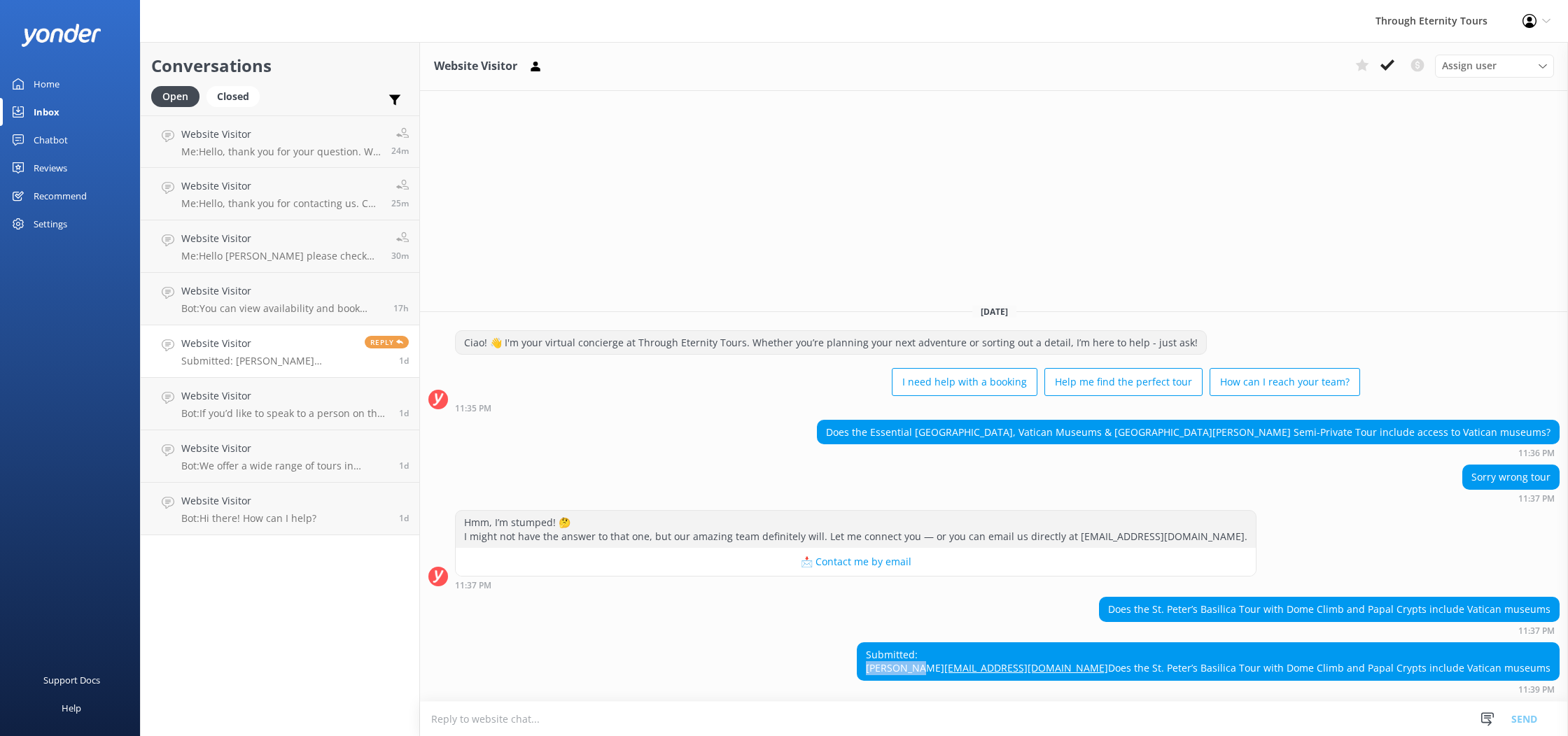
click at [1120, 644] on div "Submitted: [PERSON_NAME] [EMAIL_ADDRESS][DOMAIN_NAME] Does the [GEOGRAPHIC_DATA…" at bounding box center [1207, 661] width 701 height 37
drag, startPoint x: 1212, startPoint y: 644, endPoint x: 1113, endPoint y: 644, distance: 99.0
click at [1113, 644] on div "Submitted: [PERSON_NAME] [EMAIL_ADDRESS][DOMAIN_NAME] Does the [GEOGRAPHIC_DATA…" at bounding box center [1208, 661] width 703 height 39
drag, startPoint x: 1125, startPoint y: 566, endPoint x: 1552, endPoint y: 569, distance: 427.0
click at [1552, 598] on div "Does the St. Peter’s Basilica Tour with Dome Climb and Papal Crypts include Vat…" at bounding box center [1329, 610] width 459 height 24
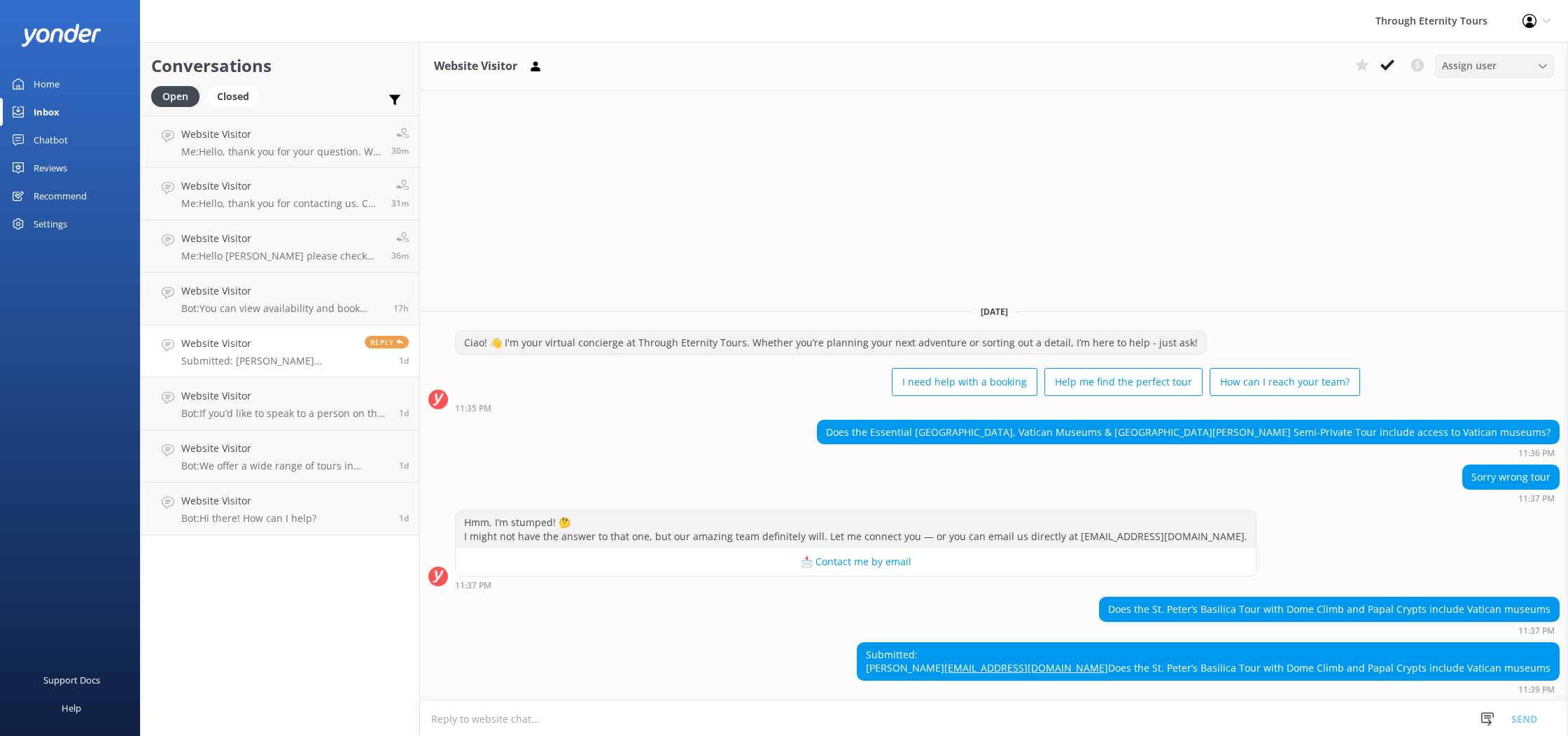
click at [1464, 58] on span "Assign user" at bounding box center [1469, 65] width 55 height 15
click at [1329, 234] on div "Website Visitor Assign user [PERSON_NAME] Nadya Oks [PERSON_NAME] [PERSON_NAME]…" at bounding box center [993, 389] width 1147 height 694
click at [1468, 61] on span "Assign user" at bounding box center [1469, 65] width 55 height 15
click at [1389, 64] on use at bounding box center [1387, 65] width 14 height 11
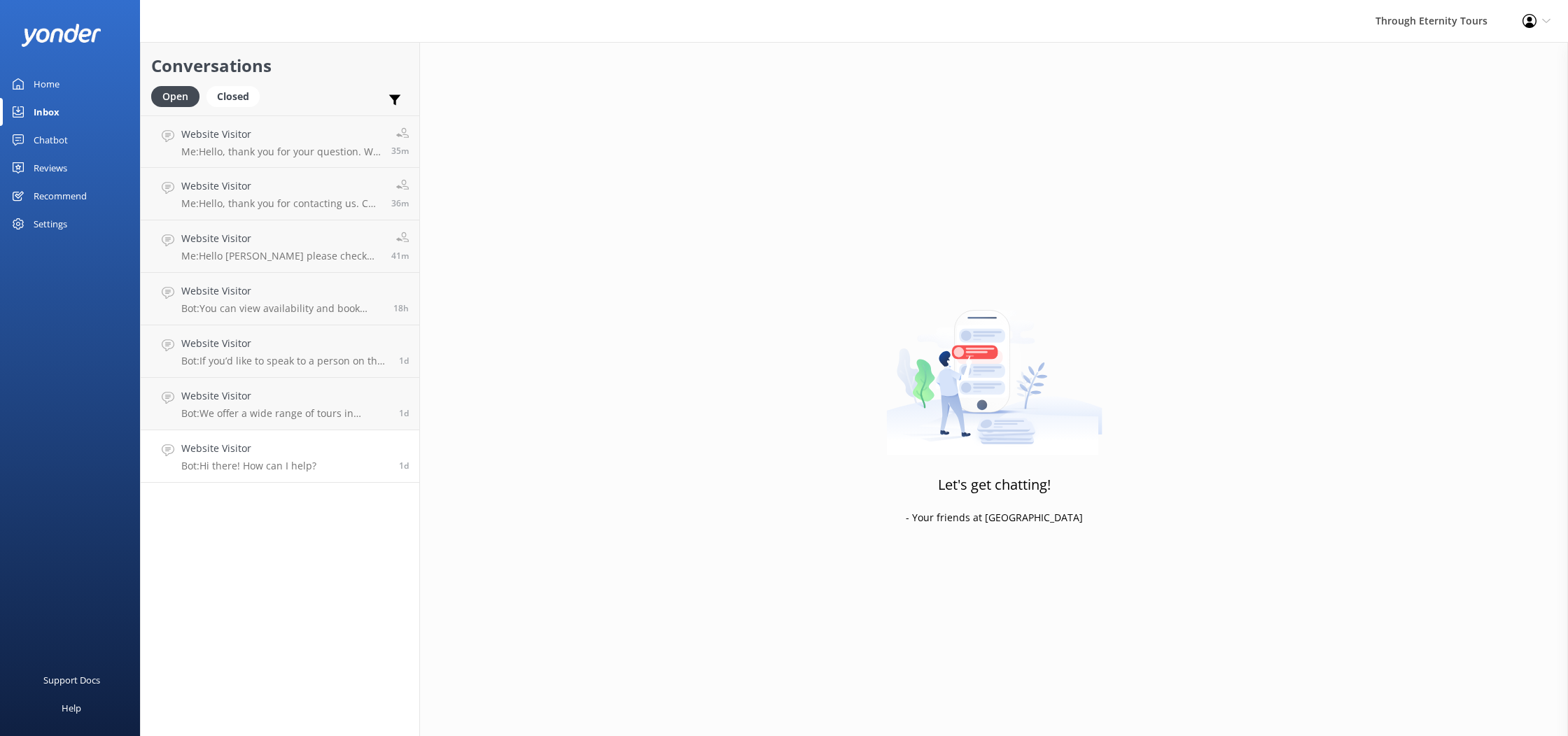
click at [209, 458] on div "Website Visitor Bot: Hi there! How can I help?" at bounding box center [249, 456] width 135 height 31
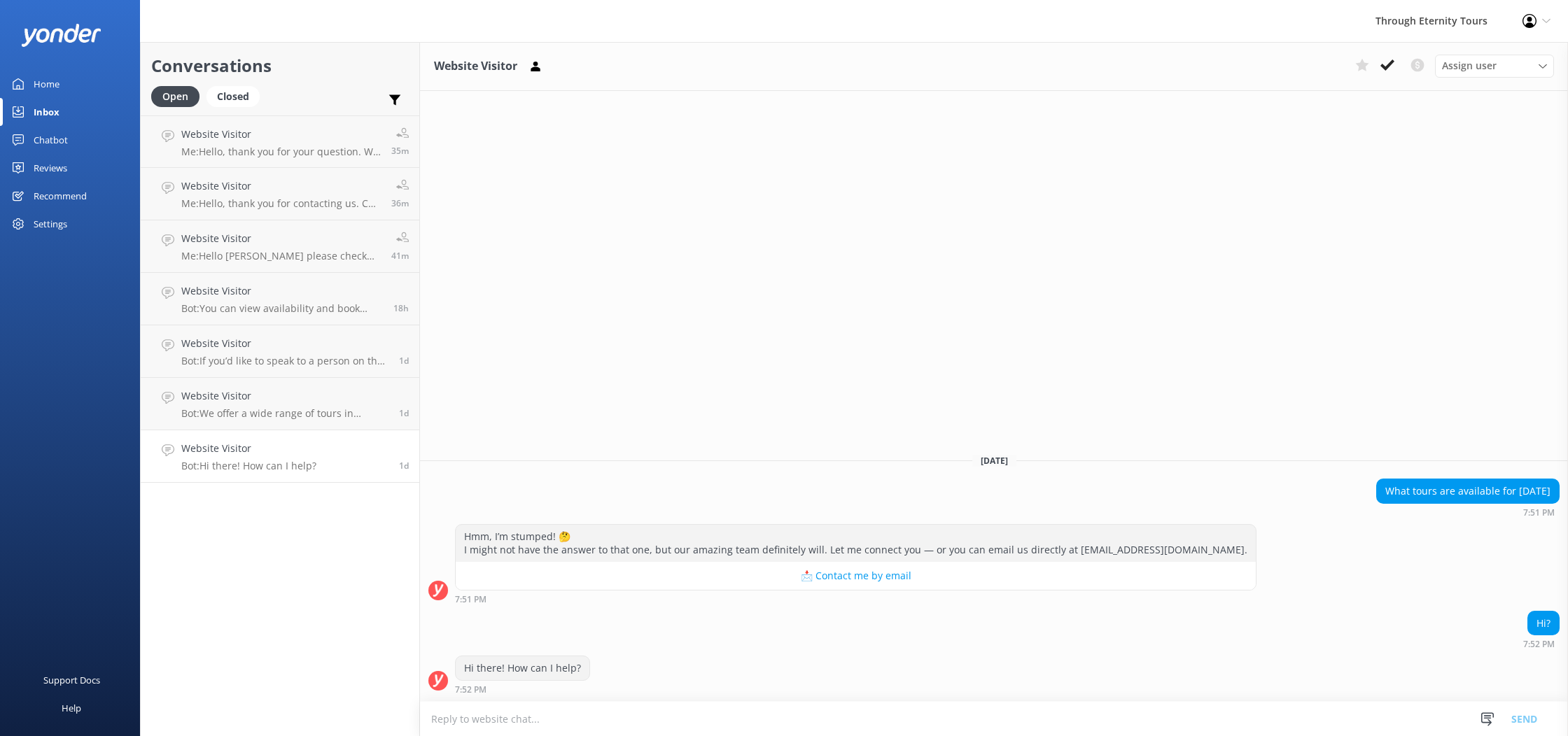
click at [1391, 63] on use at bounding box center [1387, 65] width 14 height 11
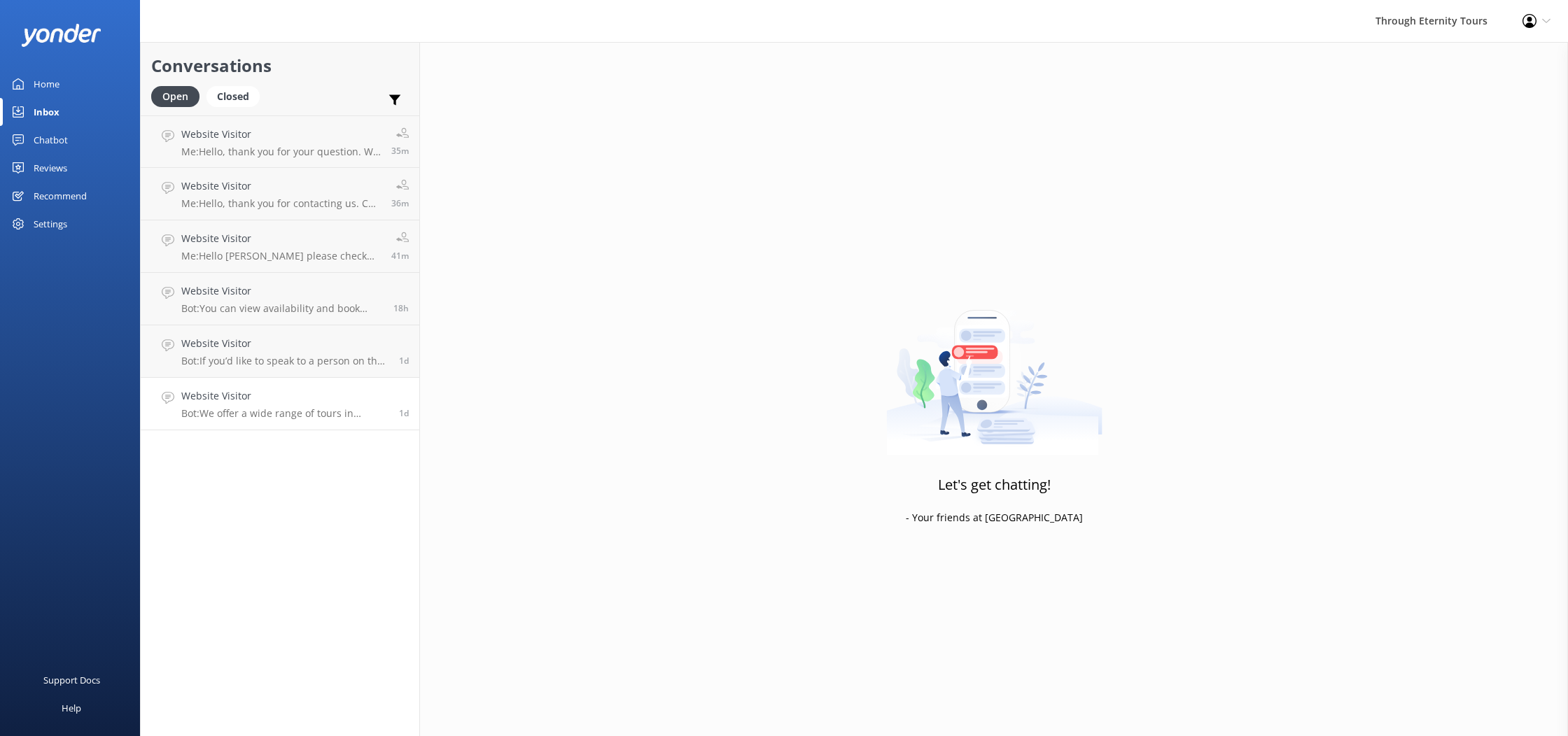
click at [366, 408] on p "Bot: We offer a wide range of tours in [GEOGRAPHIC_DATA], from iconic landmarks…" at bounding box center [284, 414] width 207 height 13
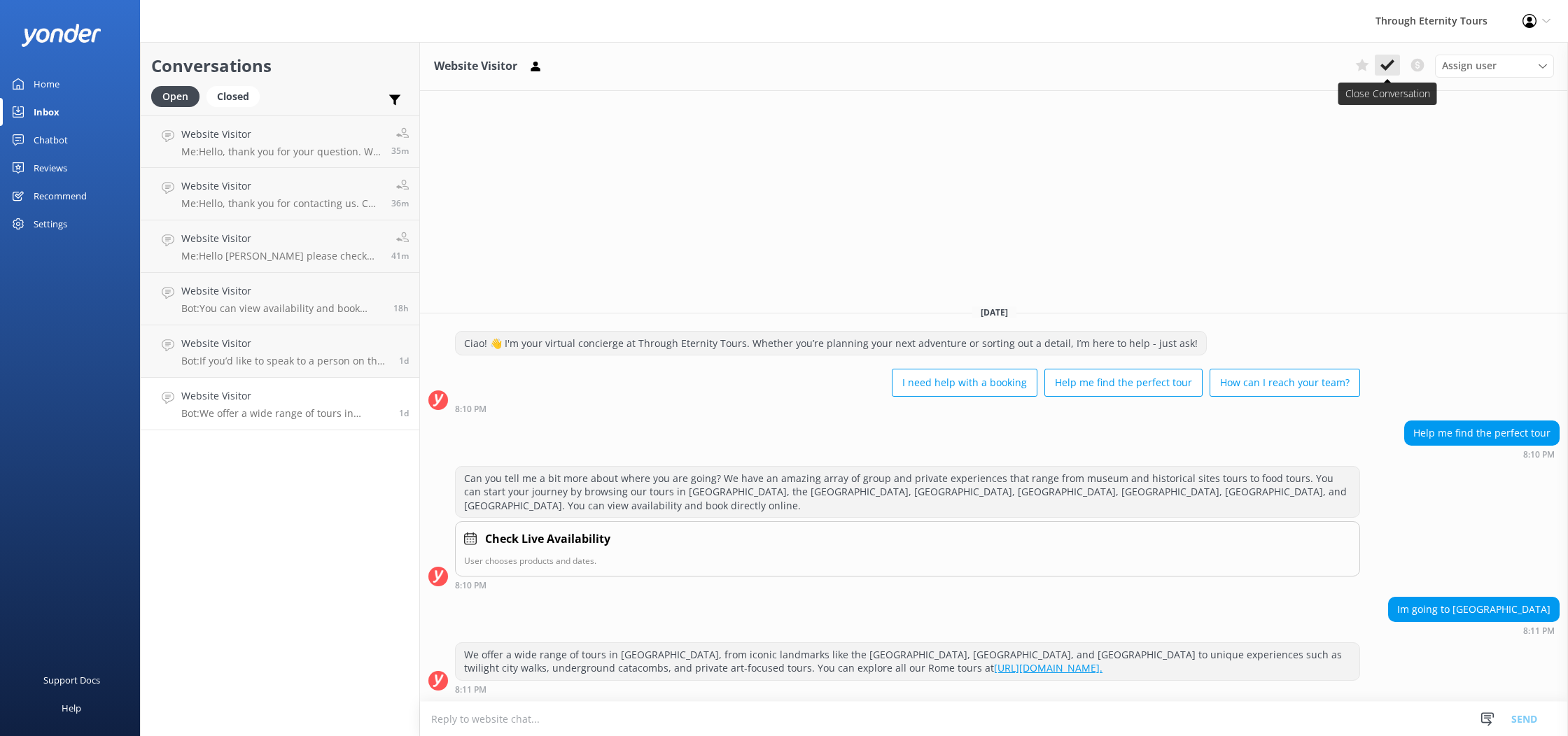
click at [1388, 60] on icon at bounding box center [1387, 65] width 14 height 14
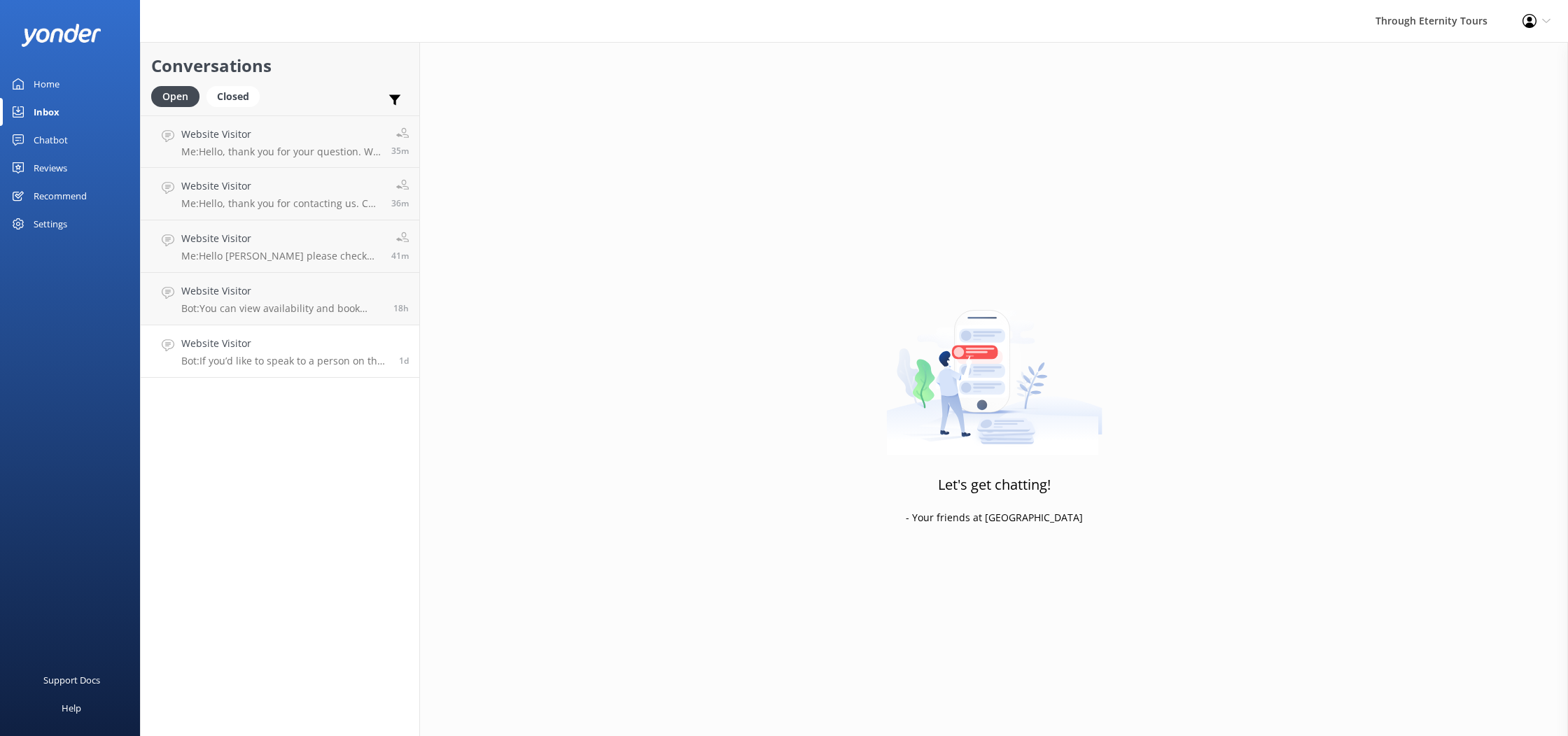
click at [271, 349] on h4 "Website Visitor" at bounding box center [284, 343] width 207 height 15
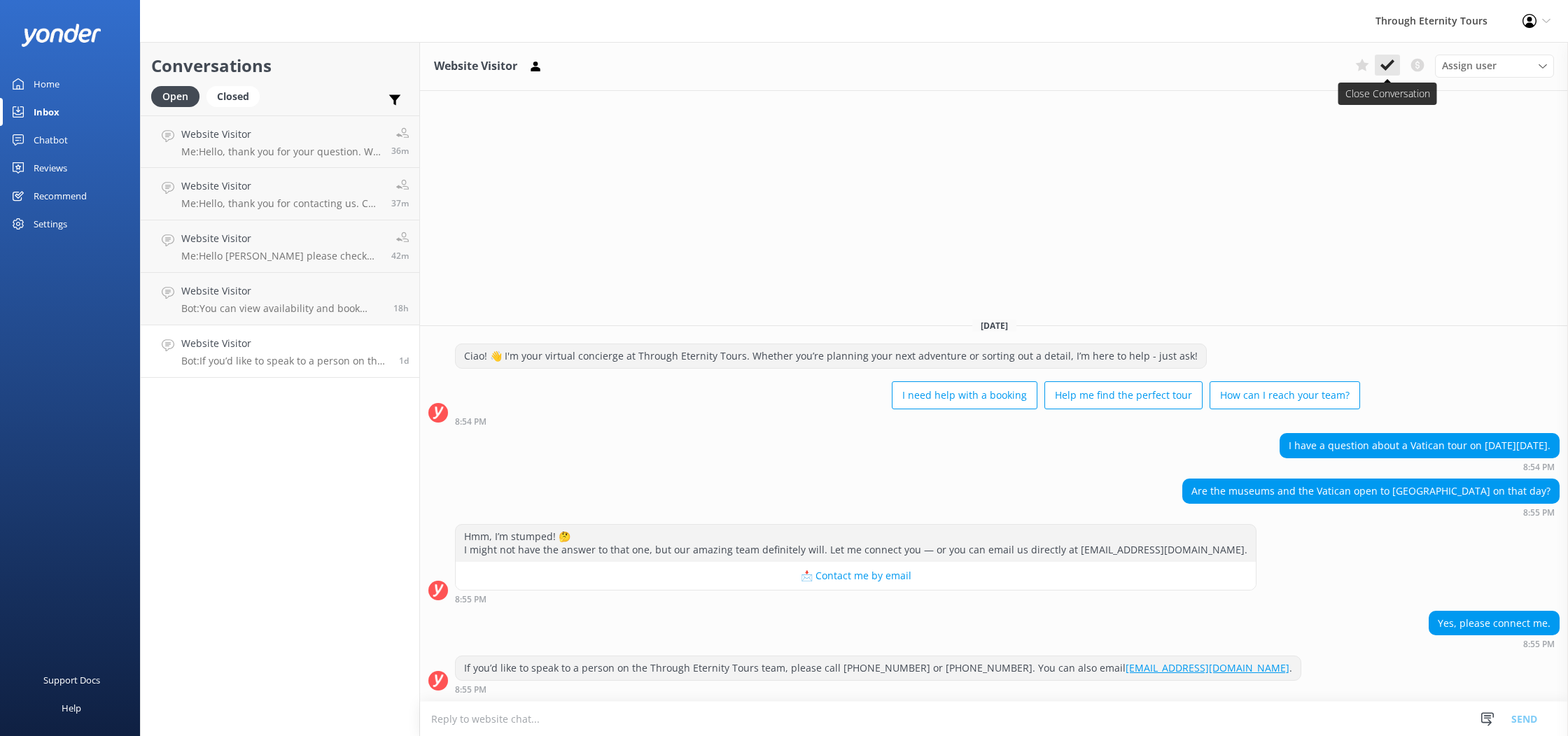
click at [1384, 63] on icon at bounding box center [1387, 65] width 14 height 14
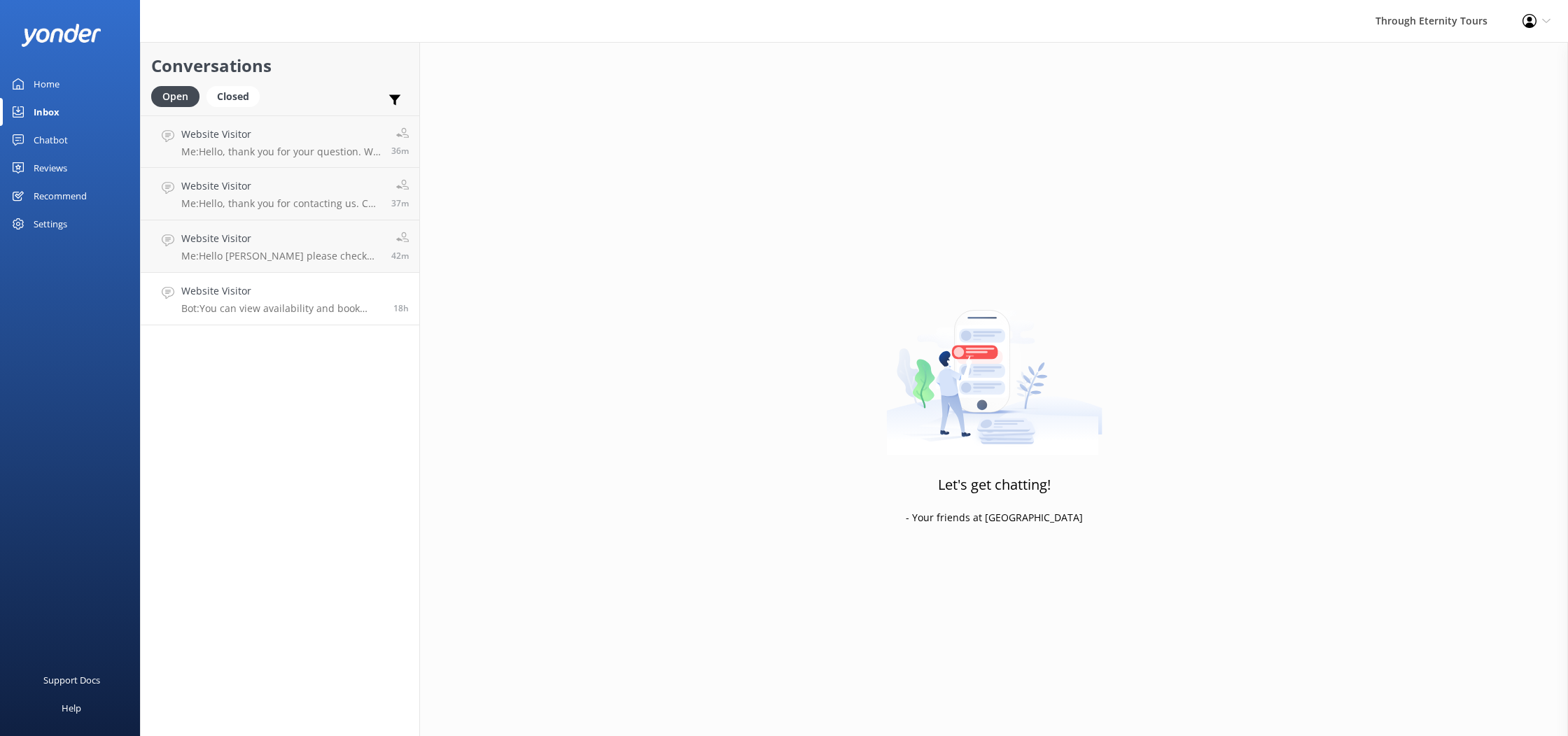
click at [268, 296] on h4 "Website Visitor" at bounding box center [281, 290] width 202 height 15
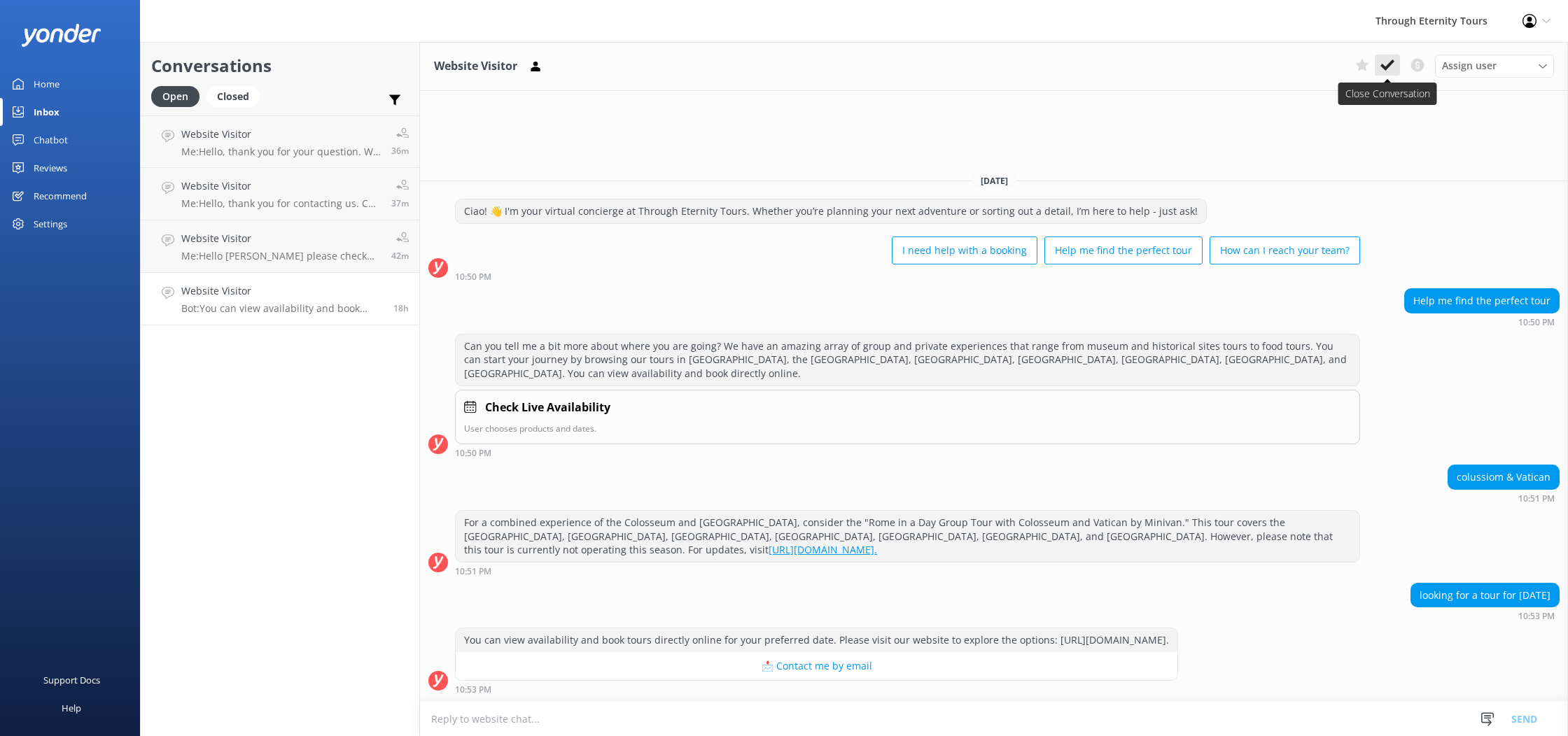
click at [1386, 63] on icon at bounding box center [1387, 65] width 14 height 14
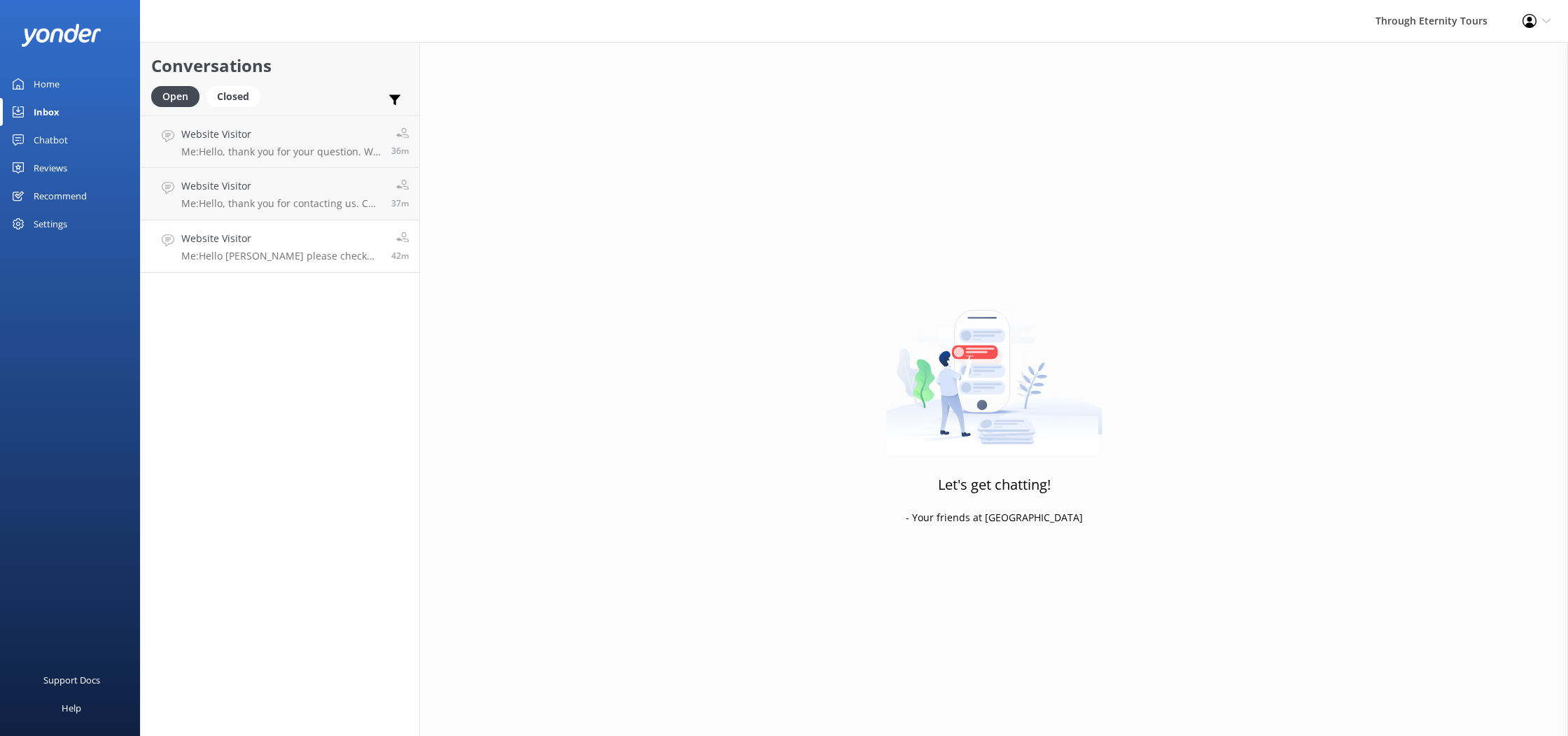
click at [248, 248] on div "Website Visitor Me: Hello [PERSON_NAME] please check your email and let us know…" at bounding box center [280, 246] width 200 height 31
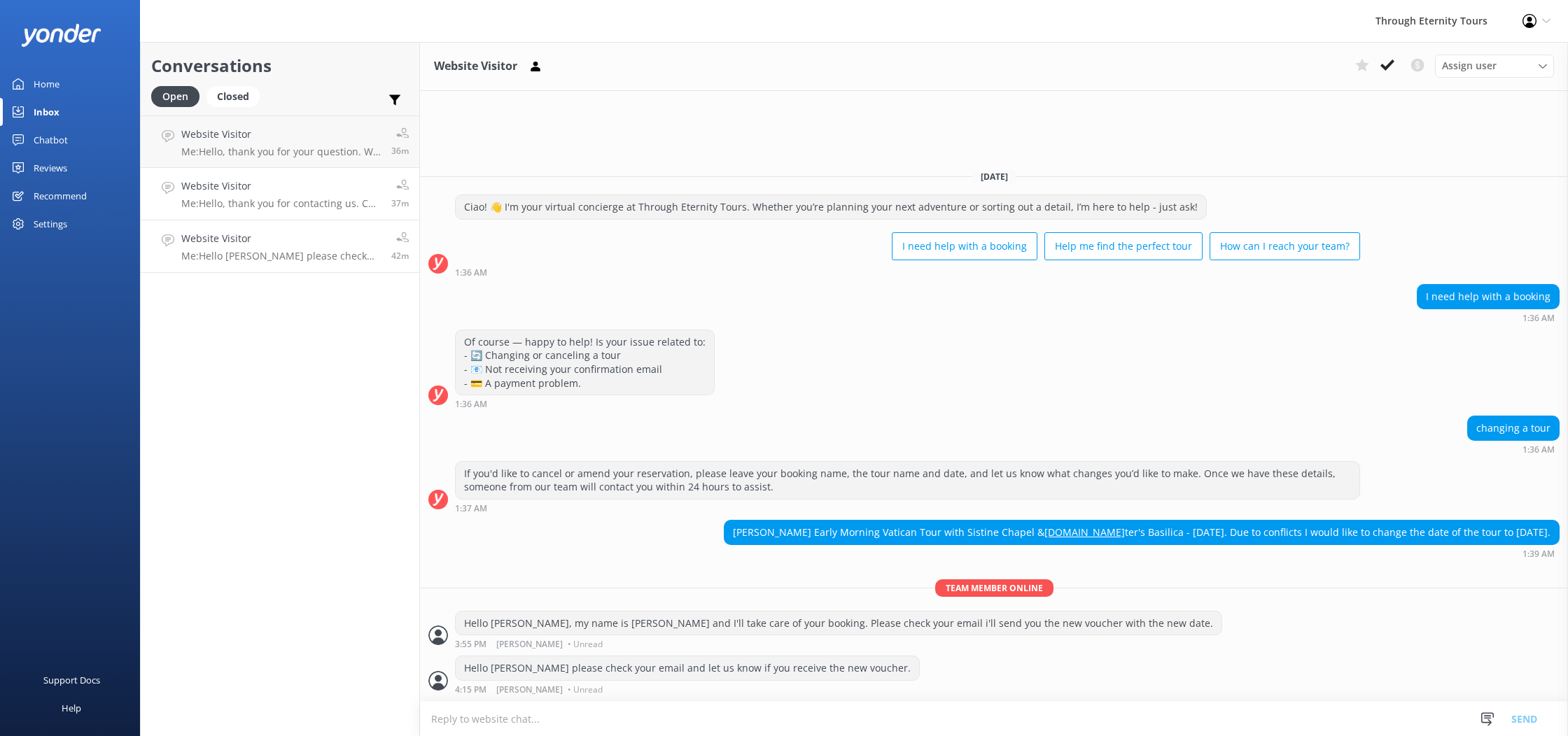
click at [317, 177] on link "Website Visitor Me: Hello, thank you for contacting us. Can I ask your name or …" at bounding box center [279, 194] width 278 height 53
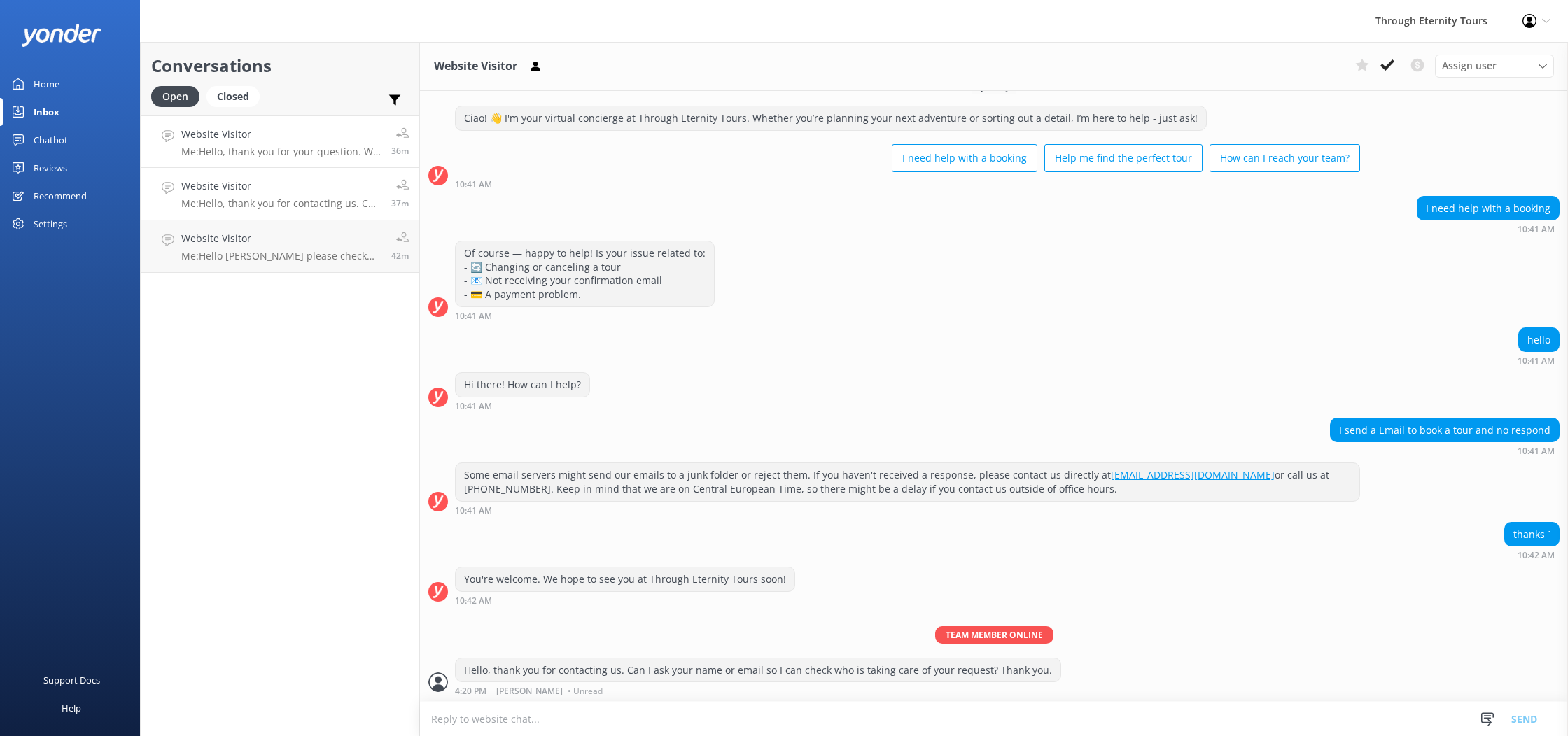
scroll to position [23, 0]
click at [316, 149] on p "Me: Hello, thank you for your question. We are probably launching the tour next…" at bounding box center [280, 151] width 200 height 13
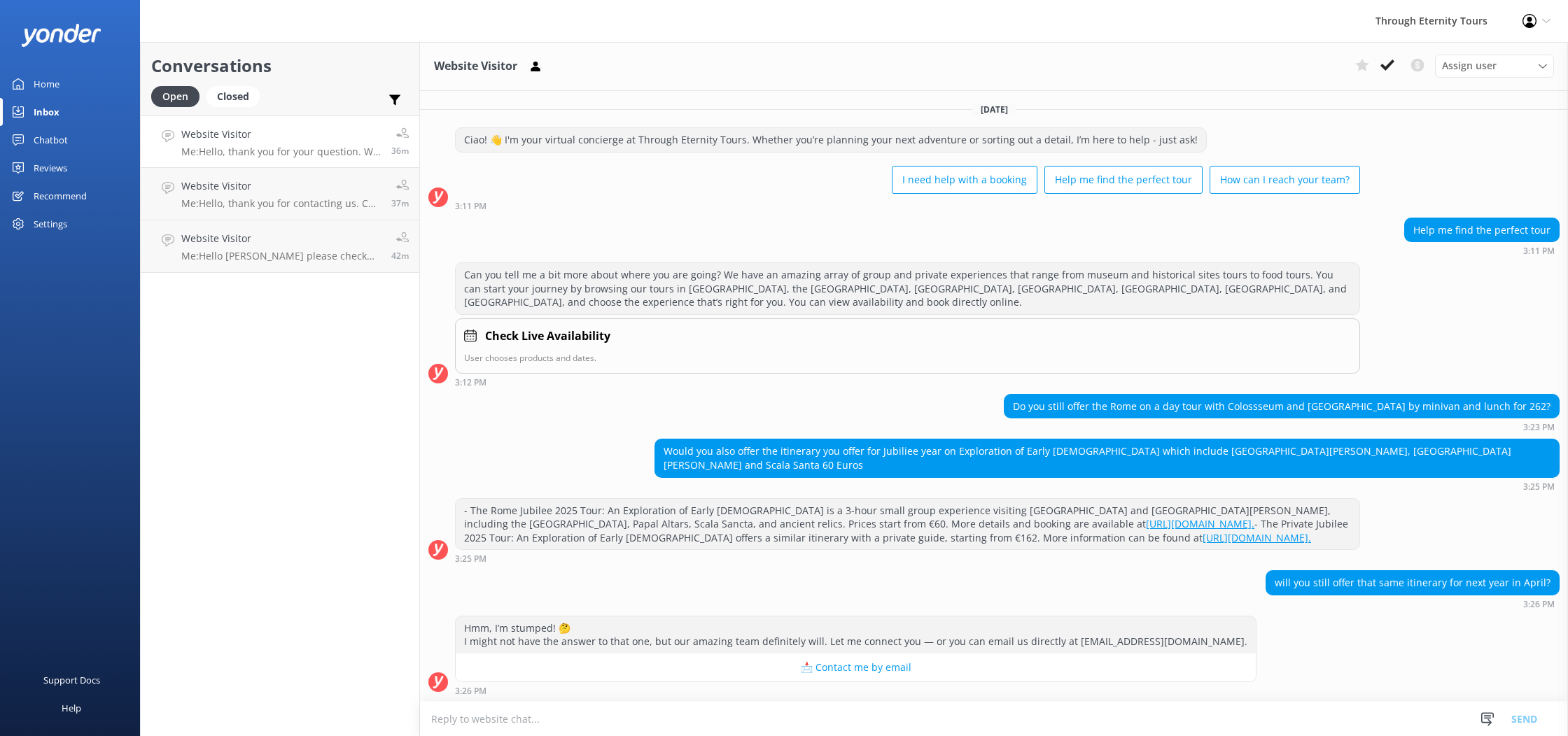
scroll to position [92, 0]
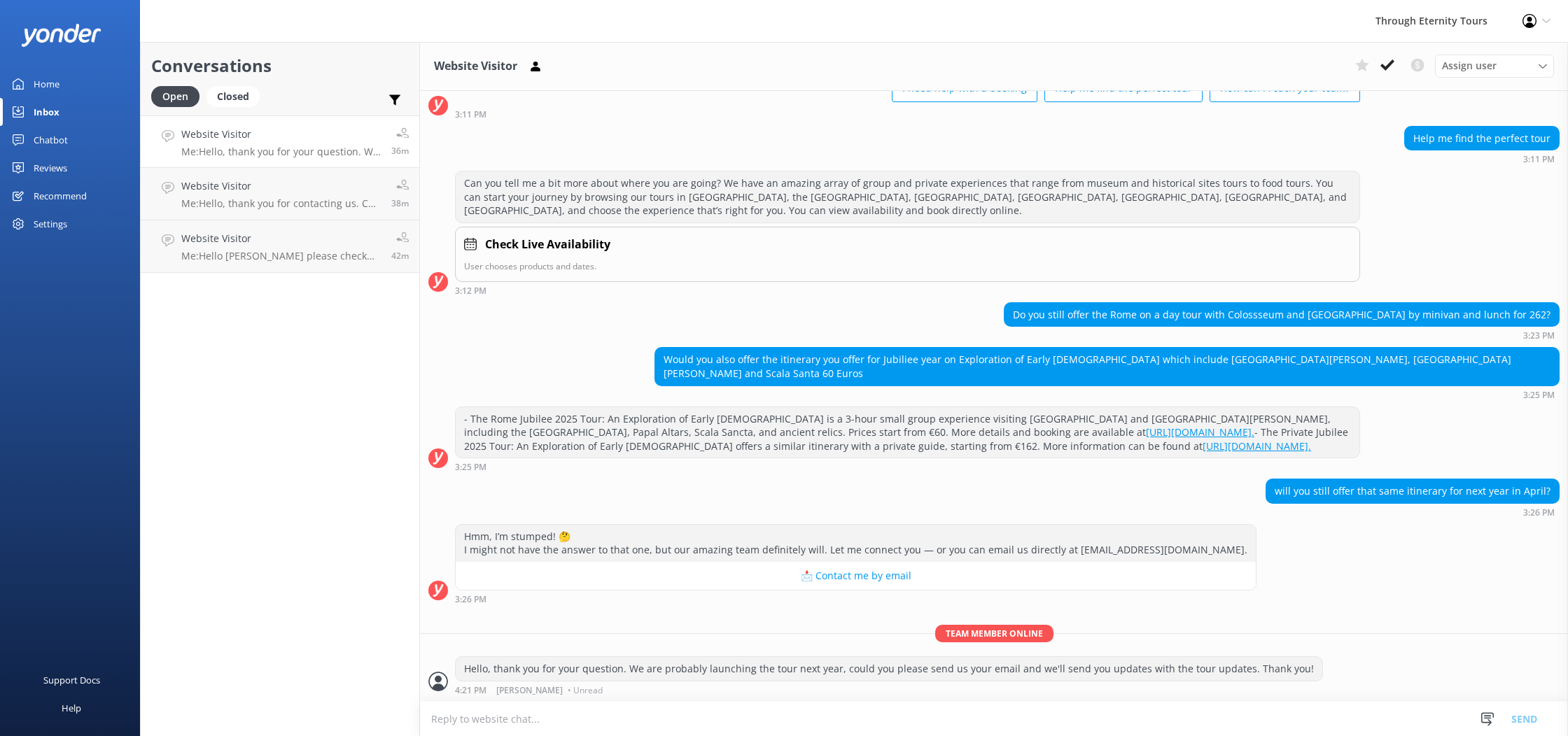
click at [55, 20] on div at bounding box center [70, 35] width 98 height 42
click at [52, 35] on img at bounding box center [61, 35] width 81 height 23
click at [64, 84] on link "Home" at bounding box center [70, 84] width 140 height 28
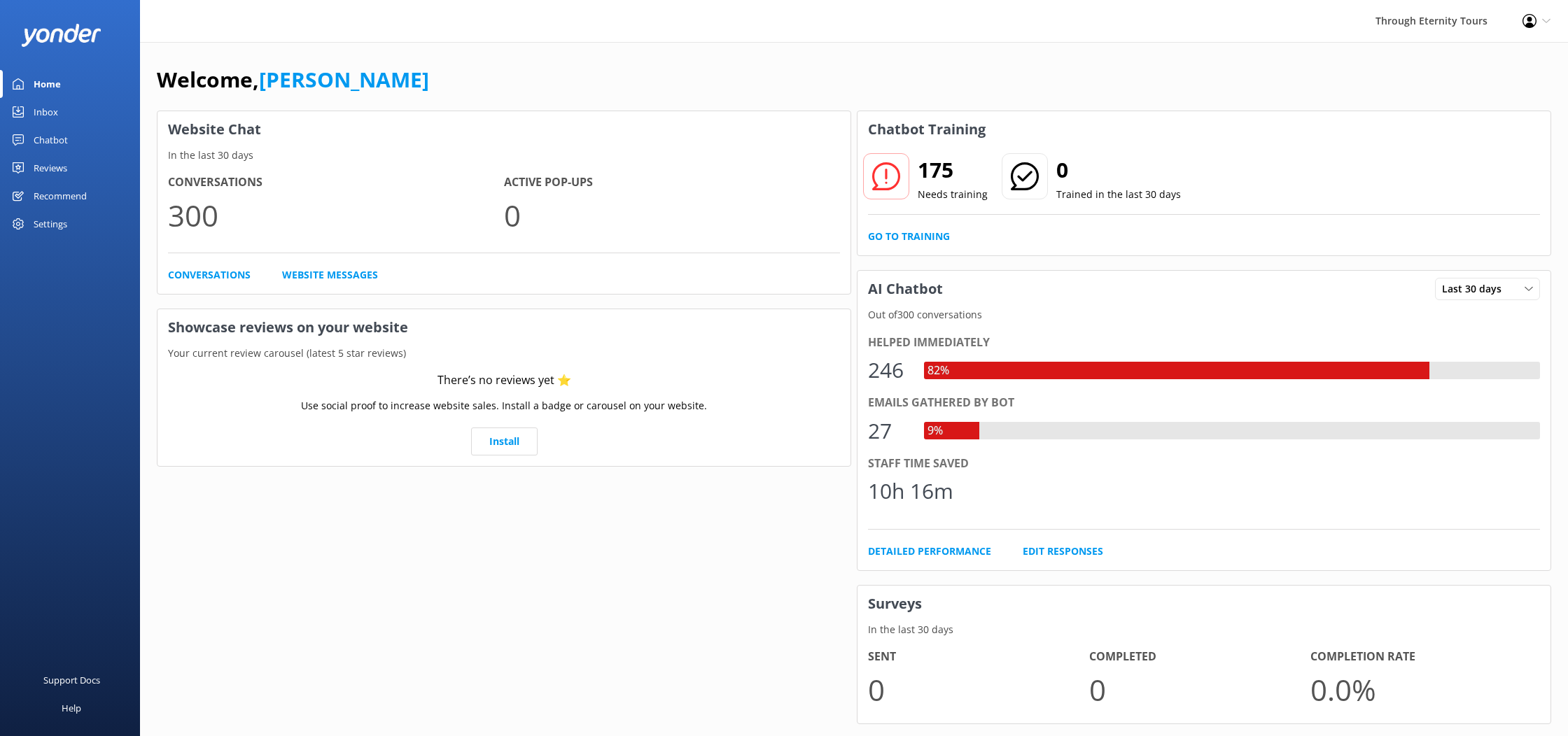
click at [43, 112] on div "Inbox" at bounding box center [46, 112] width 25 height 28
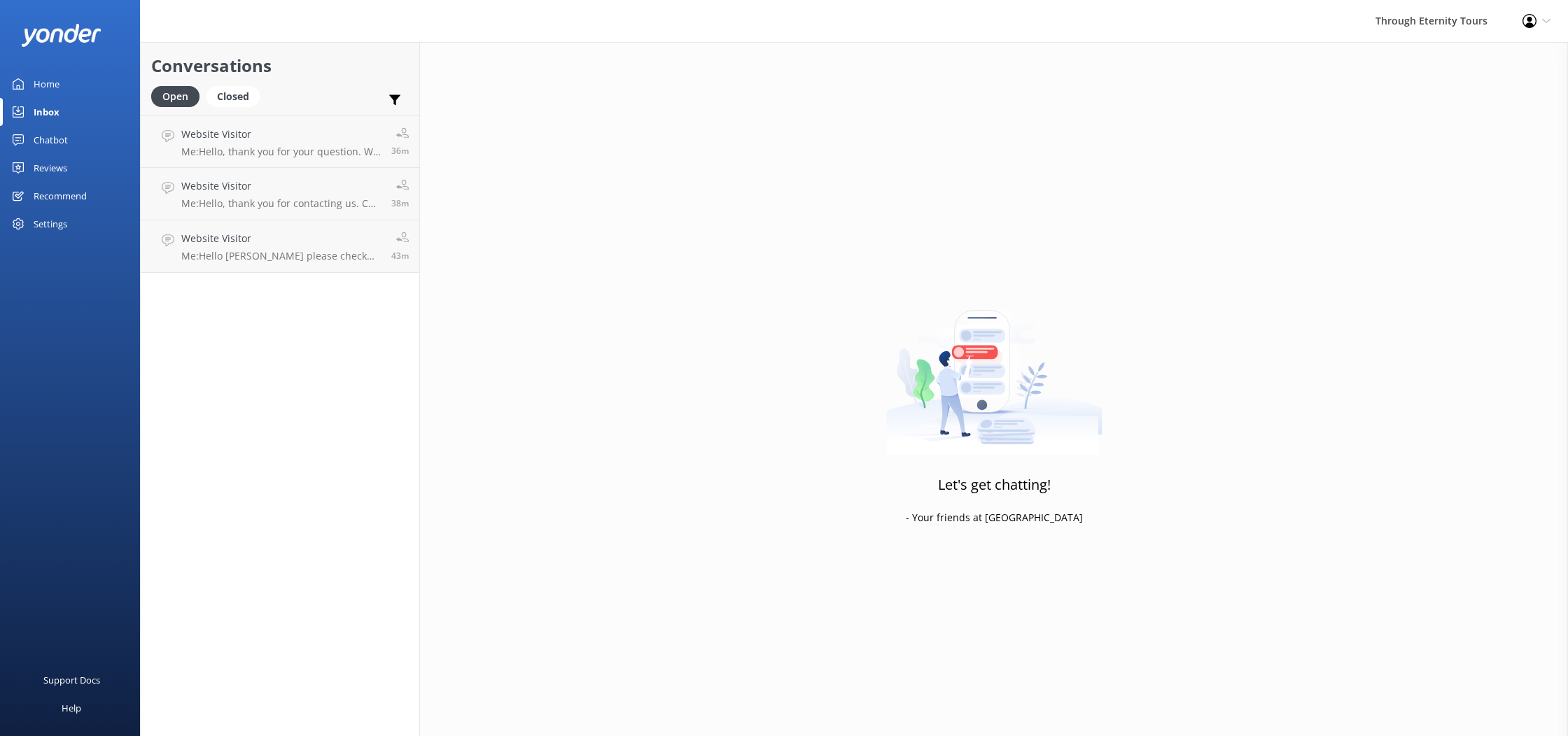
click at [56, 140] on div "Chatbot" at bounding box center [51, 140] width 34 height 28
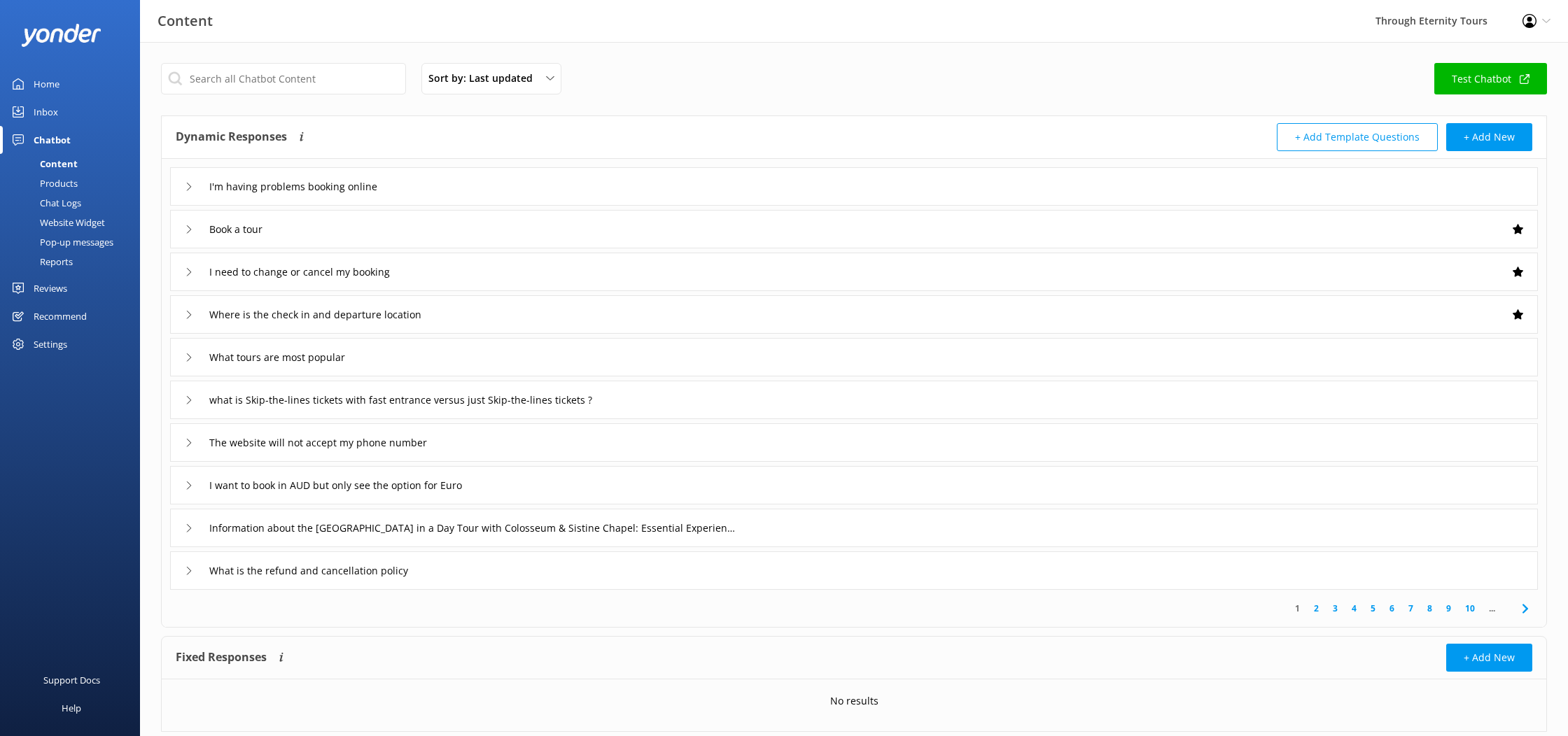
click at [39, 283] on div "Reviews" at bounding box center [51, 288] width 34 height 28
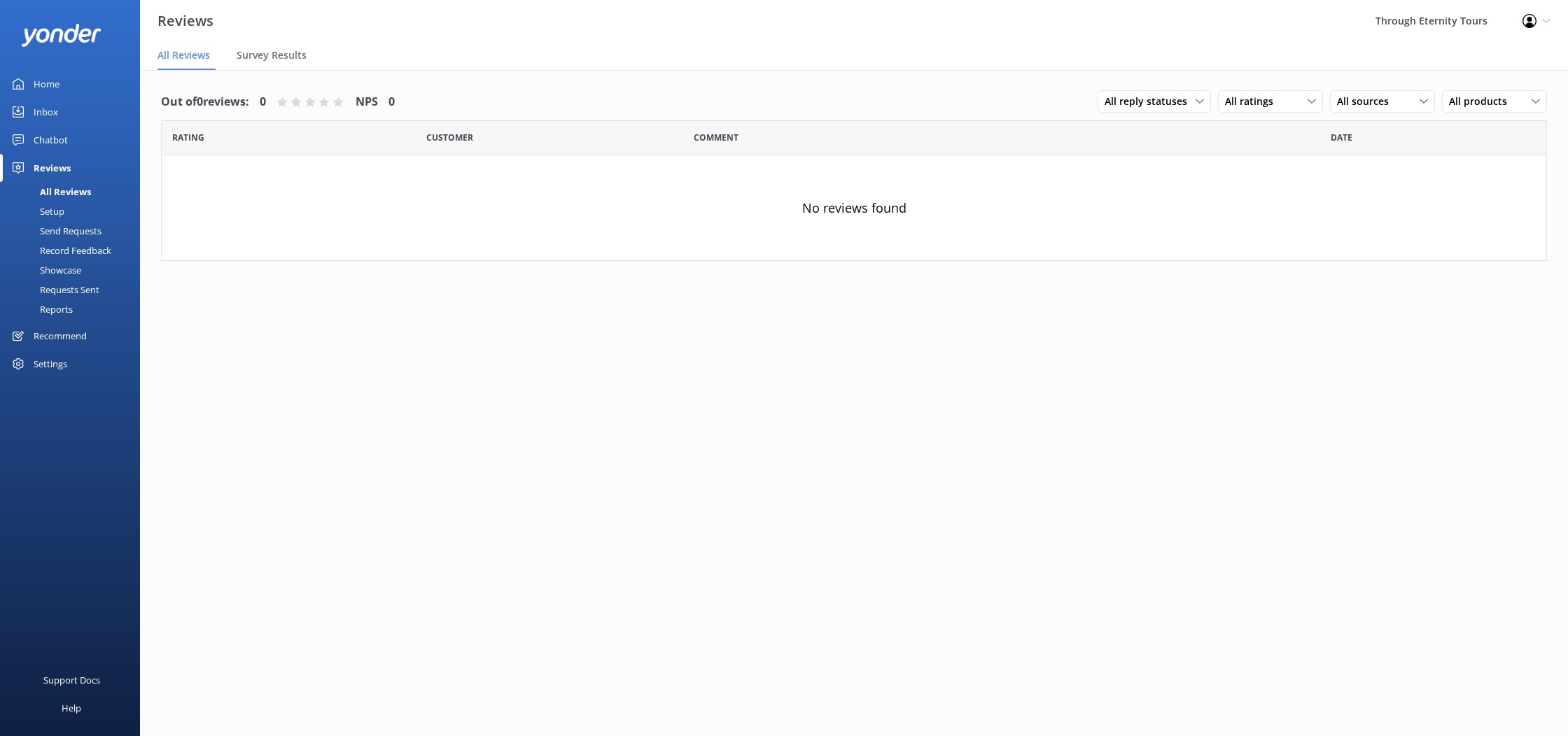
click at [46, 85] on div "Home" at bounding box center [47, 84] width 26 height 28
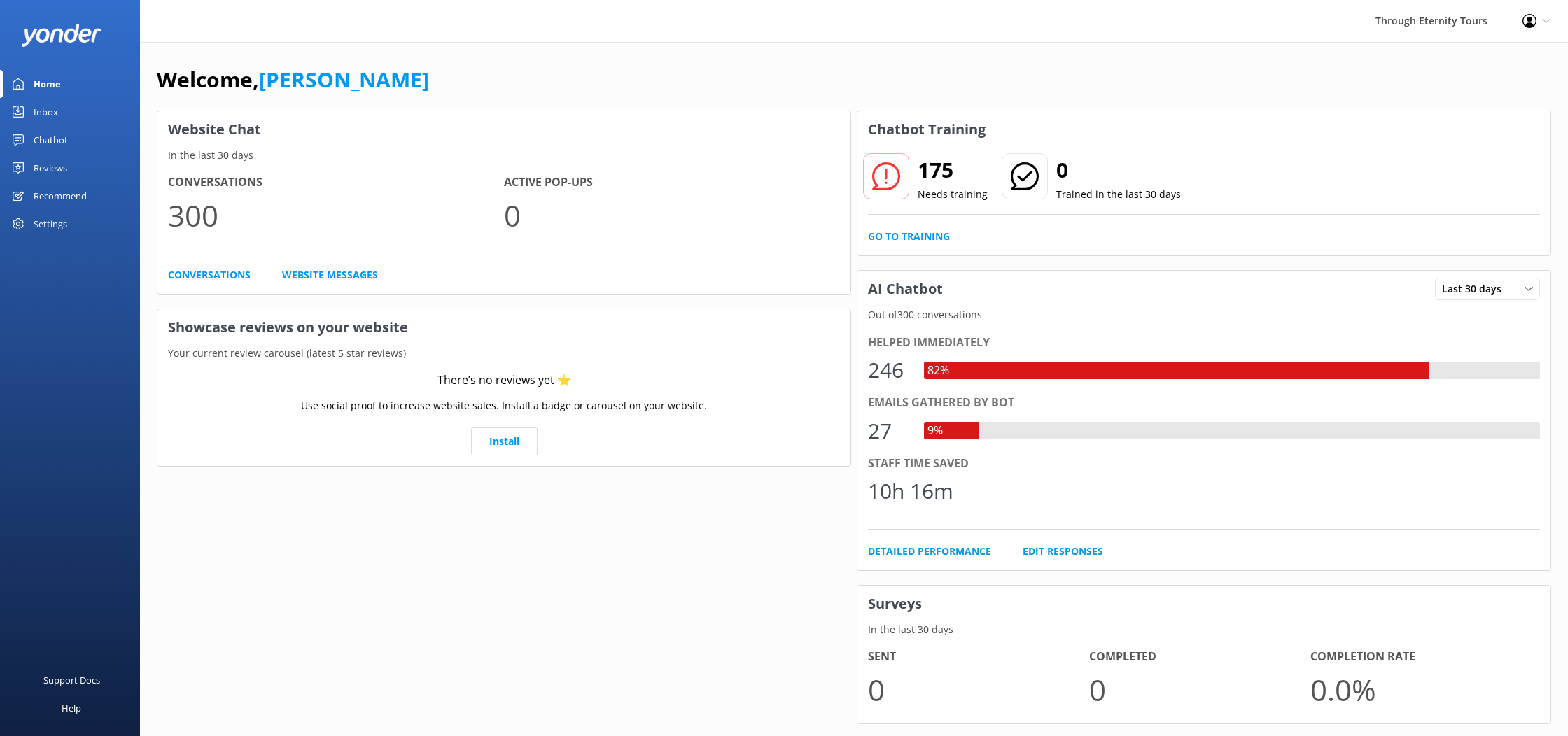
click at [44, 110] on div "Inbox" at bounding box center [46, 112] width 25 height 28
